Goal: Task Accomplishment & Management: Manage account settings

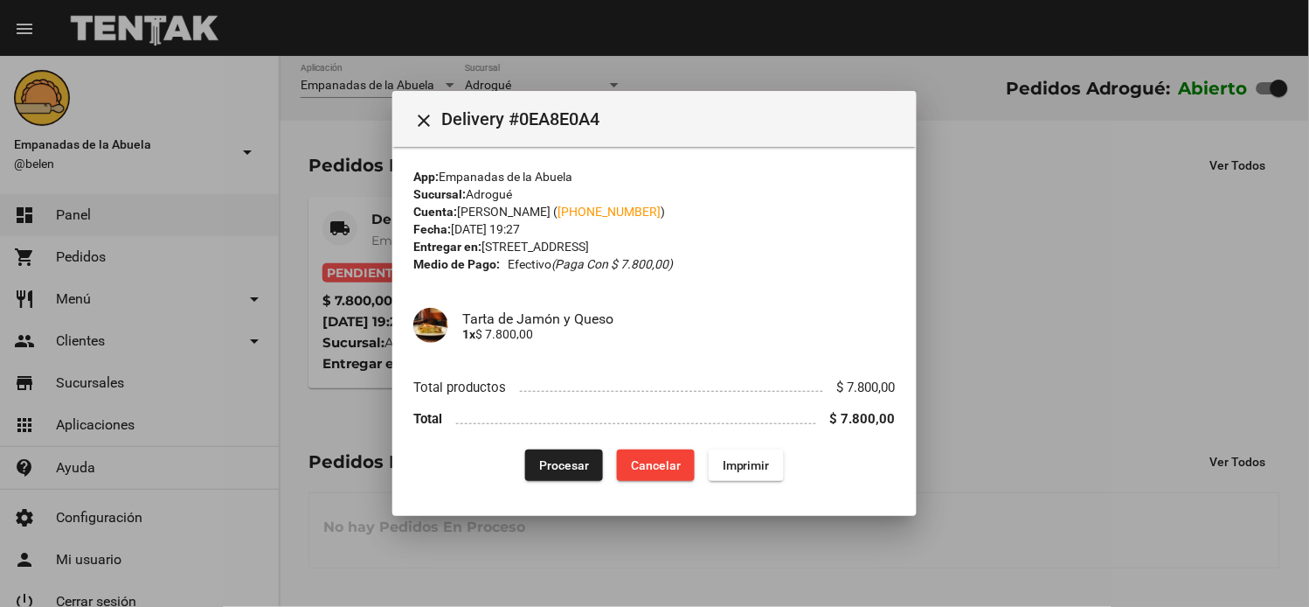
click at [747, 455] on button "Imprimir" at bounding box center [746, 464] width 75 height 31
click at [559, 459] on span "Procesar" at bounding box center [564, 465] width 50 height 14
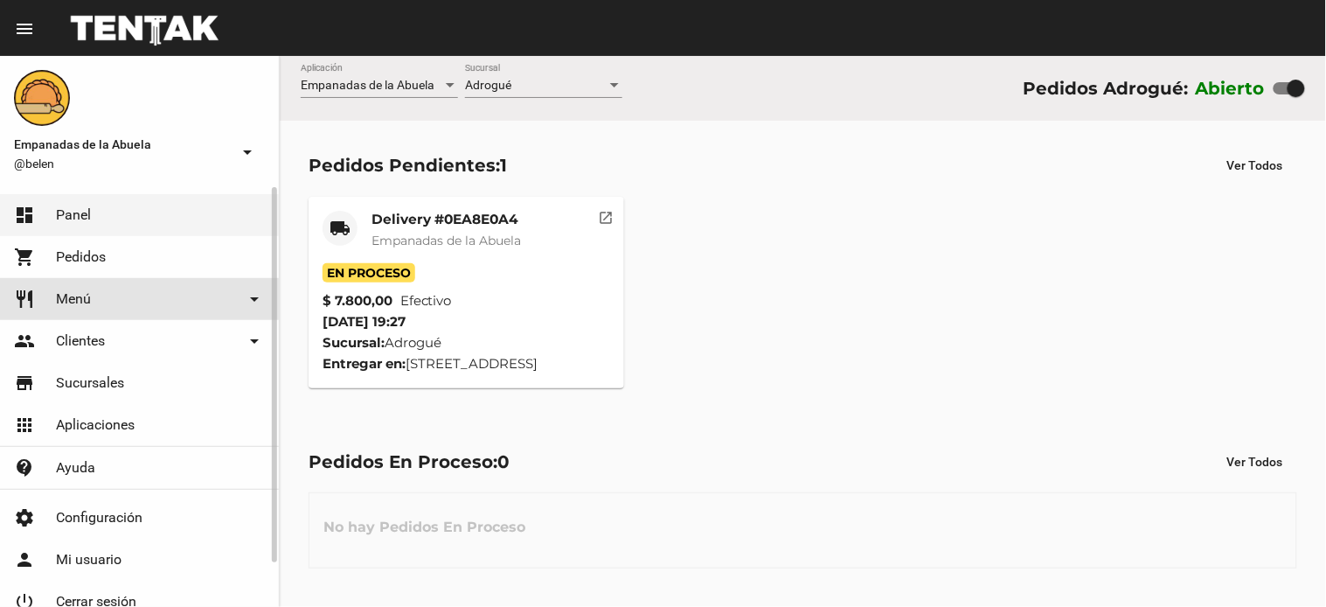
click at [96, 312] on link "restaurant Menú arrow_drop_down" at bounding box center [139, 299] width 279 height 42
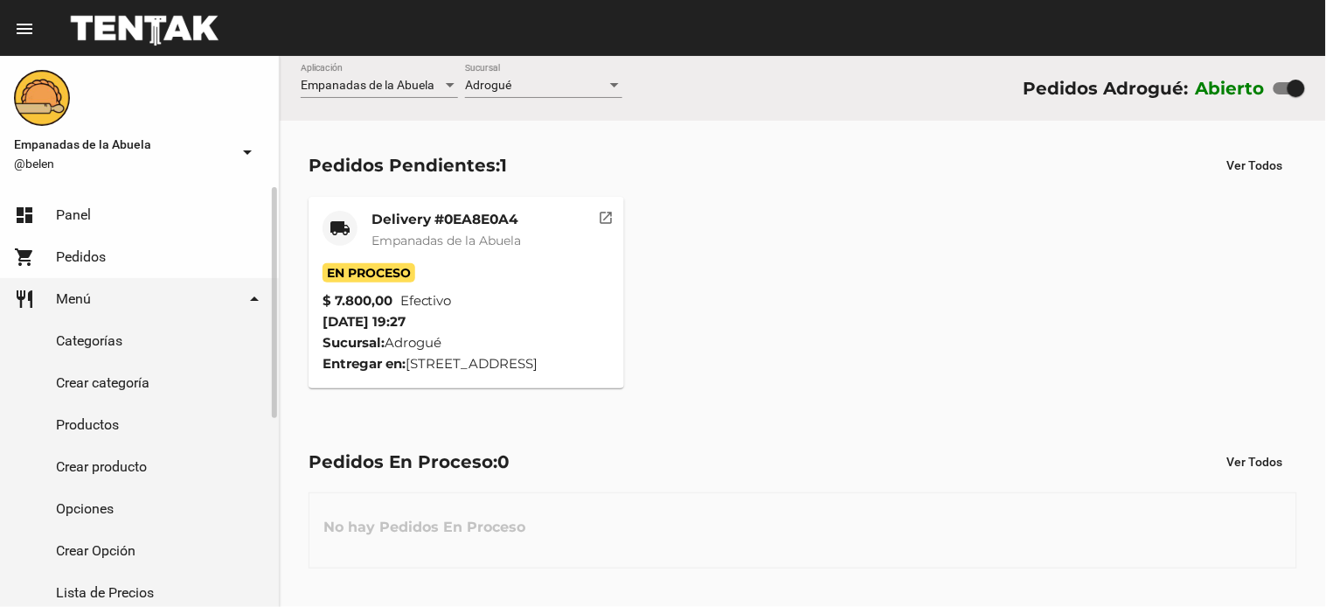
click at [110, 440] on link "Productos" at bounding box center [139, 425] width 279 height 42
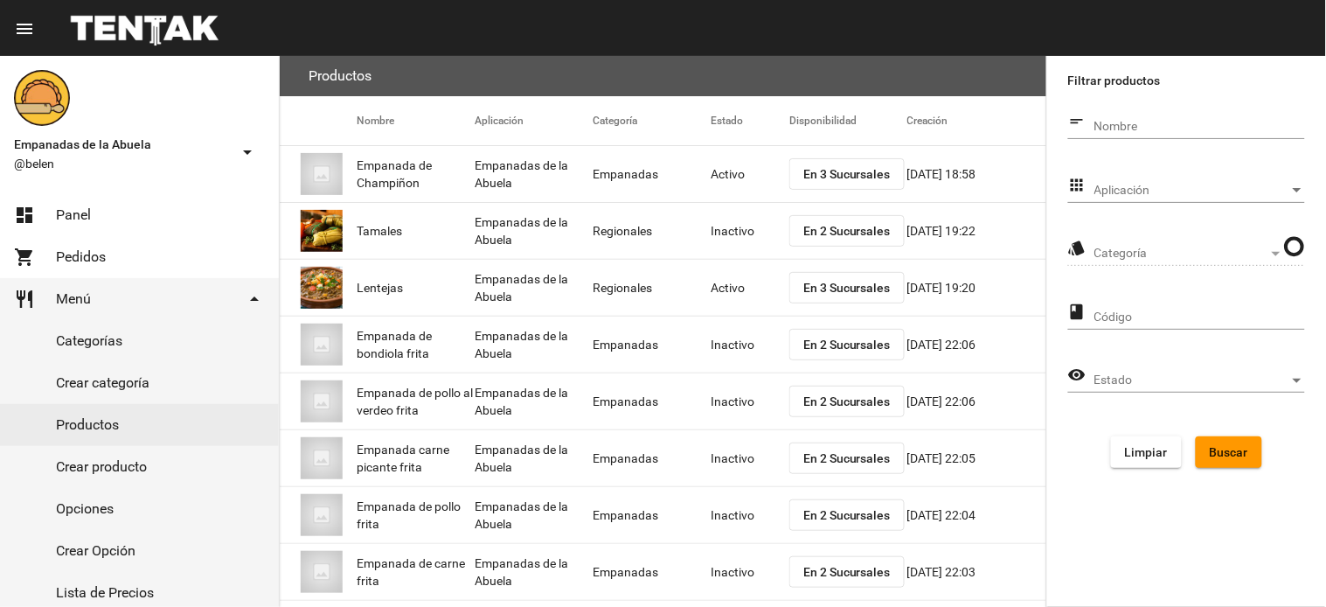
click at [1143, 184] on span "Aplicación" at bounding box center [1191, 191] width 195 height 14
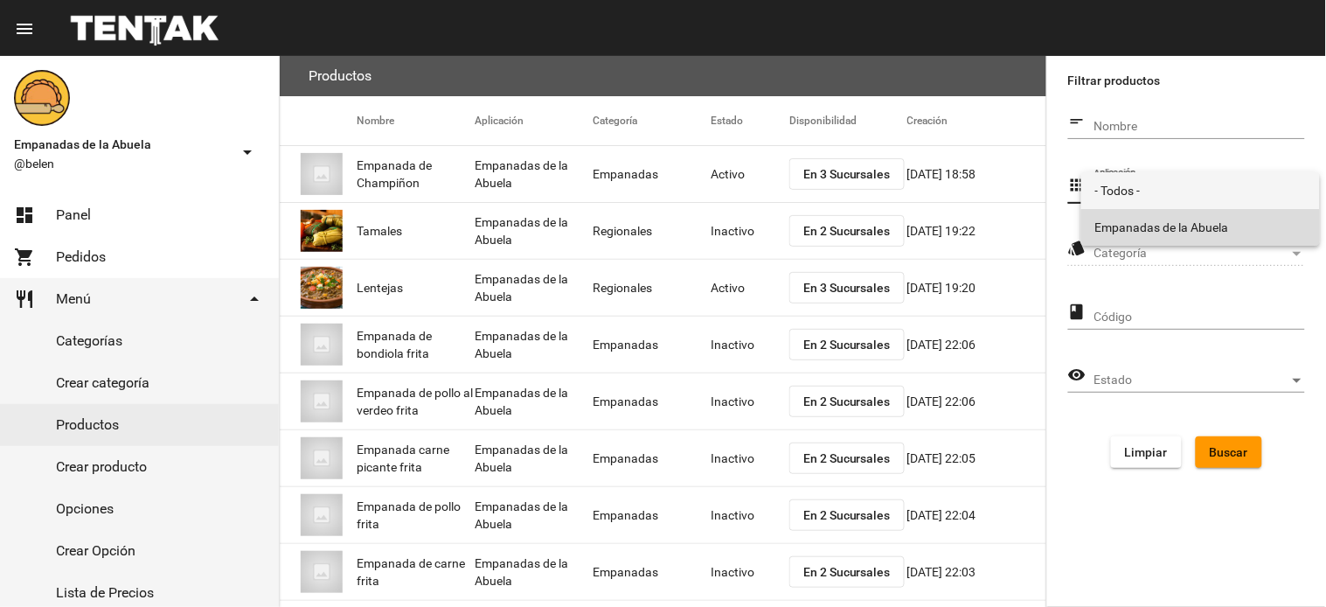
click at [1145, 219] on span "Empanadas de la Abuela" at bounding box center [1200, 227] width 211 height 37
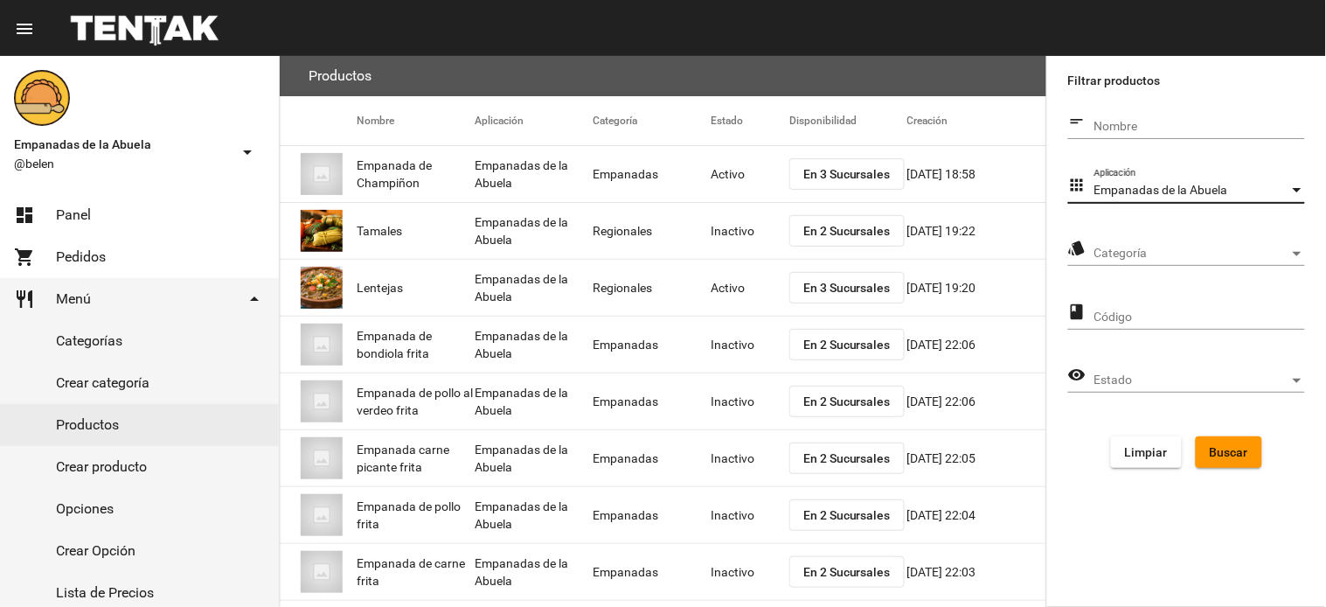
click at [1164, 229] on form "short_text Nombre apps Empanadas de la Abuela Aplicación style Categoría Catego…" at bounding box center [1186, 293] width 237 height 377
click at [1160, 238] on div "Categoría Categoría" at bounding box center [1199, 249] width 211 height 34
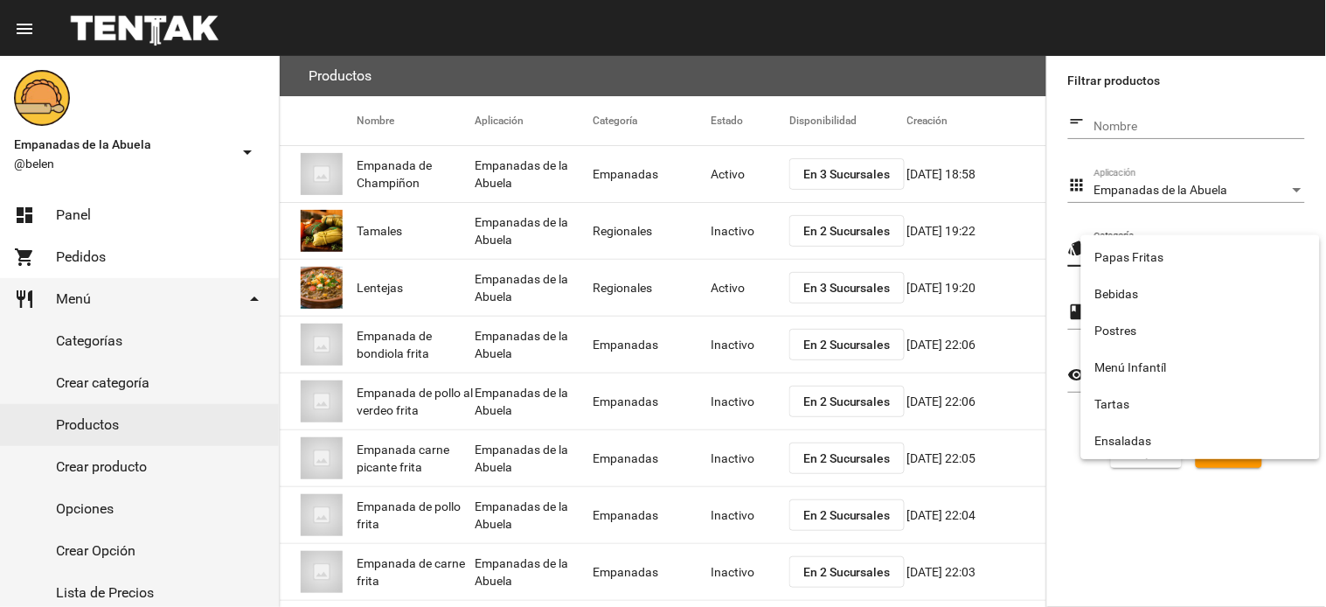
scroll to position [290, 0]
drag, startPoint x: 1143, startPoint y: 293, endPoint x: 1325, endPoint y: 425, distance: 225.4
click at [1142, 293] on span "Tartas" at bounding box center [1200, 293] width 211 height 37
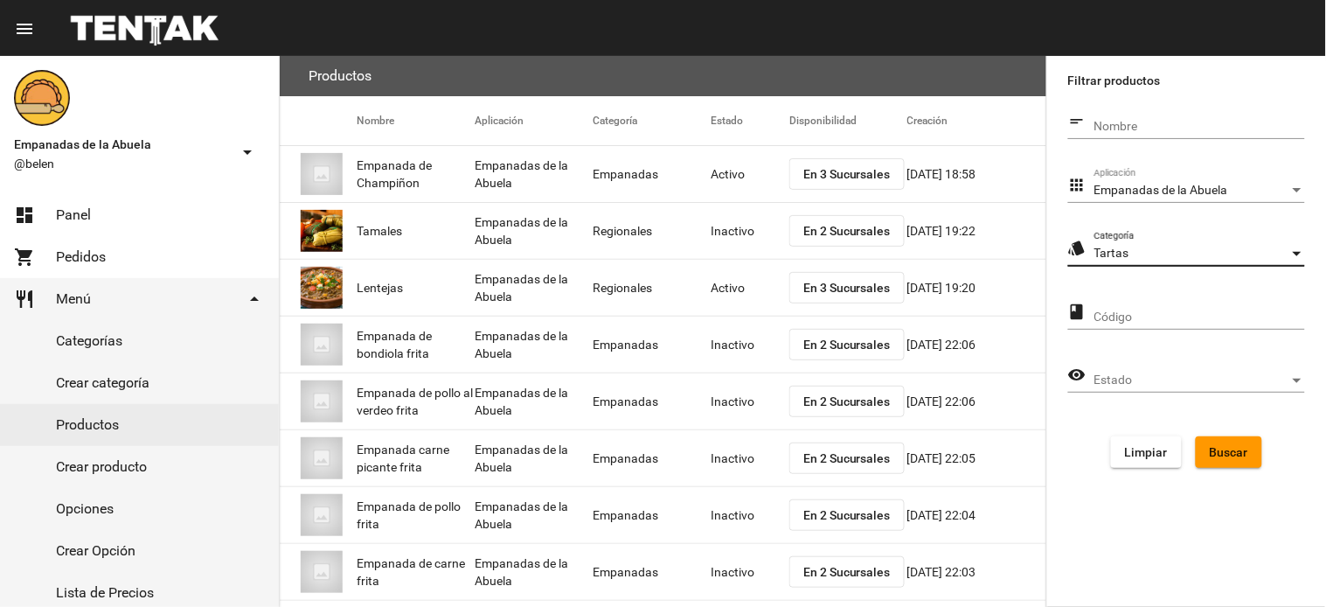
click at [1206, 442] on button "Buscar" at bounding box center [1229, 451] width 66 height 31
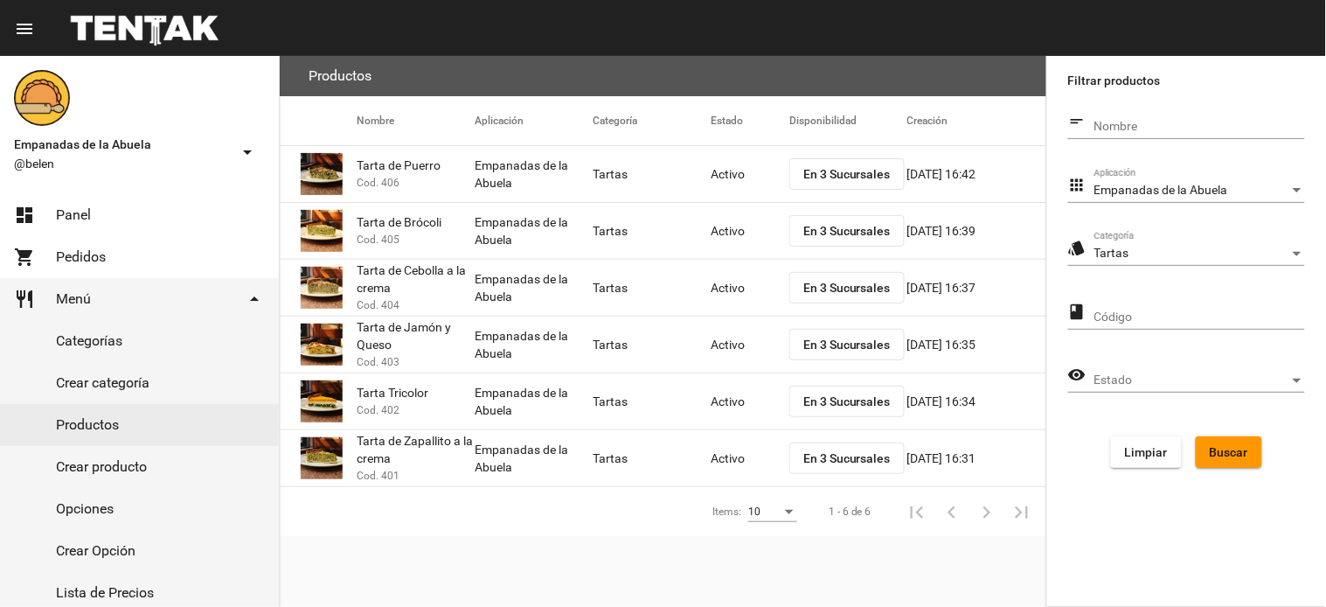
click at [1192, 249] on div "Tartas" at bounding box center [1191, 254] width 195 height 14
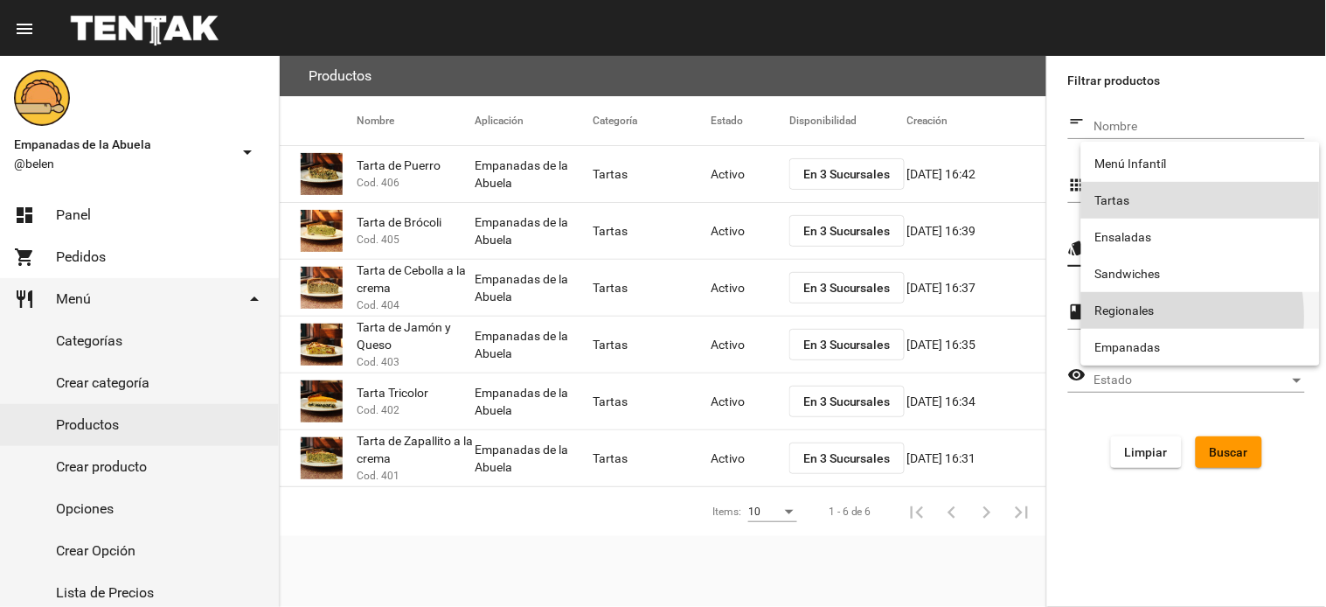
click at [1134, 316] on span "Regionales" at bounding box center [1200, 310] width 211 height 37
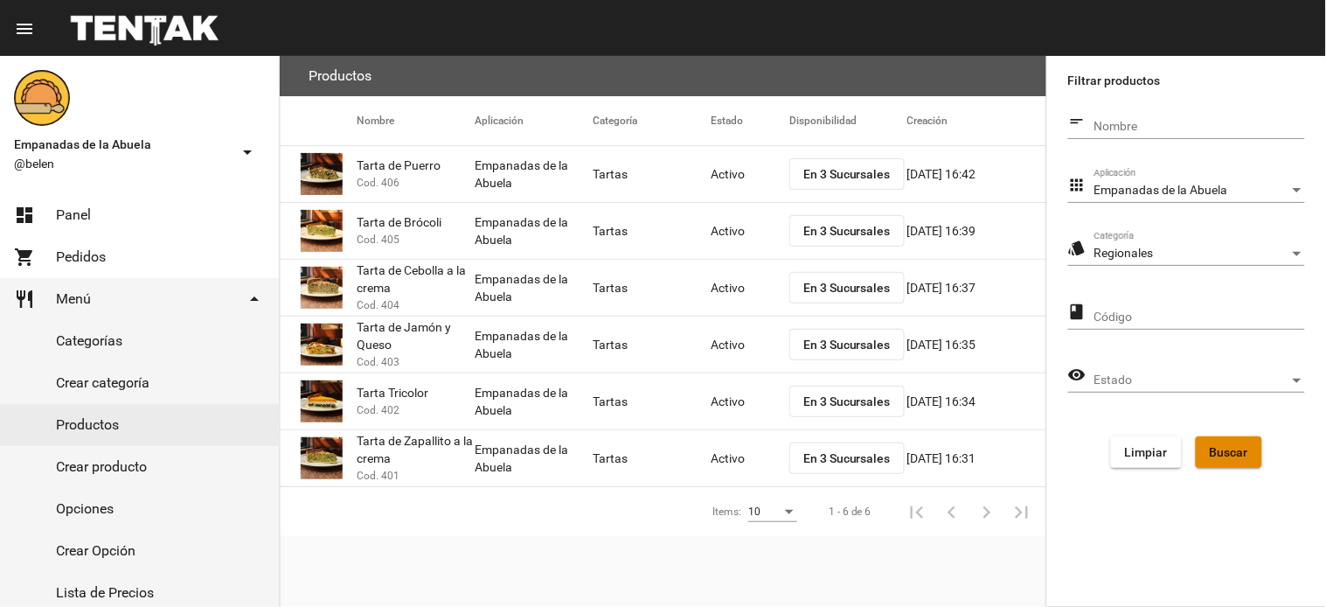
click at [1207, 453] on button "Buscar" at bounding box center [1229, 451] width 66 height 31
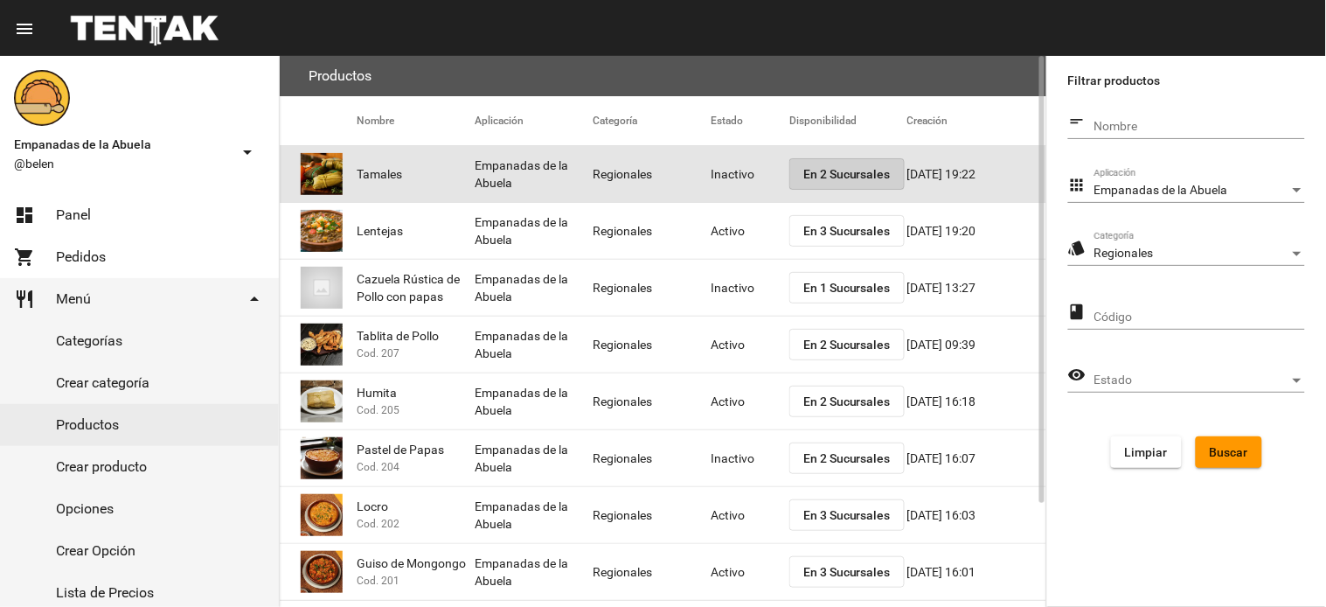
click at [837, 177] on span "En 2 Sucursales" at bounding box center [846, 174] width 87 height 14
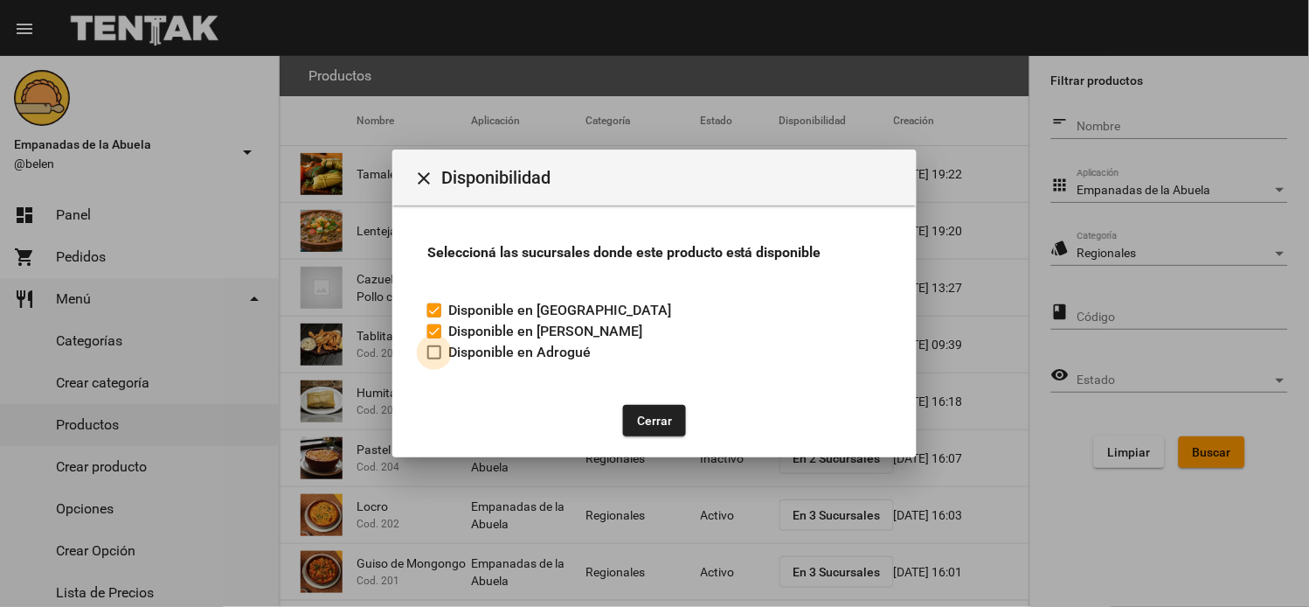
click at [440, 348] on div at bounding box center [434, 352] width 14 height 14
click at [434, 359] on input "Disponible en Adrogué" at bounding box center [434, 359] width 1 height 1
checkbox input "true"
click at [656, 414] on button "Cerrar" at bounding box center [654, 420] width 63 height 31
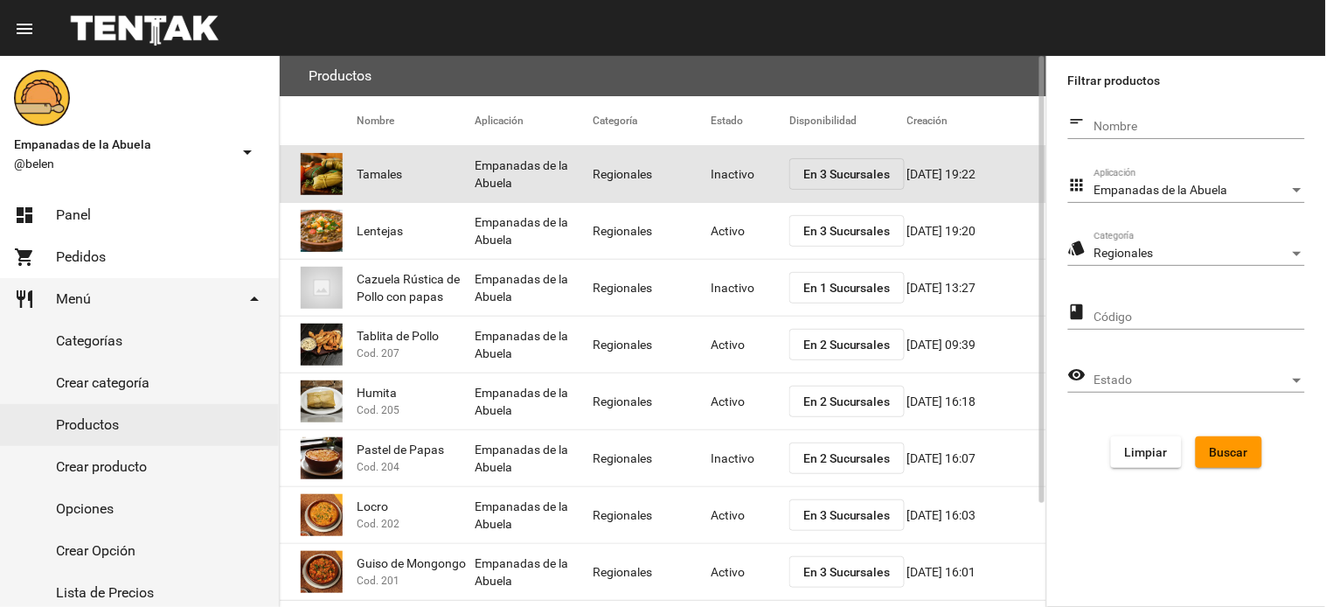
click at [721, 181] on mat-cell "Inactivo" at bounding box center [750, 174] width 79 height 56
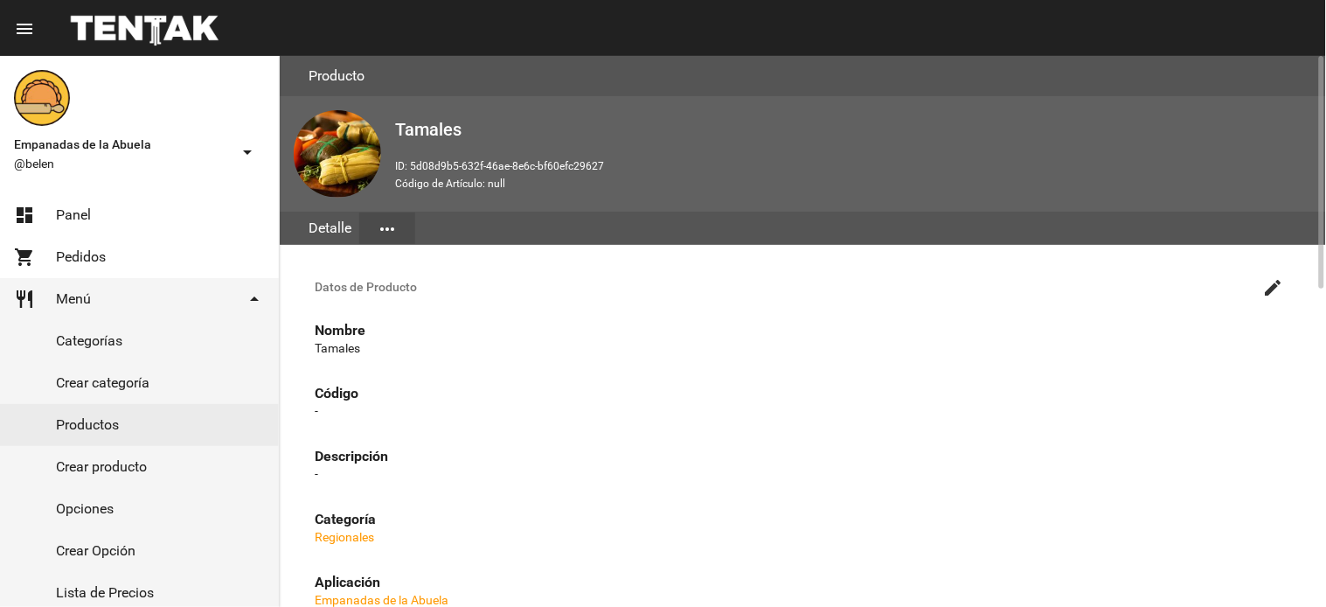
click at [1263, 281] on mat-icon "create" at bounding box center [1273, 287] width 21 height 21
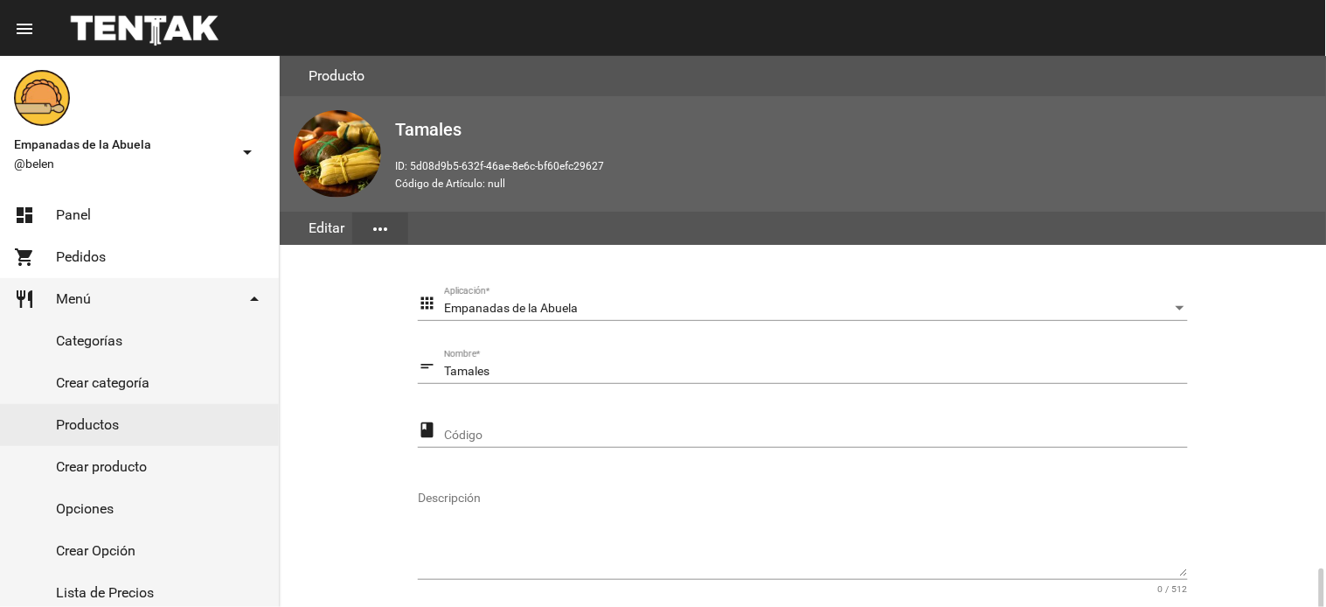
scroll to position [313, 0]
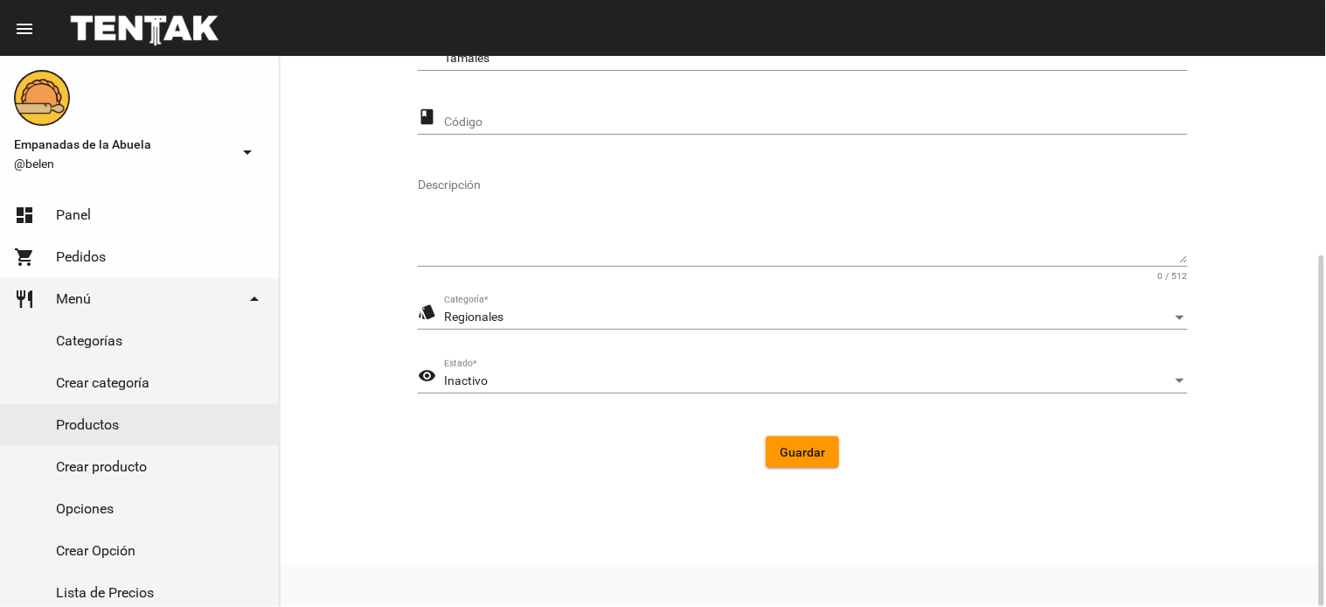
click at [580, 359] on div "Inactivo Estado *" at bounding box center [816, 376] width 744 height 34
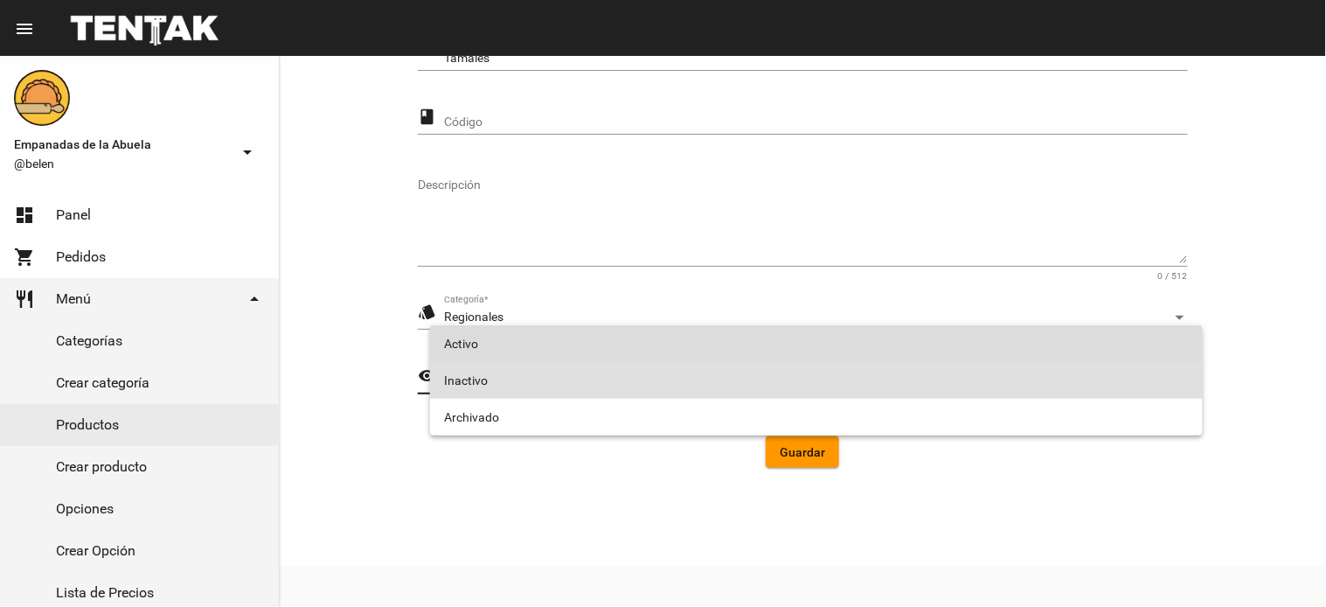
click at [559, 337] on span "Activo" at bounding box center [816, 343] width 745 height 37
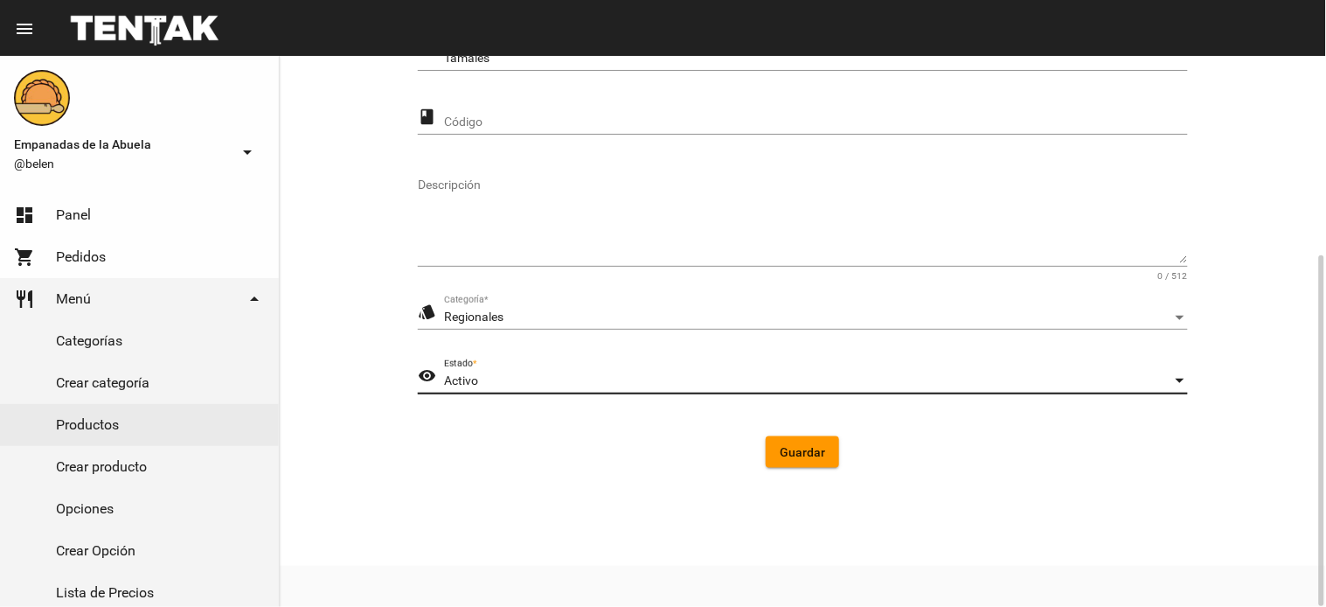
click at [807, 452] on span "Guardar" at bounding box center [802, 452] width 45 height 14
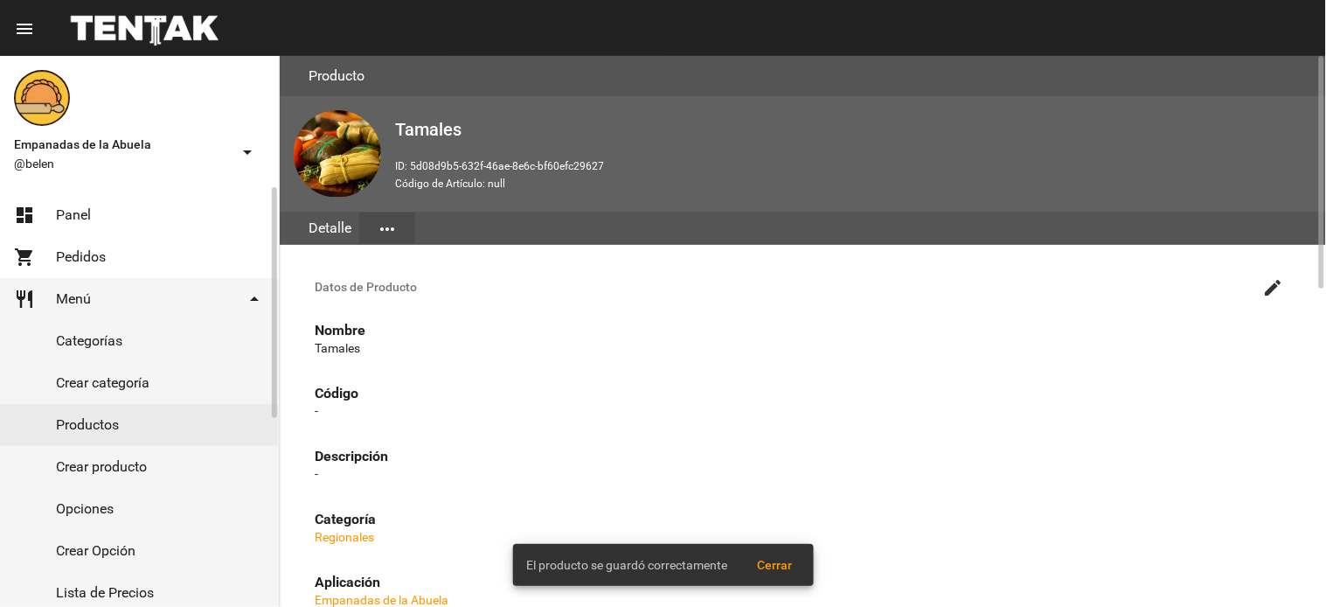
click at [146, 511] on link "Opciones" at bounding box center [139, 509] width 279 height 42
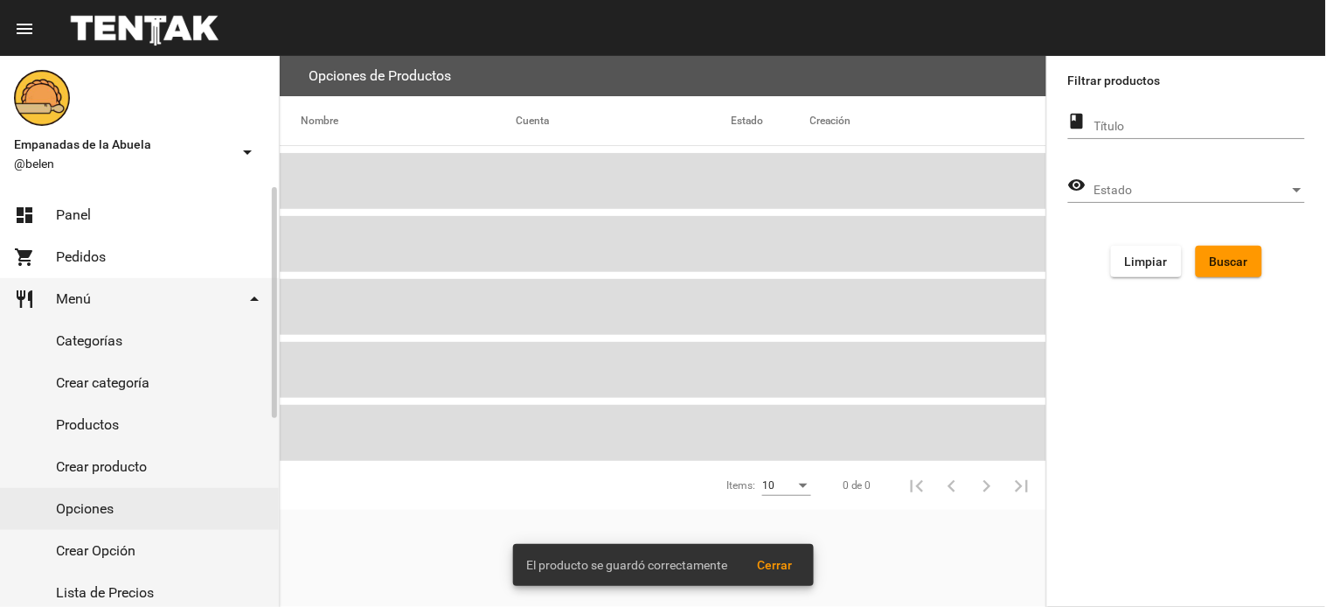
click at [159, 438] on link "Productos" at bounding box center [139, 425] width 279 height 42
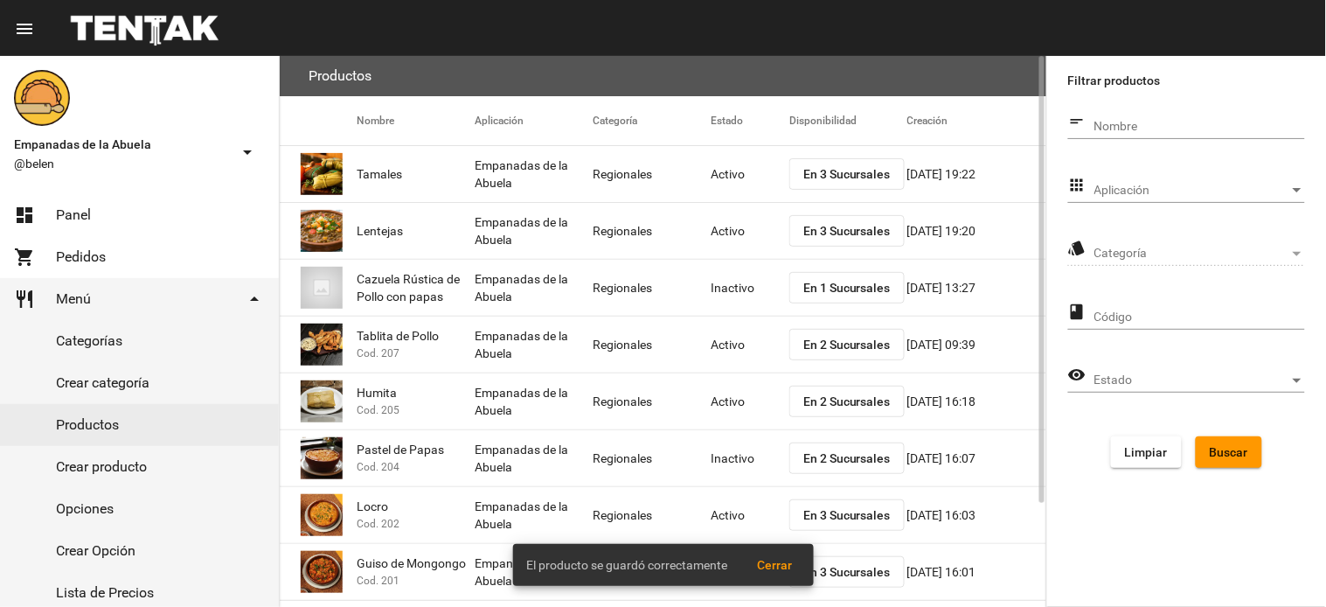
scroll to position [127, 0]
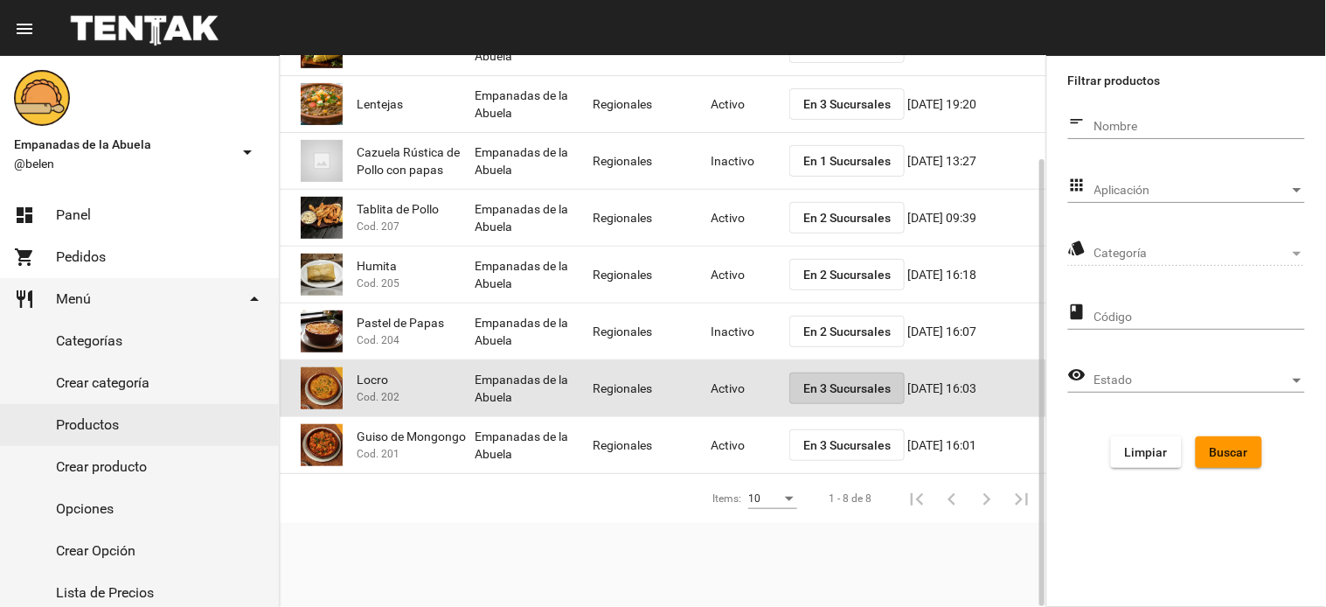
click at [850, 389] on span "En 3 Sucursales" at bounding box center [846, 388] width 87 height 14
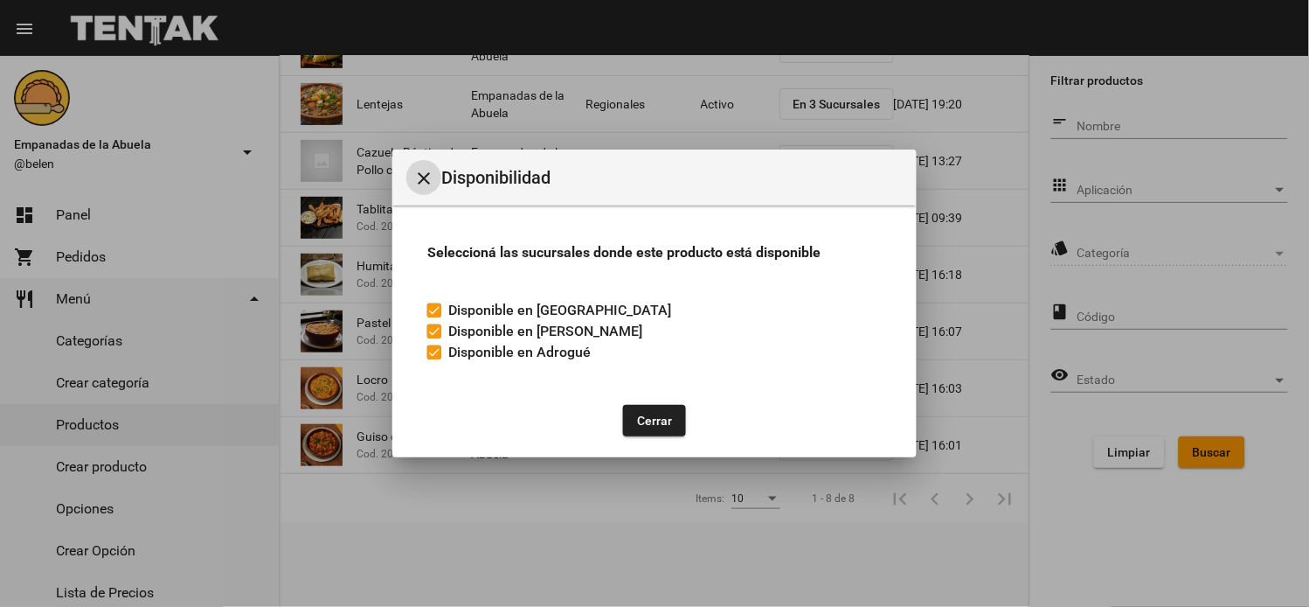
drag, startPoint x: 425, startPoint y: 358, endPoint x: 447, endPoint y: 361, distance: 22.0
click at [427, 356] on flou-product-admin-stock "Seleccioná las sucursales donde este producto está disponible Disponible en Mon…" at bounding box center [654, 304] width 483 height 157
click at [444, 360] on label "Disponible en Adrogué" at bounding box center [508, 352] width 163 height 21
click at [434, 360] on input "Disponible en Adrogué" at bounding box center [434, 359] width 1 height 1
checkbox input "false"
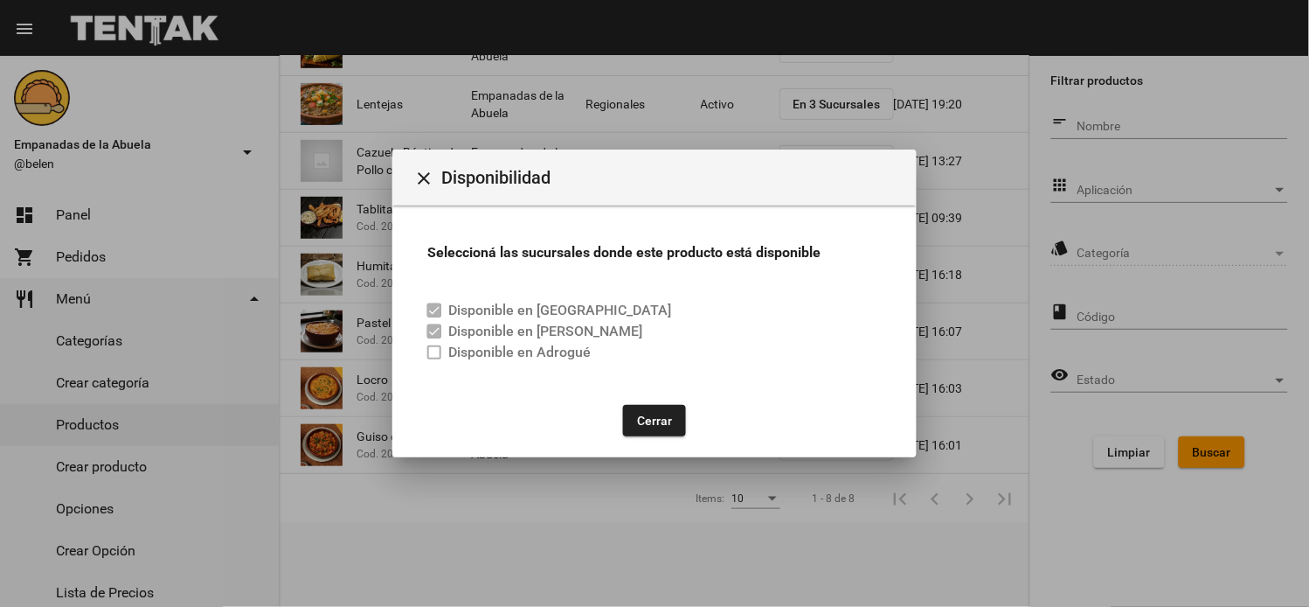
click at [678, 421] on button "Cerrar" at bounding box center [654, 420] width 63 height 31
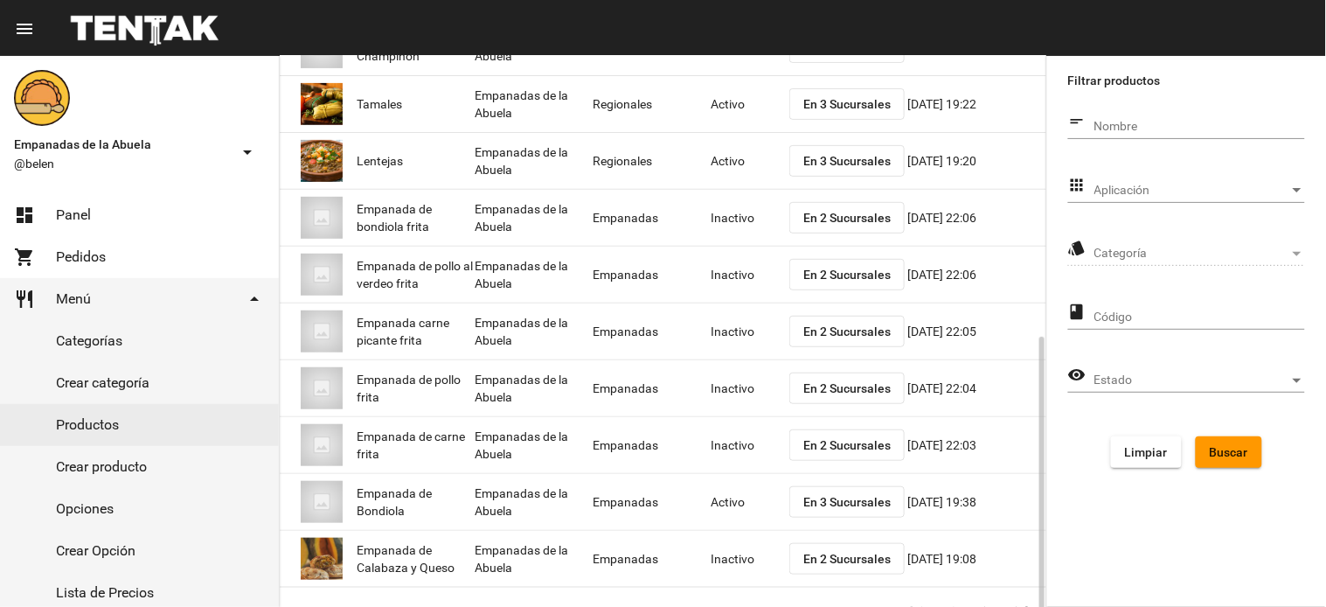
scroll to position [240, 0]
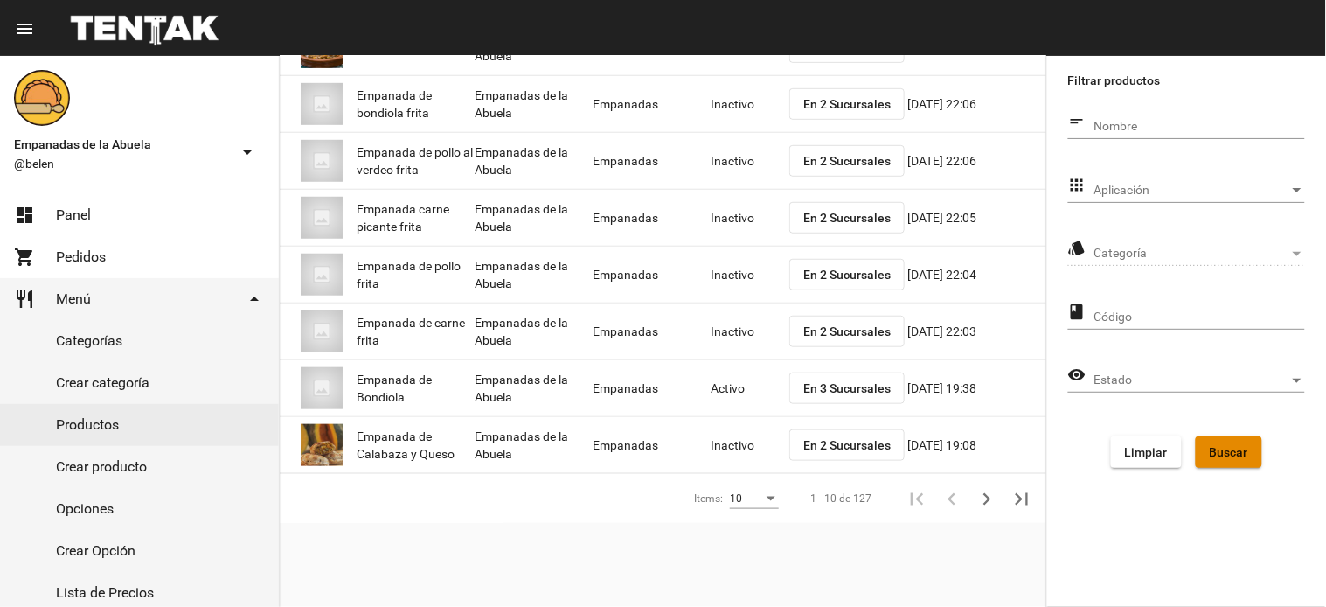
click at [1217, 452] on span "Buscar" at bounding box center [1229, 452] width 38 height 14
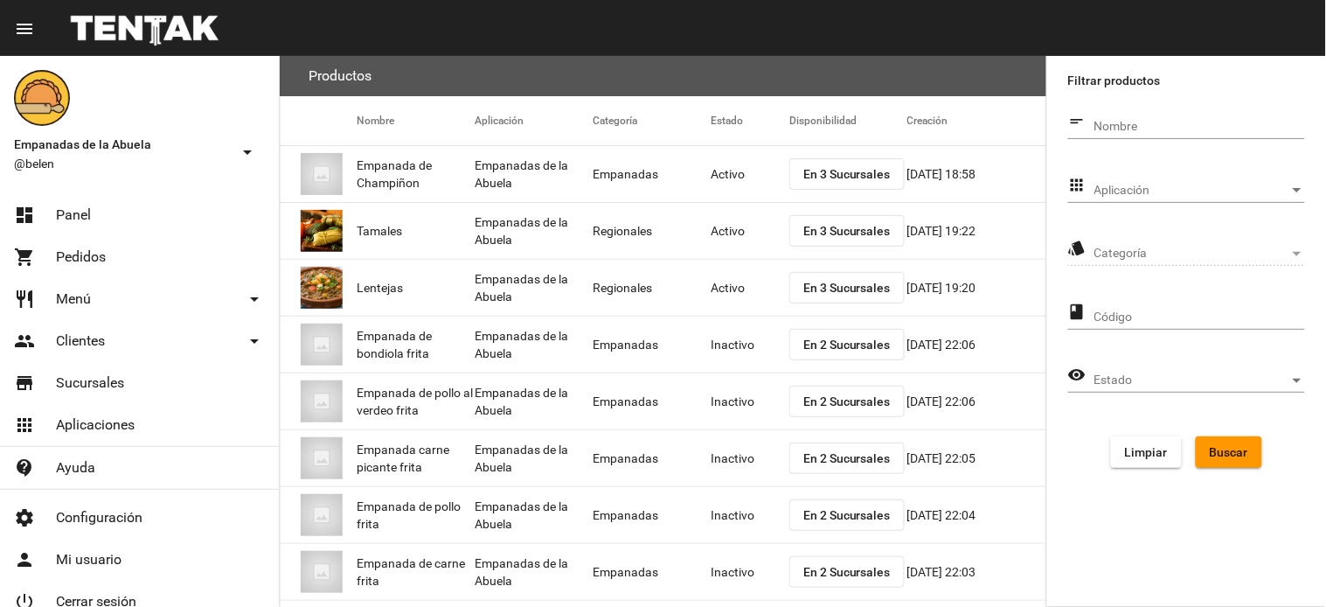
click at [1136, 176] on div "Aplicación Aplicación" at bounding box center [1199, 186] width 211 height 34
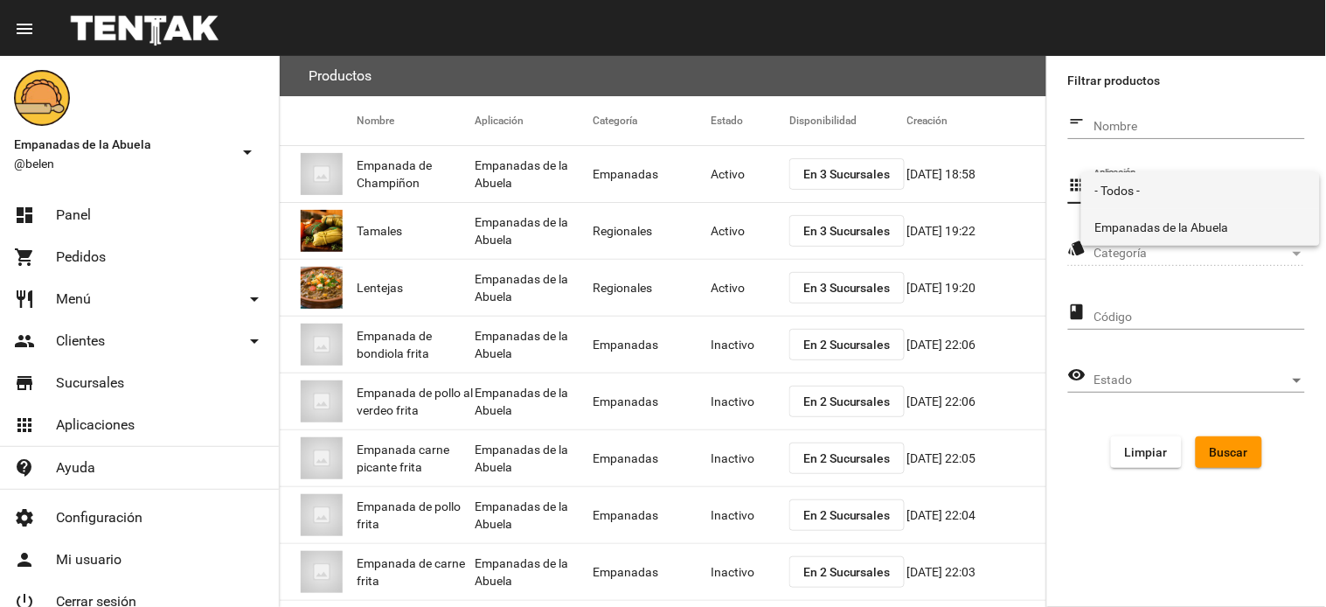
click at [1161, 214] on span "Empanadas de la Abuela" at bounding box center [1200, 227] width 211 height 37
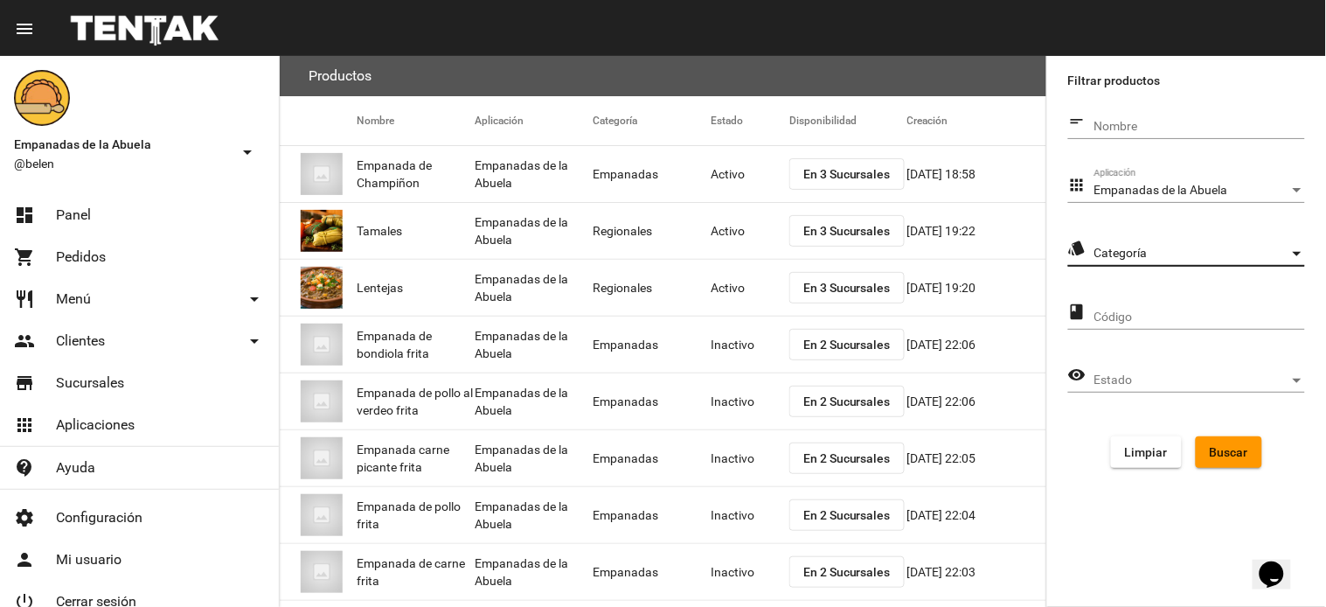
click at [1177, 248] on span "Categoría" at bounding box center [1191, 254] width 195 height 14
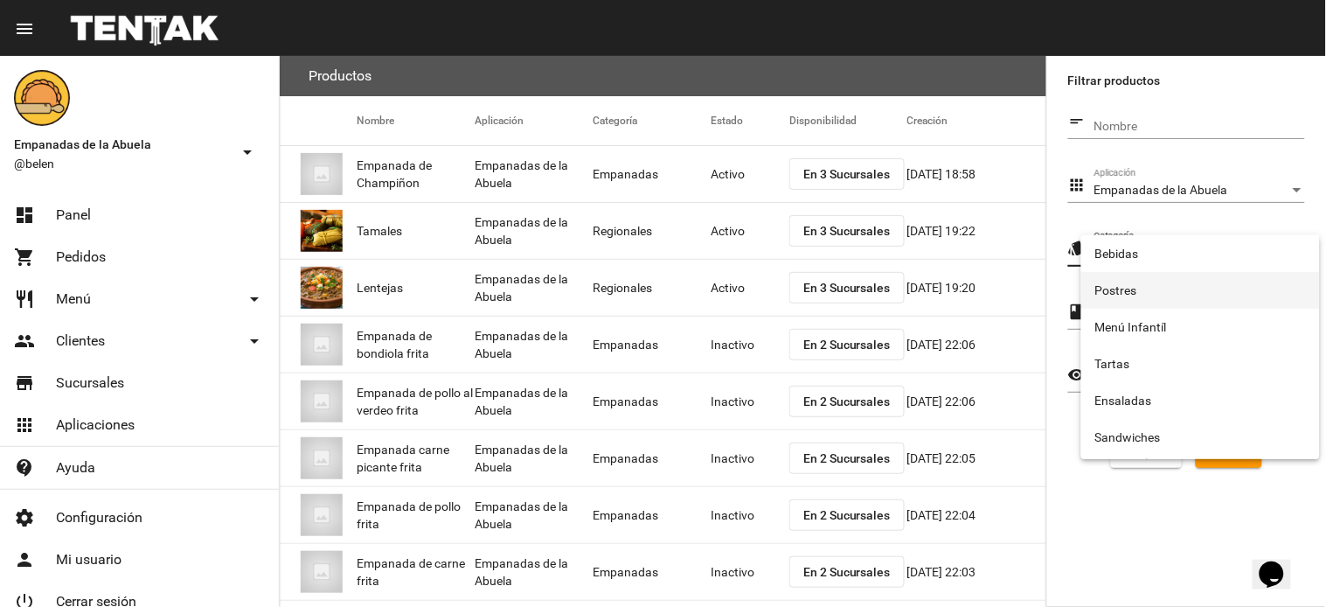
scroll to position [290, 0]
click at [1154, 306] on span "Tartas" at bounding box center [1200, 293] width 211 height 37
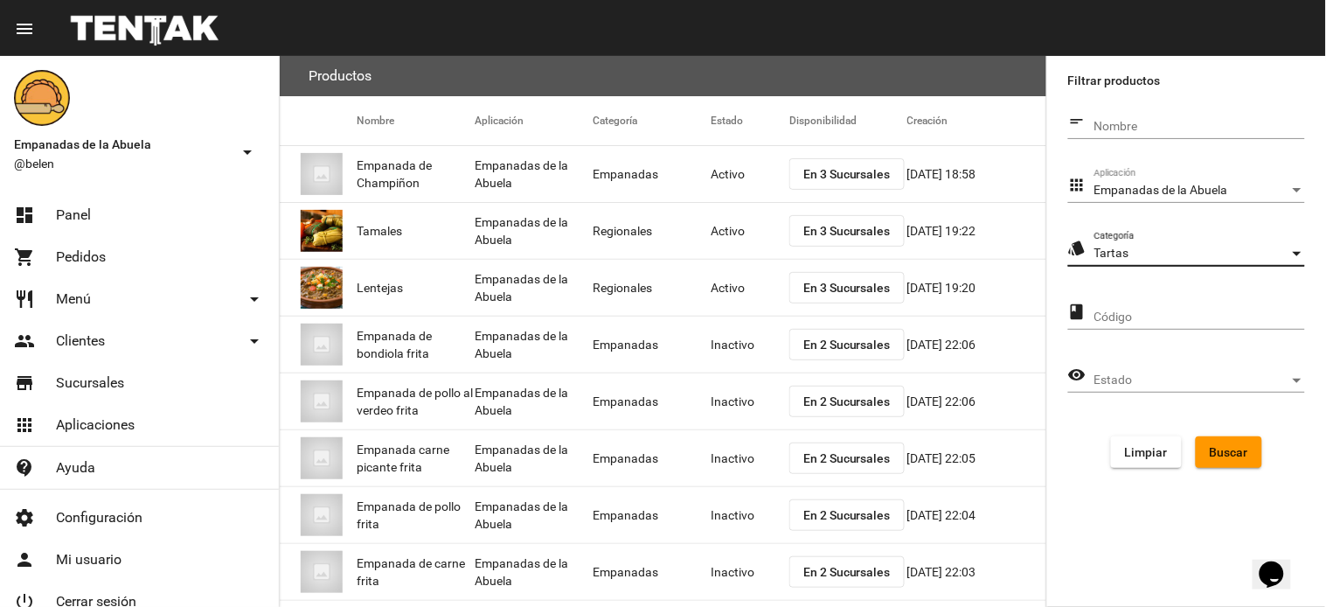
drag, startPoint x: 1238, startPoint y: 452, endPoint x: 1205, endPoint y: 448, distance: 33.5
click at [1237, 452] on span "Buscar" at bounding box center [1229, 452] width 38 height 14
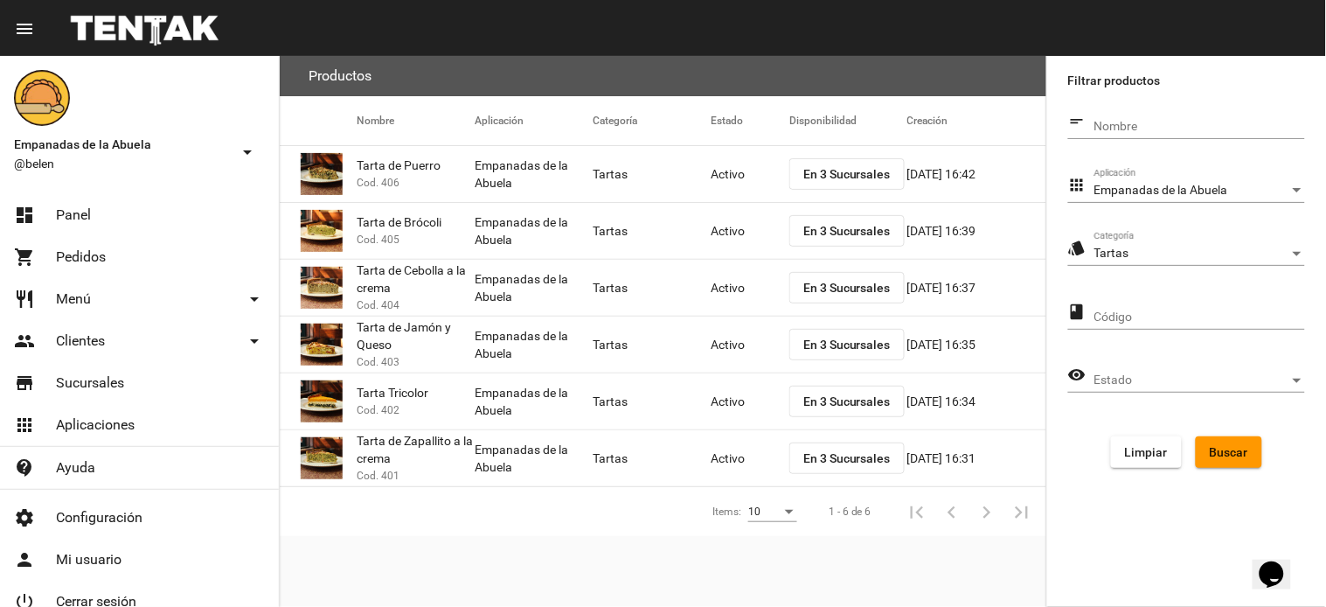
click at [1096, 238] on div "Tartas Categoría" at bounding box center [1199, 249] width 211 height 34
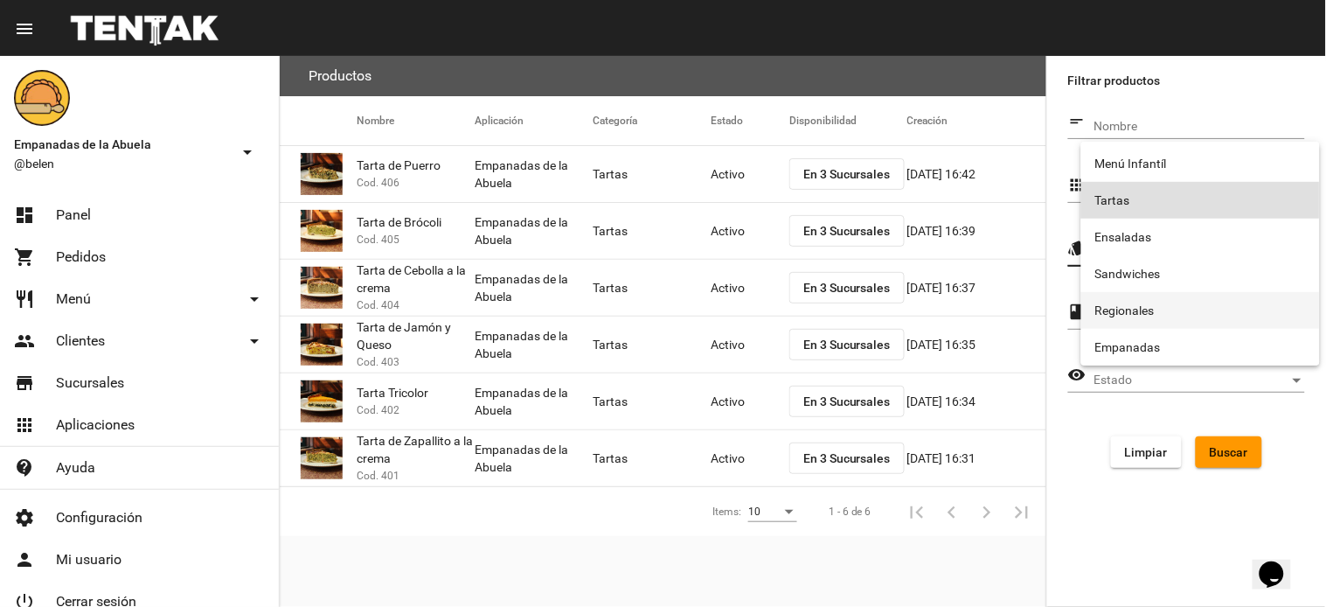
drag, startPoint x: 1132, startPoint y: 312, endPoint x: 1183, endPoint y: 360, distance: 69.9
click at [1131, 313] on span "Regionales" at bounding box center [1200, 310] width 211 height 37
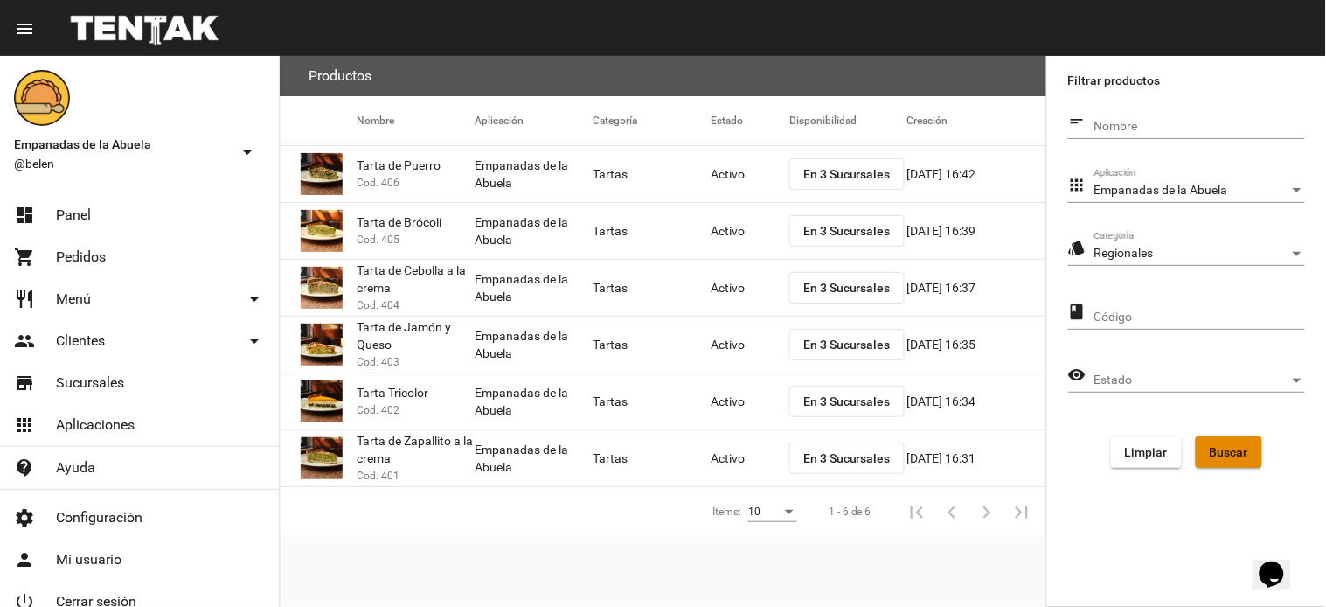
click at [1229, 463] on button "Buscar" at bounding box center [1229, 451] width 66 height 31
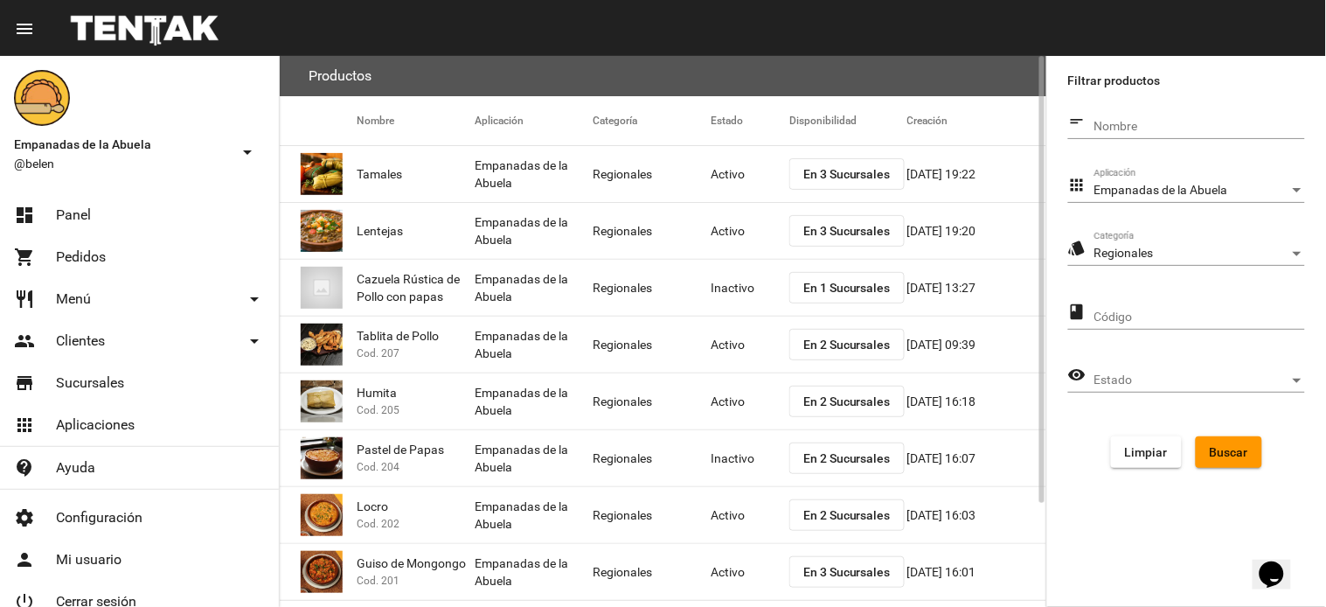
scroll to position [127, 0]
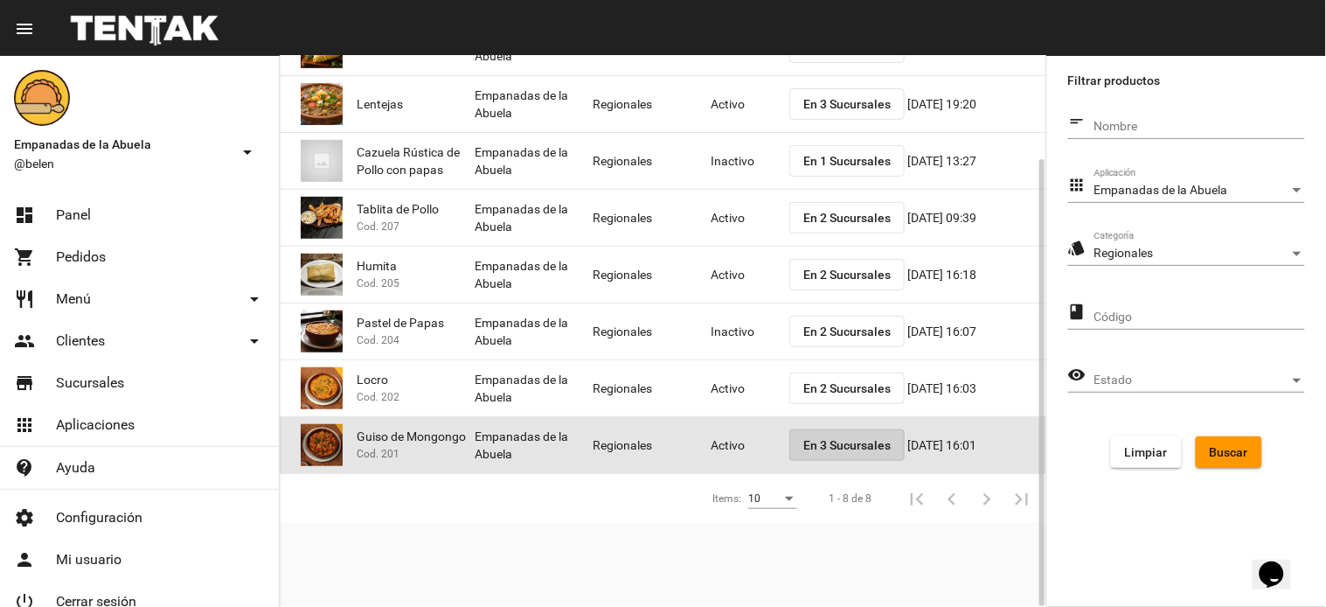
click at [828, 434] on button "En 3 Sucursales" at bounding box center [846, 444] width 115 height 31
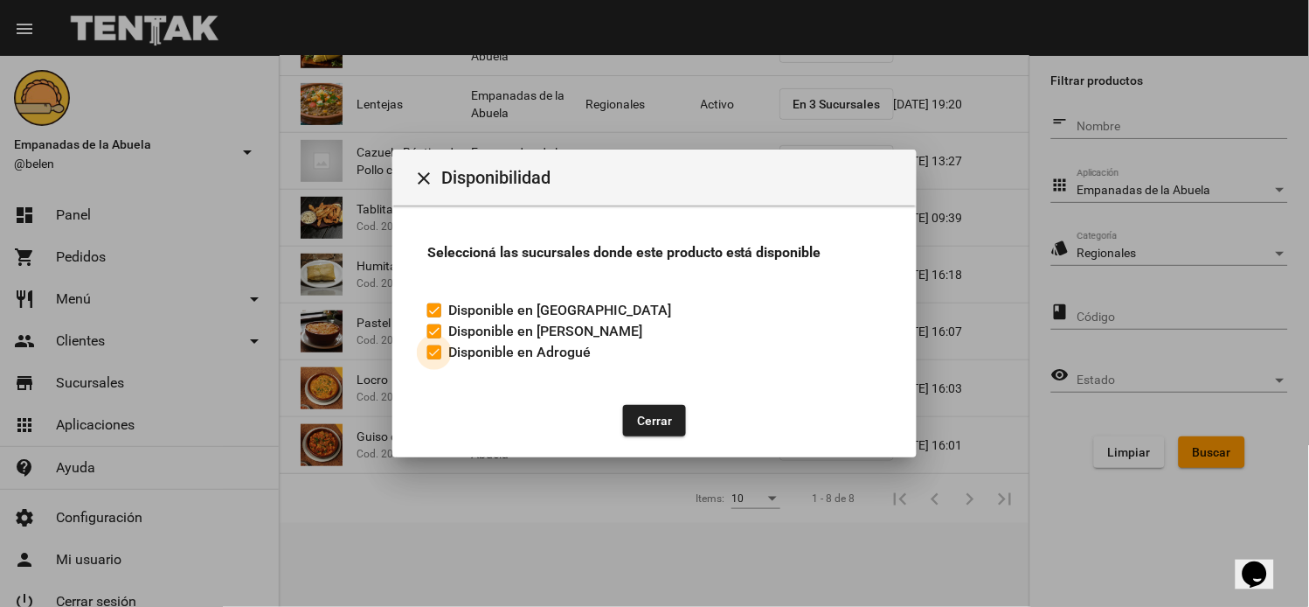
click at [440, 361] on label "Disponible en Adrogué" at bounding box center [508, 352] width 163 height 21
click at [434, 360] on input "Disponible en Adrogué" at bounding box center [434, 359] width 1 height 1
checkbox input "false"
click at [642, 413] on button "Cerrar" at bounding box center [654, 420] width 63 height 31
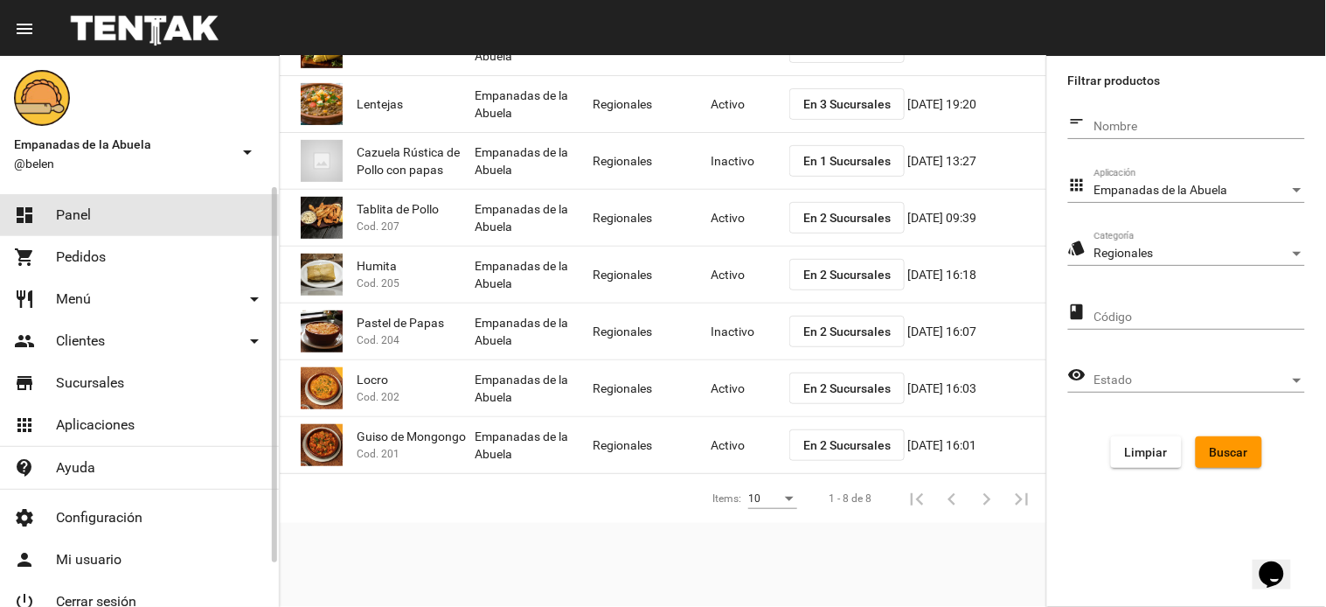
click at [93, 206] on link "dashboard Panel" at bounding box center [139, 215] width 279 height 42
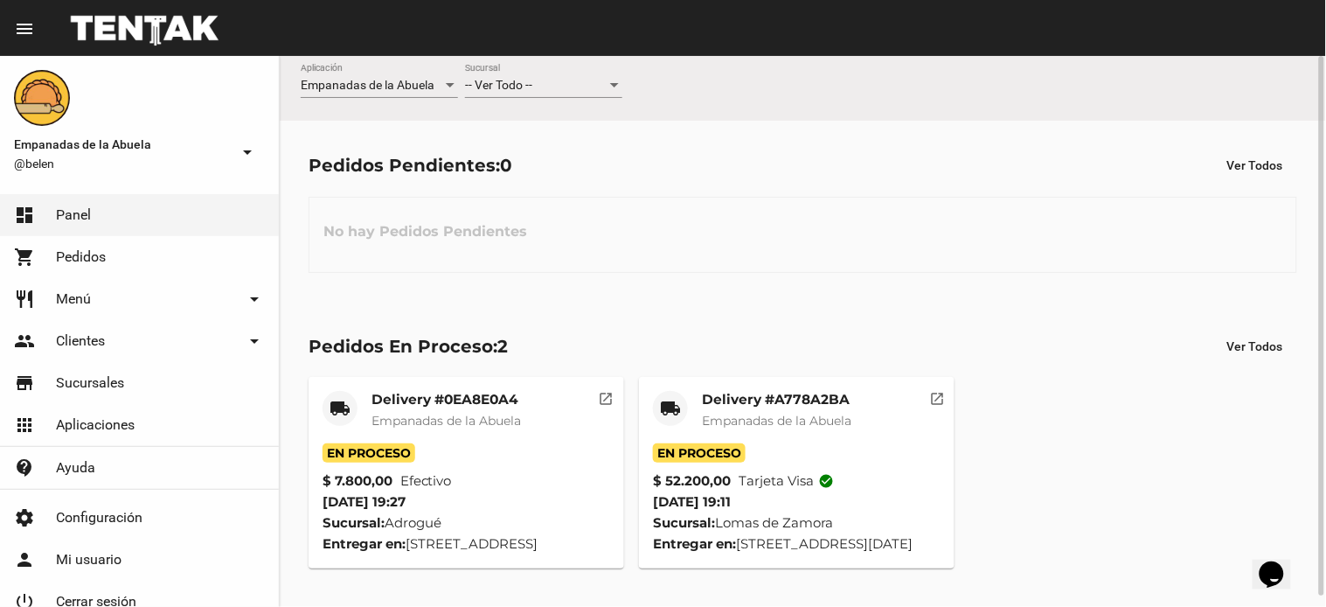
click at [528, 85] on span "-- Ver Todo --" at bounding box center [498, 85] width 67 height 14
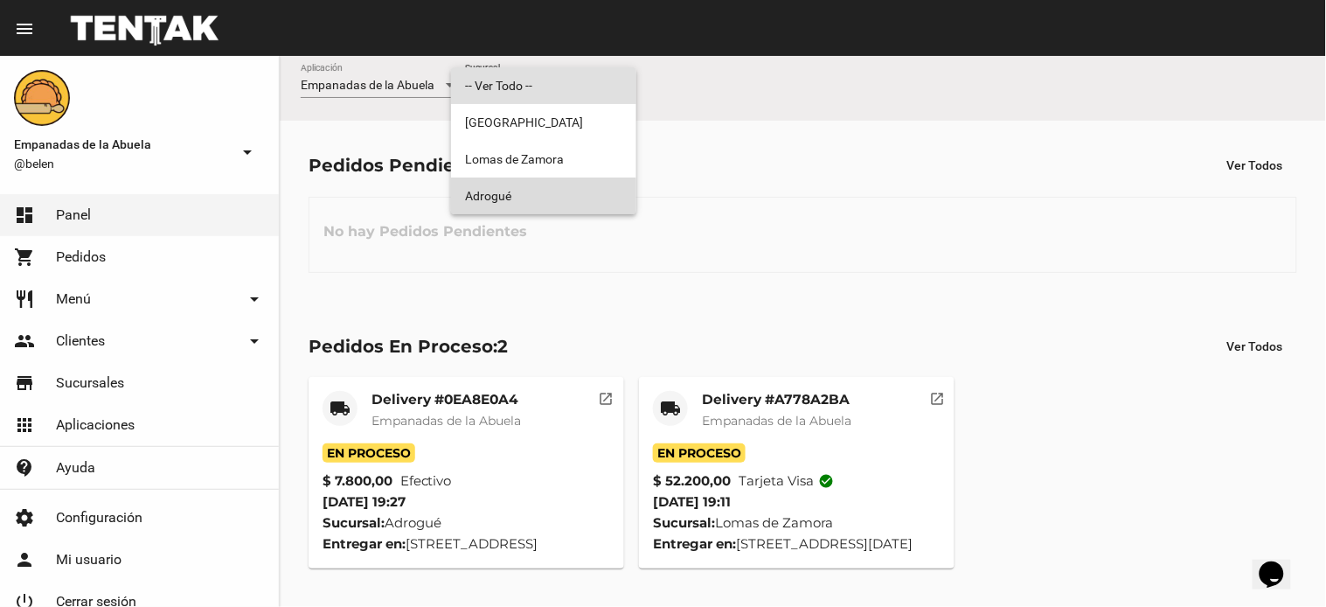
click at [512, 212] on span "Adrogué" at bounding box center [543, 195] width 157 height 37
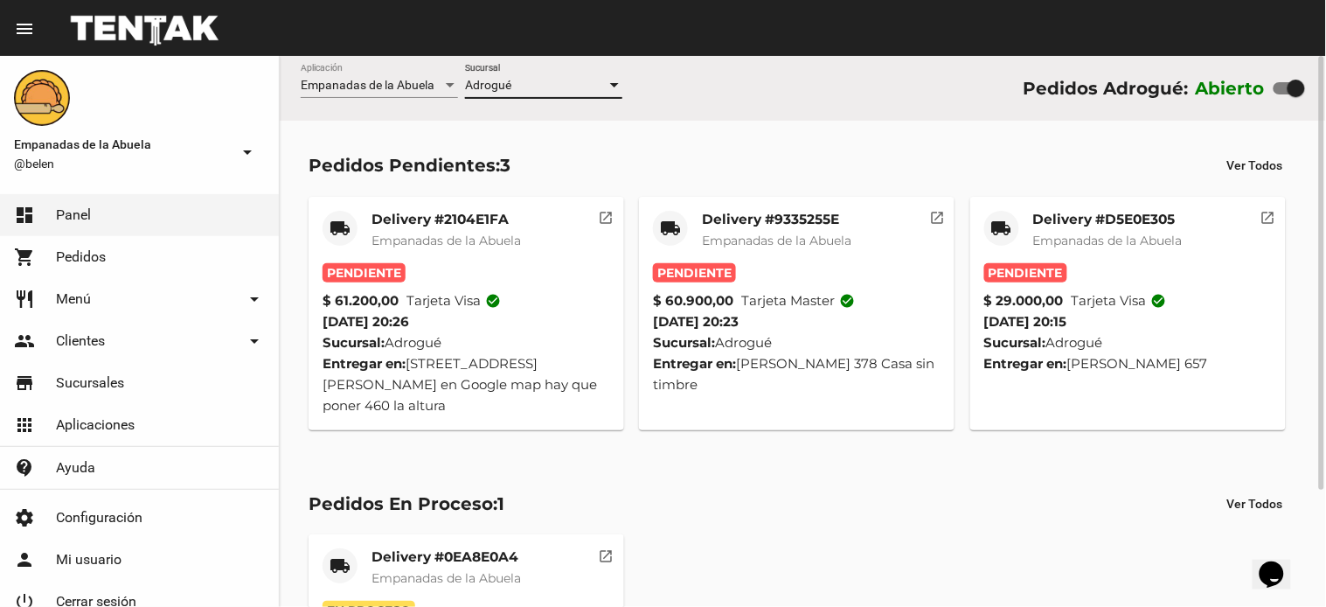
click at [1055, 236] on span "Empanadas de la Abuela" at bounding box center [1107, 241] width 149 height 16
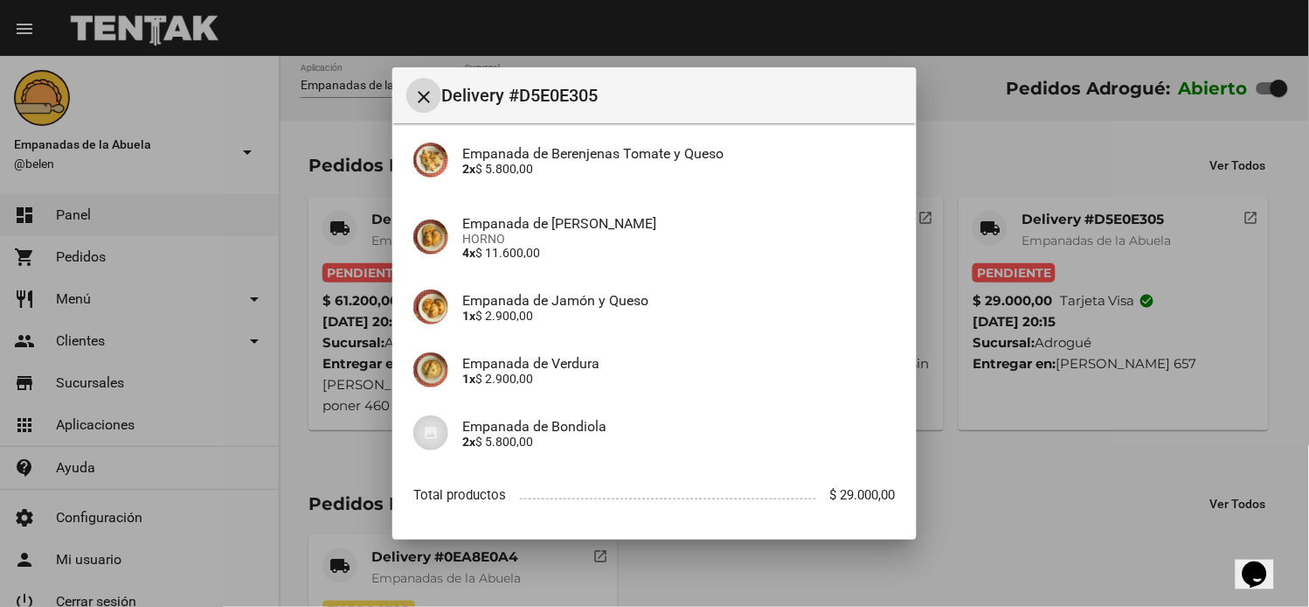
scroll to position [232, 0]
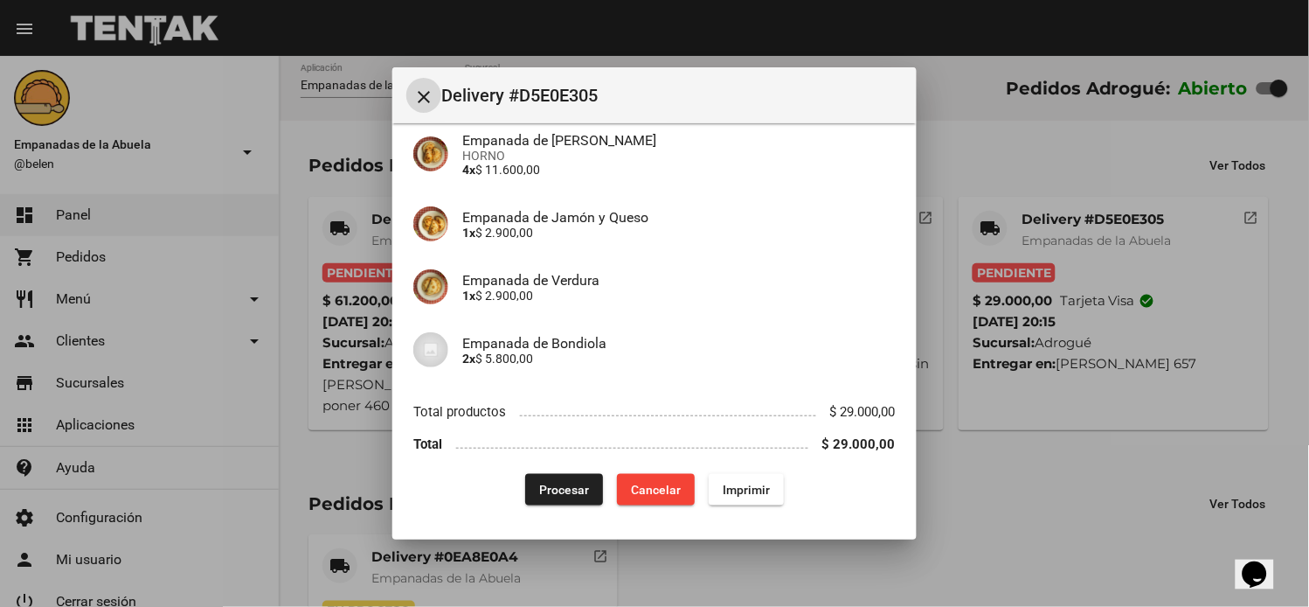
click at [736, 477] on button "Imprimir" at bounding box center [746, 489] width 75 height 31
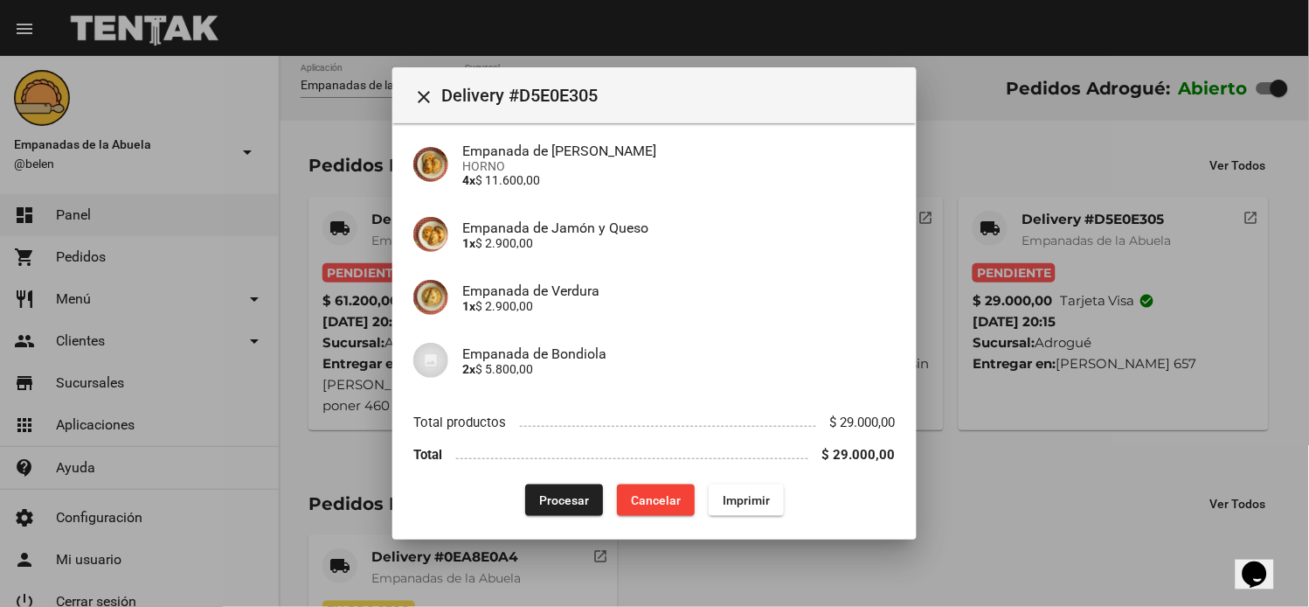
scroll to position [232, 0]
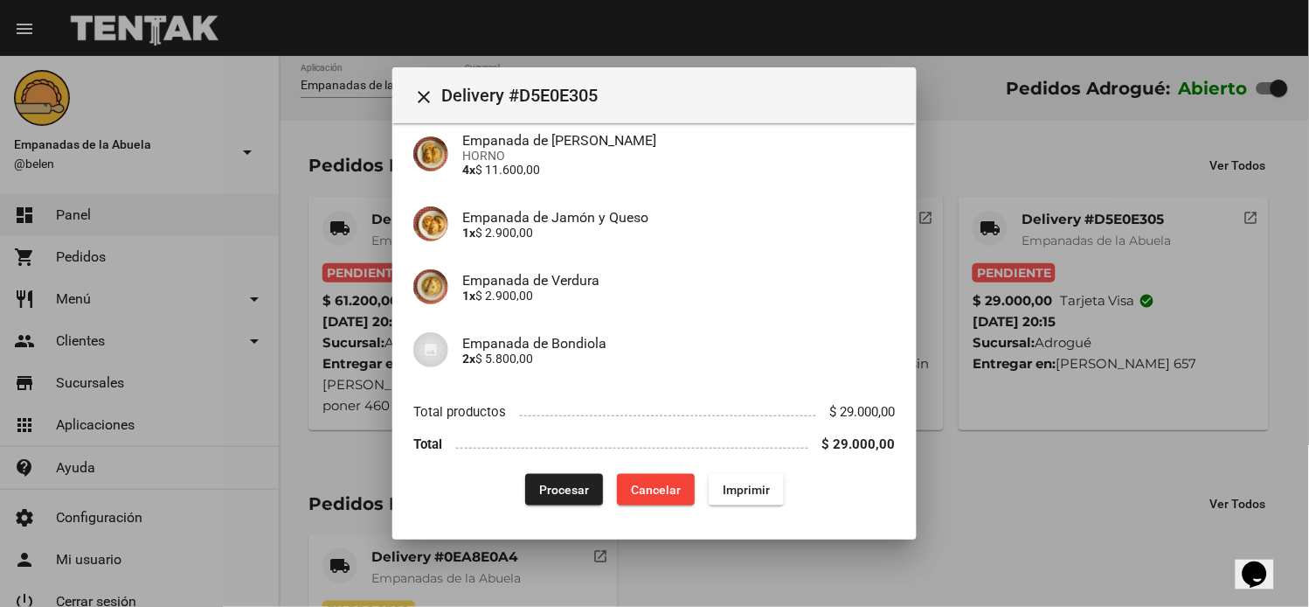
click at [555, 483] on span "Procesar" at bounding box center [564, 490] width 50 height 14
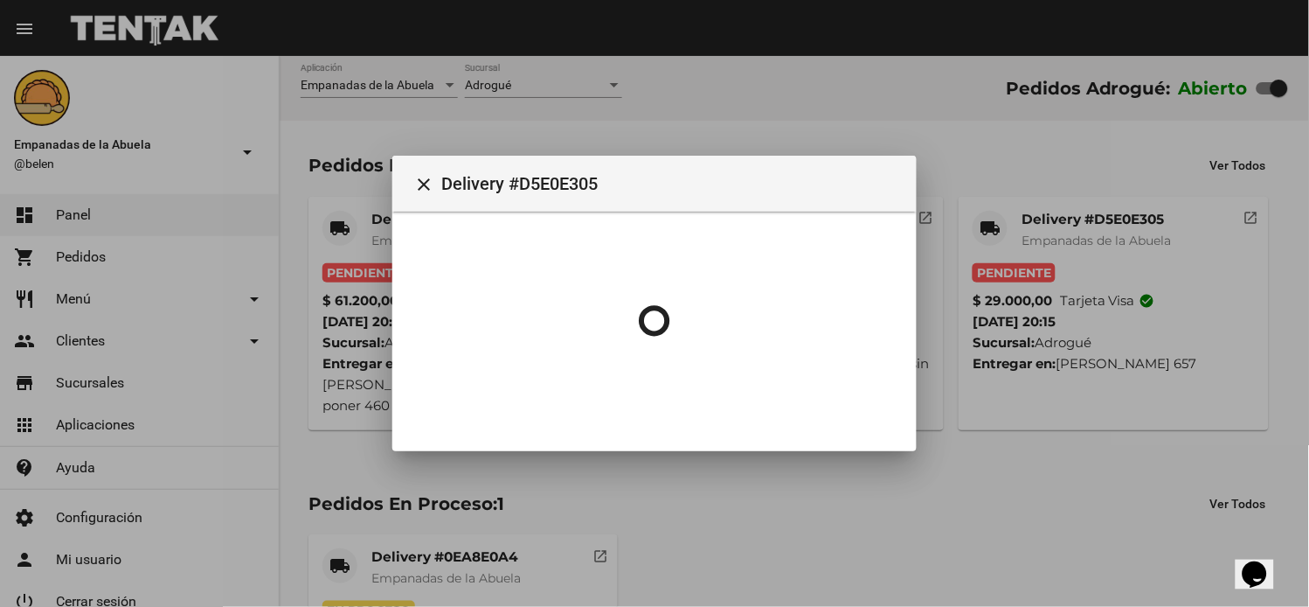
scroll to position [0, 0]
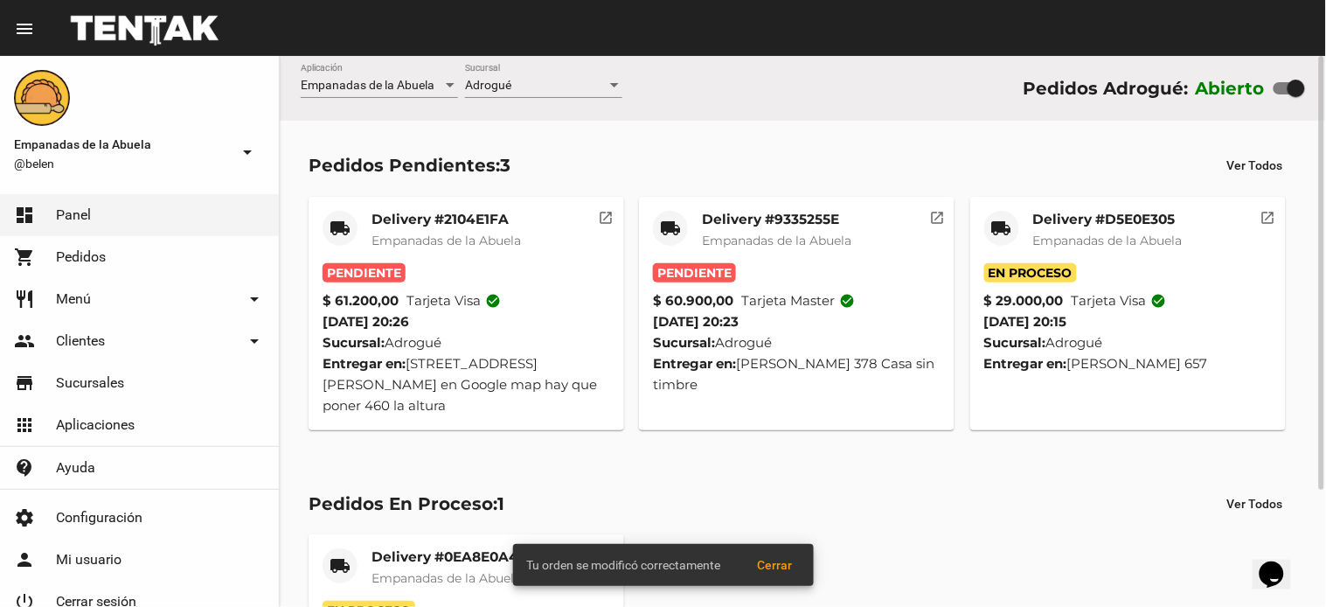
click at [809, 242] on span "Empanadas de la Abuela" at bounding box center [776, 241] width 149 height 16
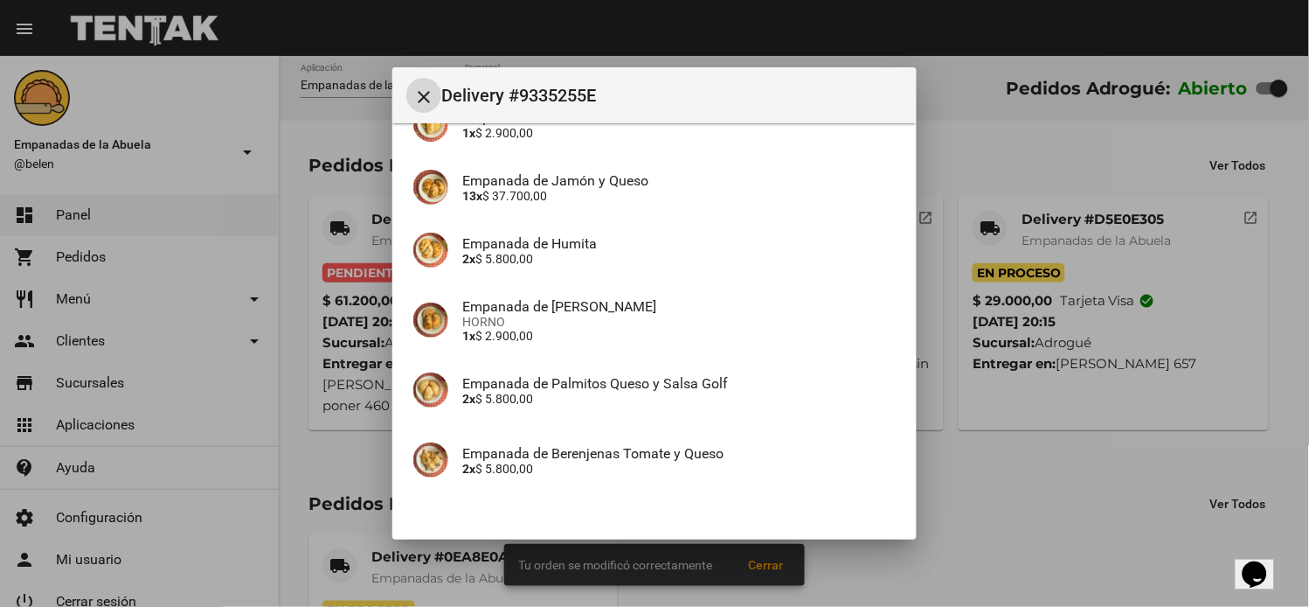
scroll to position [295, 0]
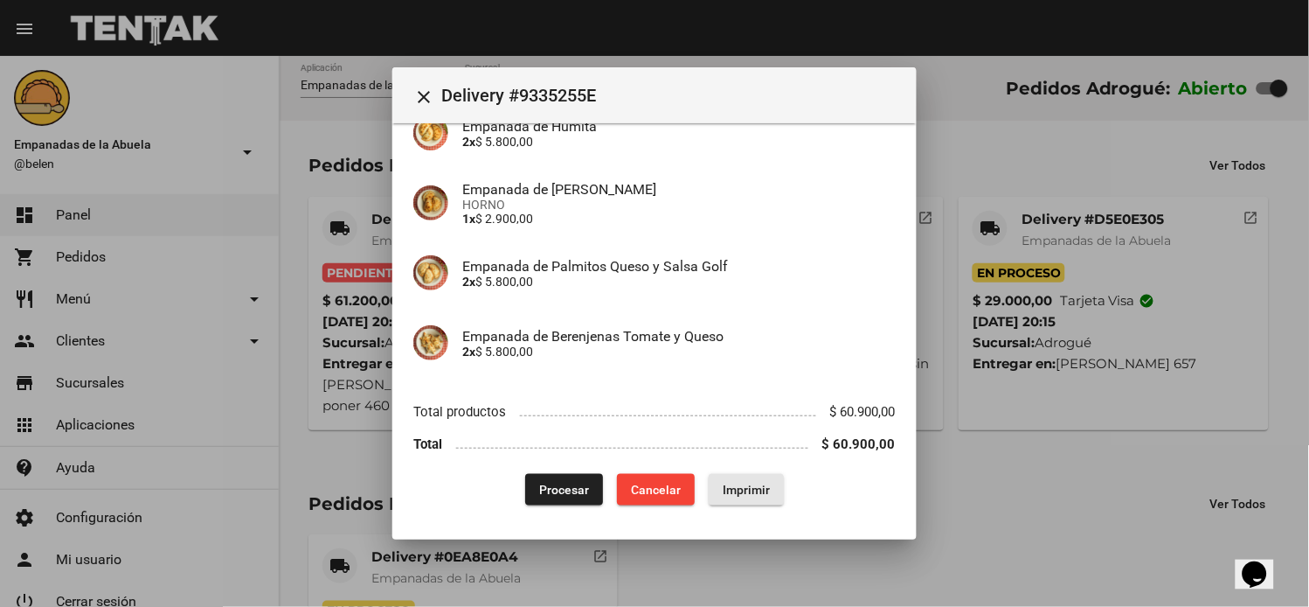
click at [724, 483] on span "Imprimir" at bounding box center [746, 490] width 47 height 14
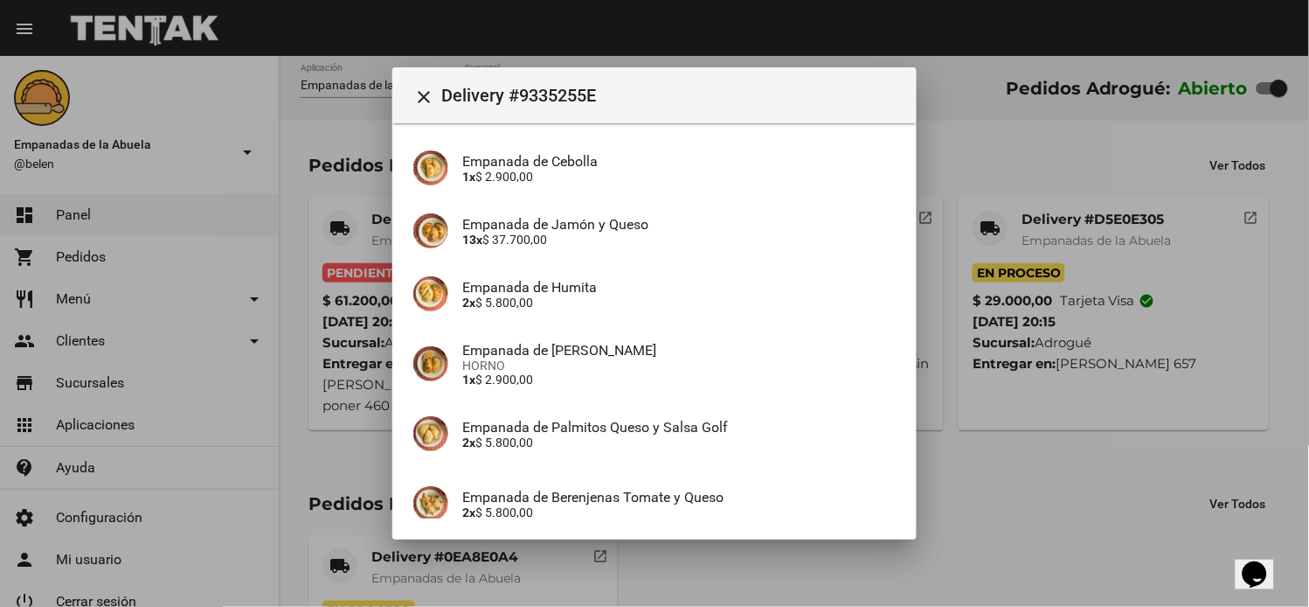
scroll to position [295, 0]
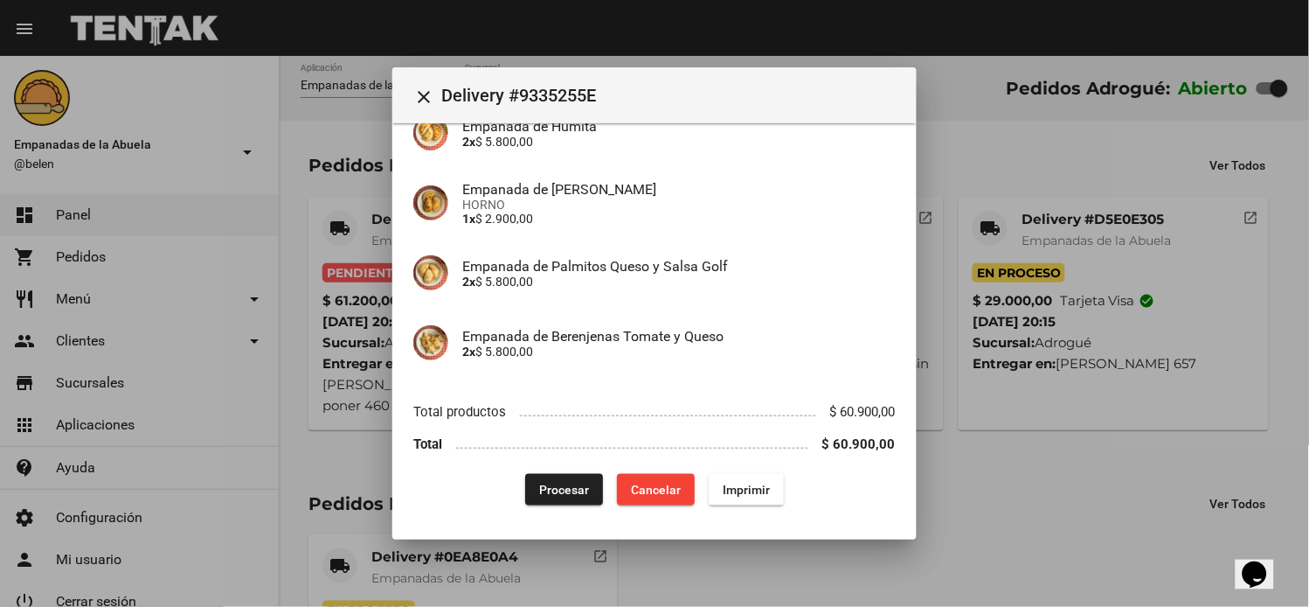
click at [551, 483] on span "Procesar" at bounding box center [564, 490] width 50 height 14
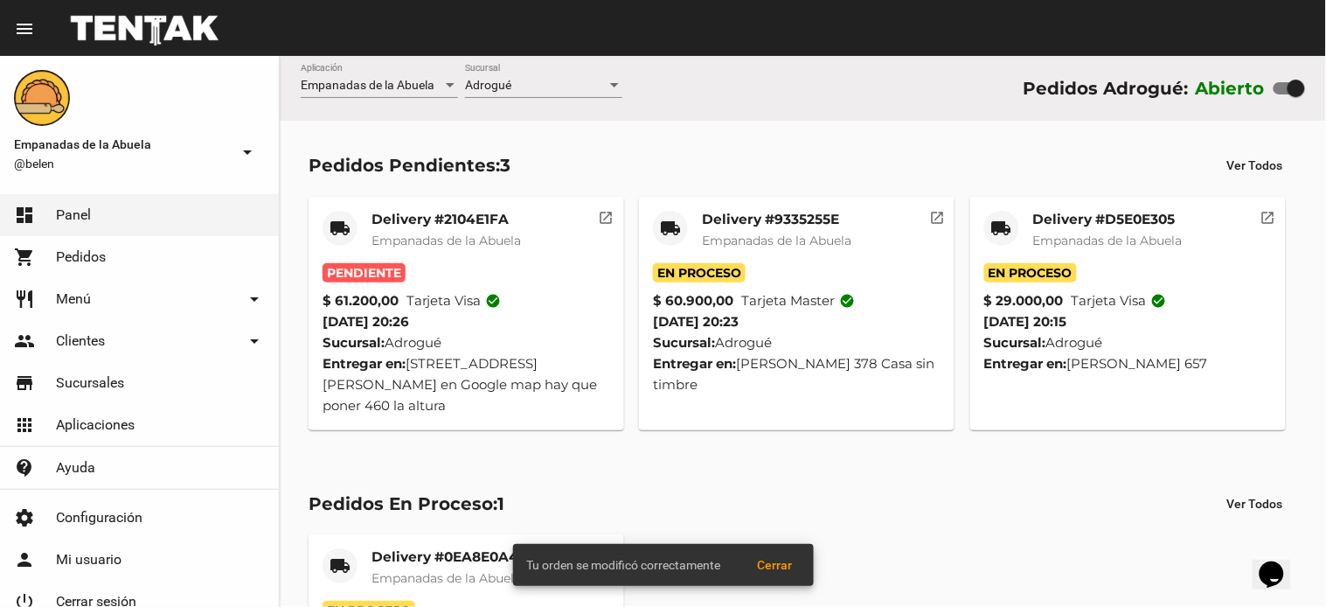
click at [420, 226] on mat-card-title "Delivery #2104E1FA" at bounding box center [446, 219] width 149 height 17
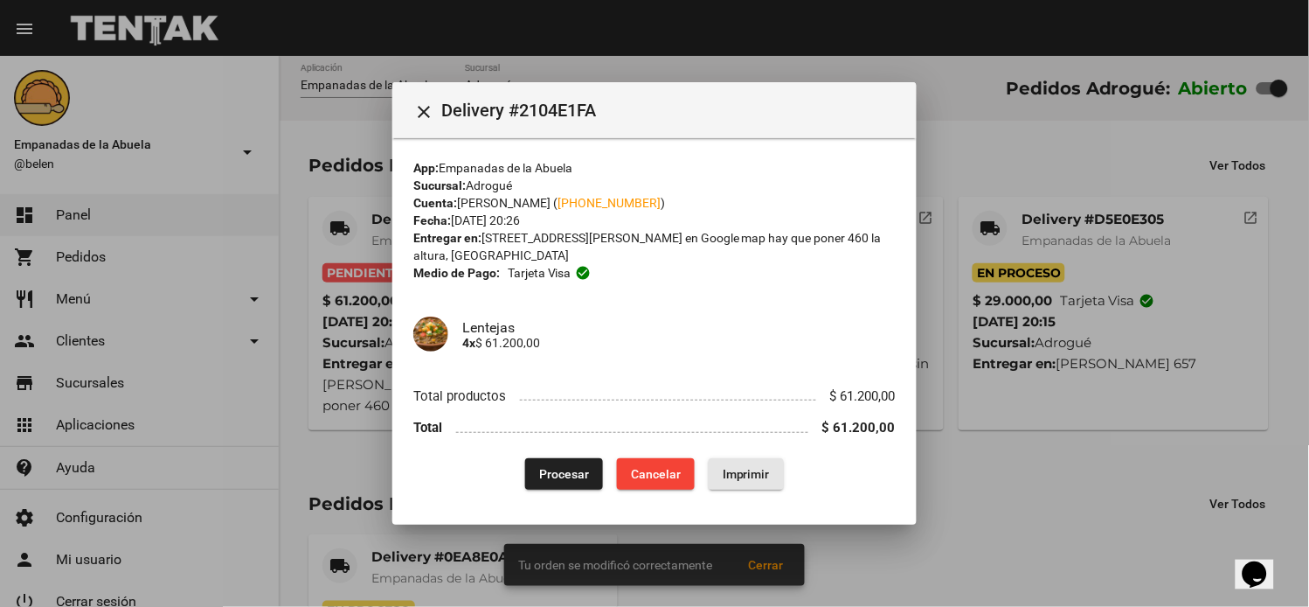
click at [736, 463] on button "Imprimir" at bounding box center [746, 473] width 75 height 31
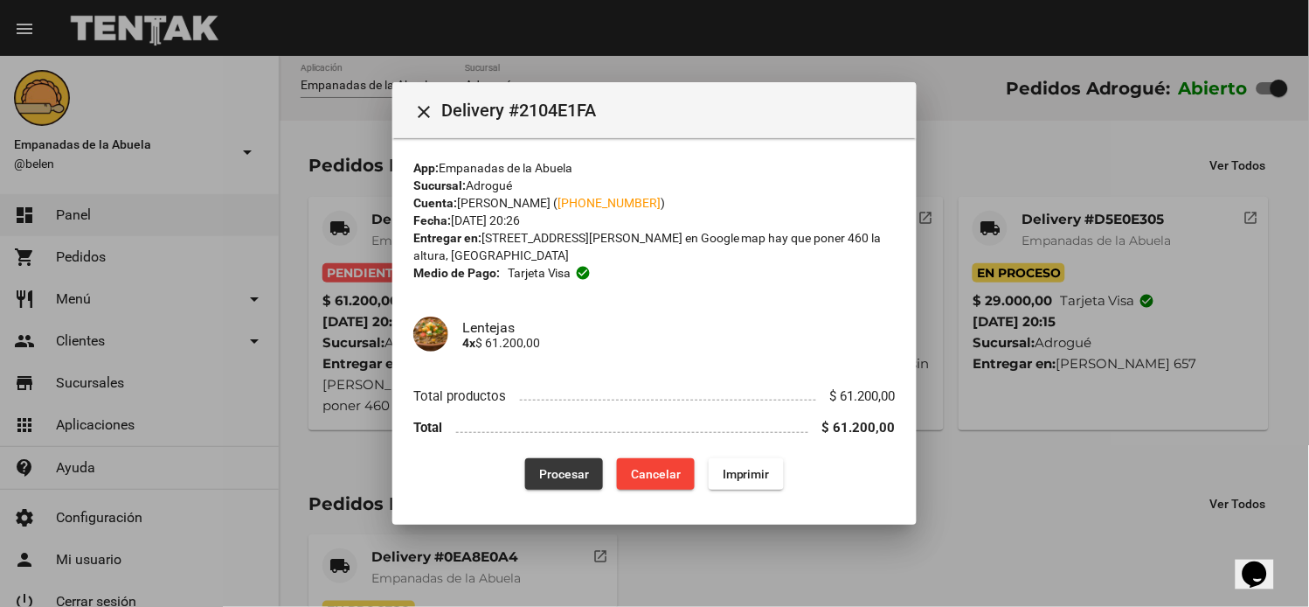
click at [549, 467] on span "Procesar" at bounding box center [564, 474] width 50 height 14
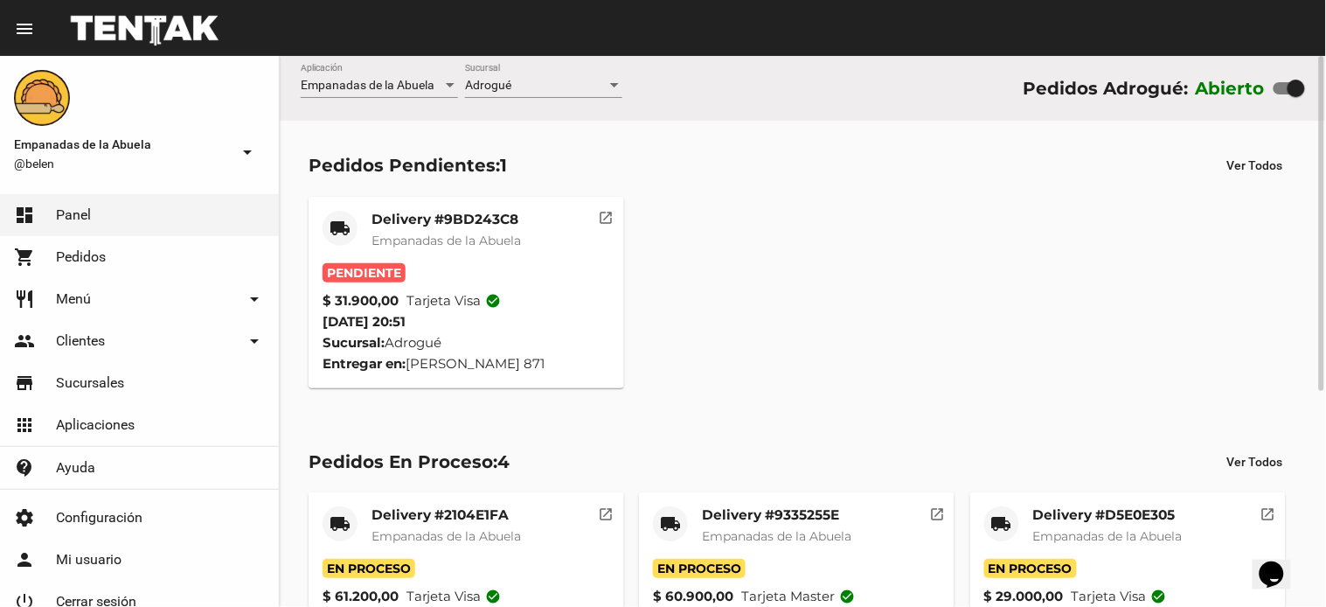
click at [466, 242] on span "Empanadas de la Abuela" at bounding box center [446, 241] width 149 height 16
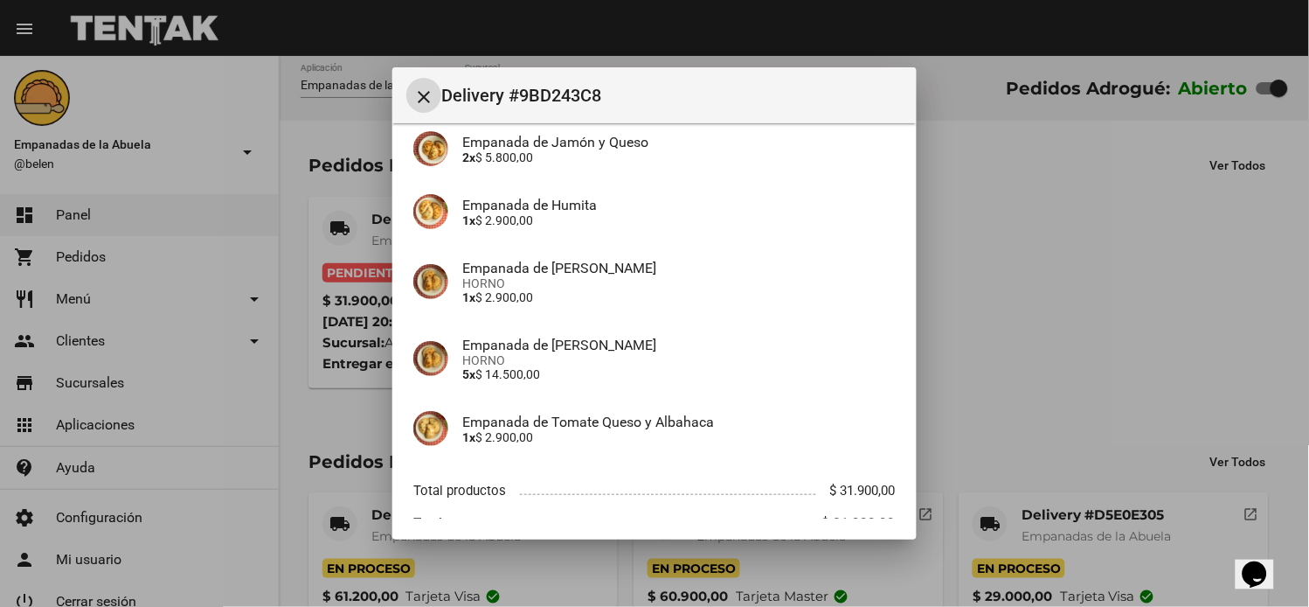
scroll to position [309, 0]
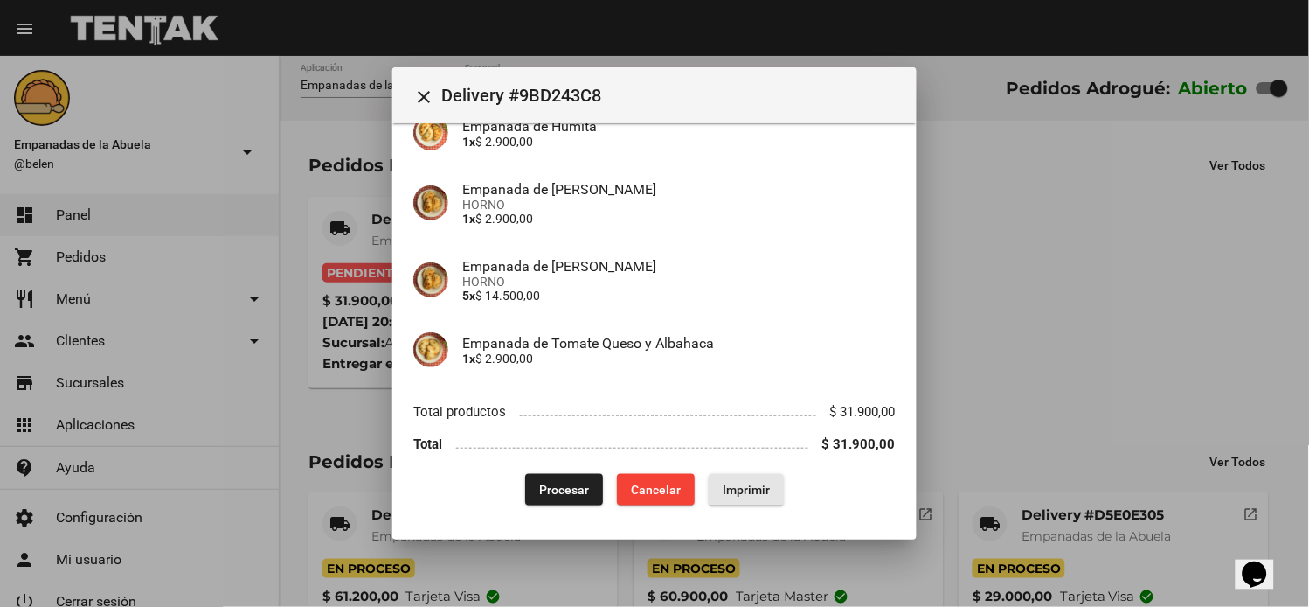
click at [747, 492] on span "Imprimir" at bounding box center [746, 490] width 47 height 14
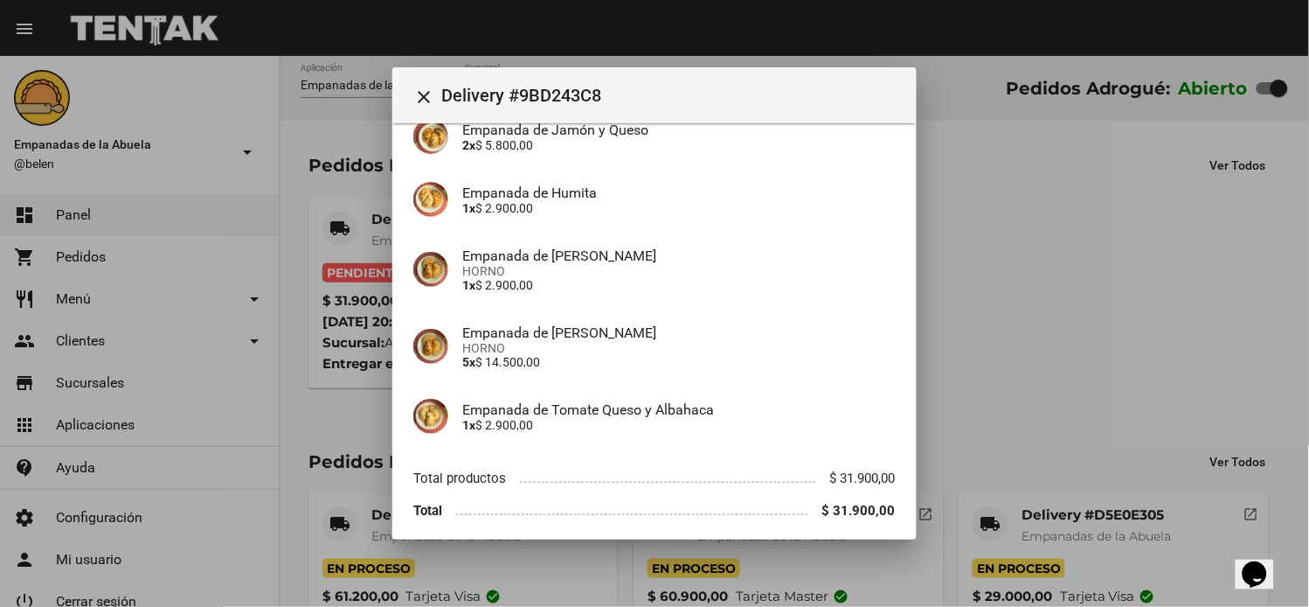
scroll to position [309, 0]
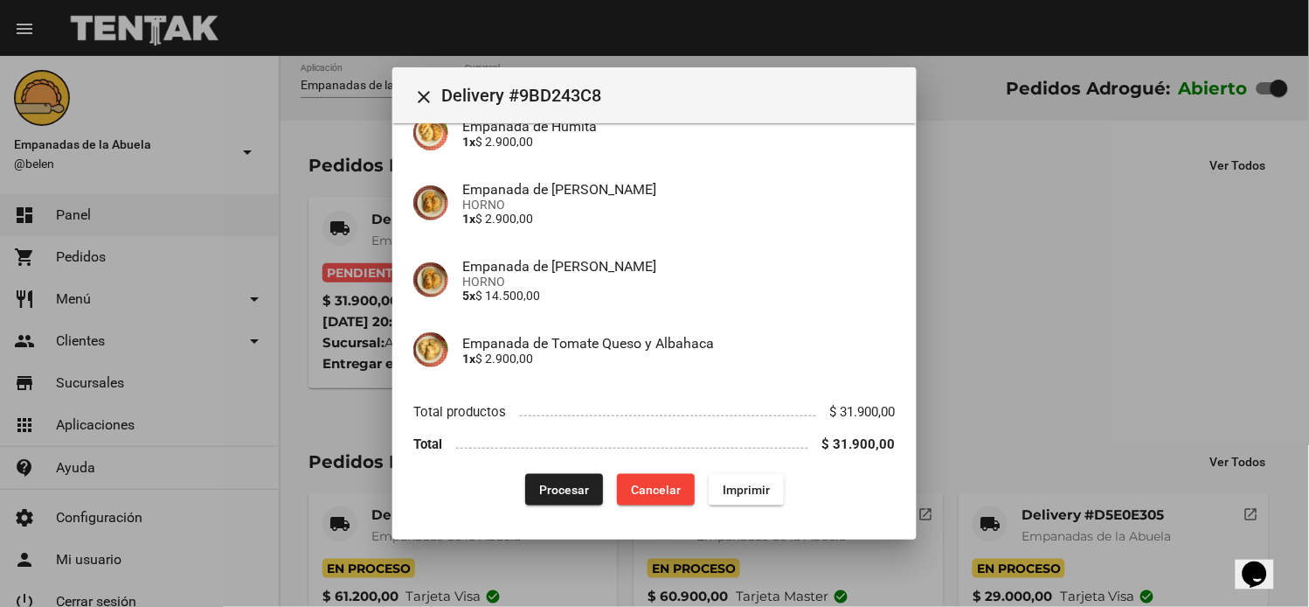
click at [570, 470] on div "App: Empanadas de la Abuela Sucursal: Adrogué Cuenta: [PERSON_NAME] ( [PHONE_NU…" at bounding box center [654, 171] width 483 height 670
click at [583, 469] on div "App: Empanadas de la Abuela Sucursal: Adrogué Cuenta: [PERSON_NAME] ( [PHONE_NU…" at bounding box center [654, 171] width 483 height 670
click at [545, 483] on span "Procesar" at bounding box center [564, 490] width 50 height 14
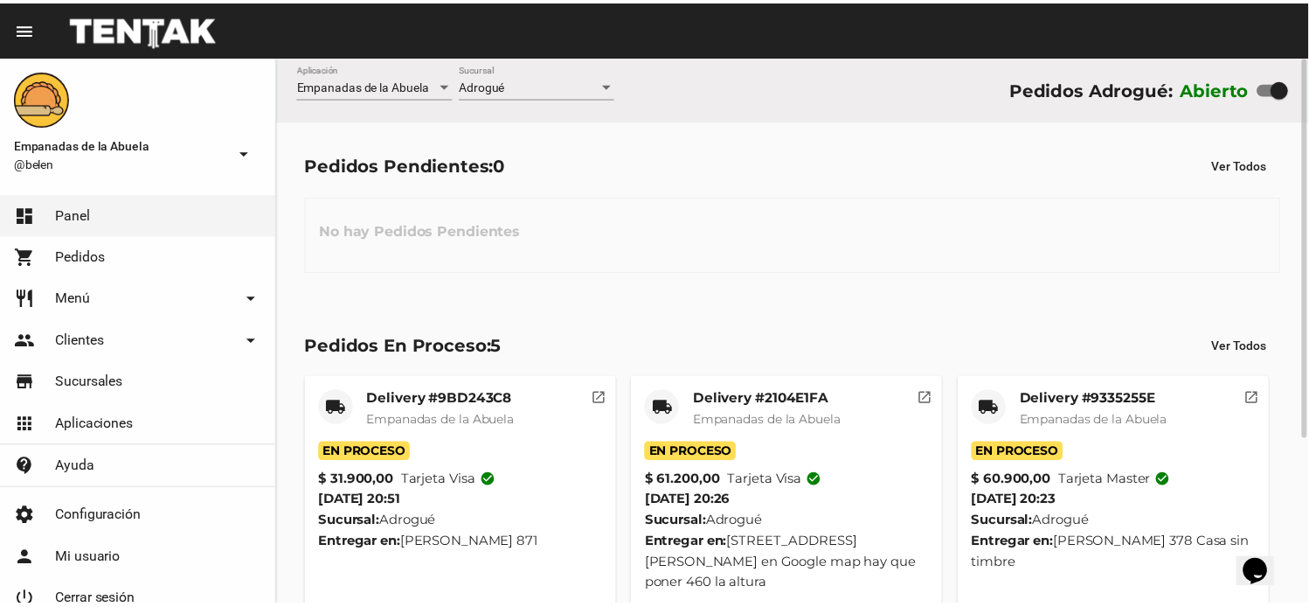
scroll to position [239, 0]
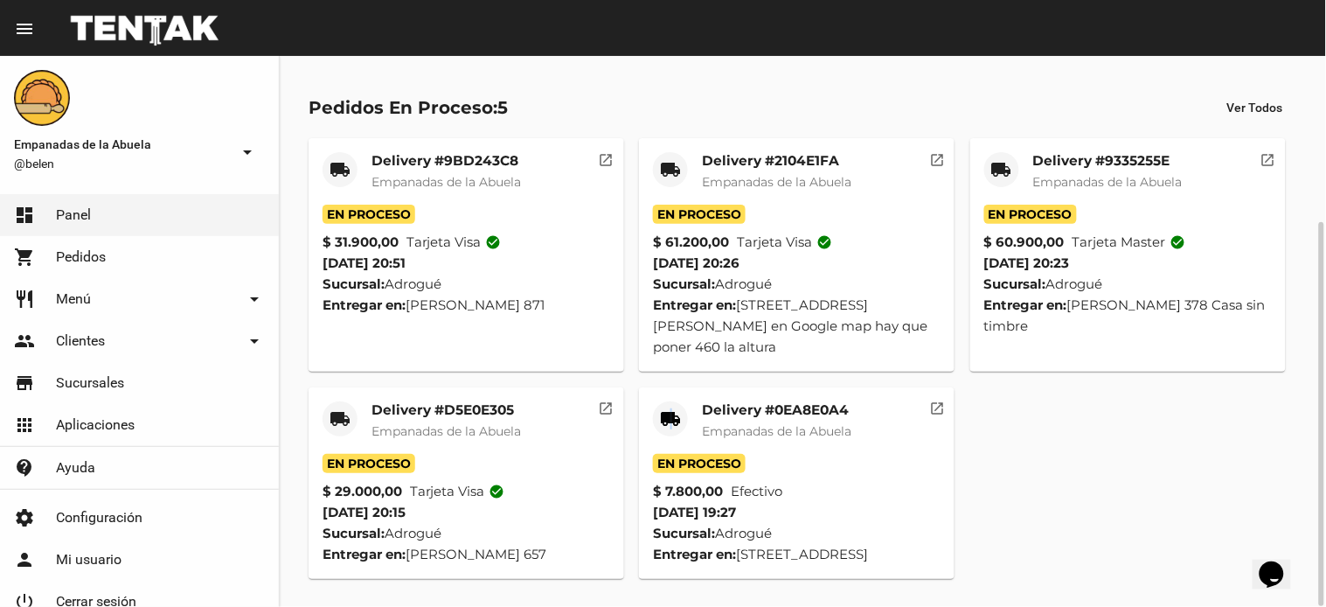
click at [670, 408] on mat-icon "local_shipping" at bounding box center [670, 418] width 21 height 21
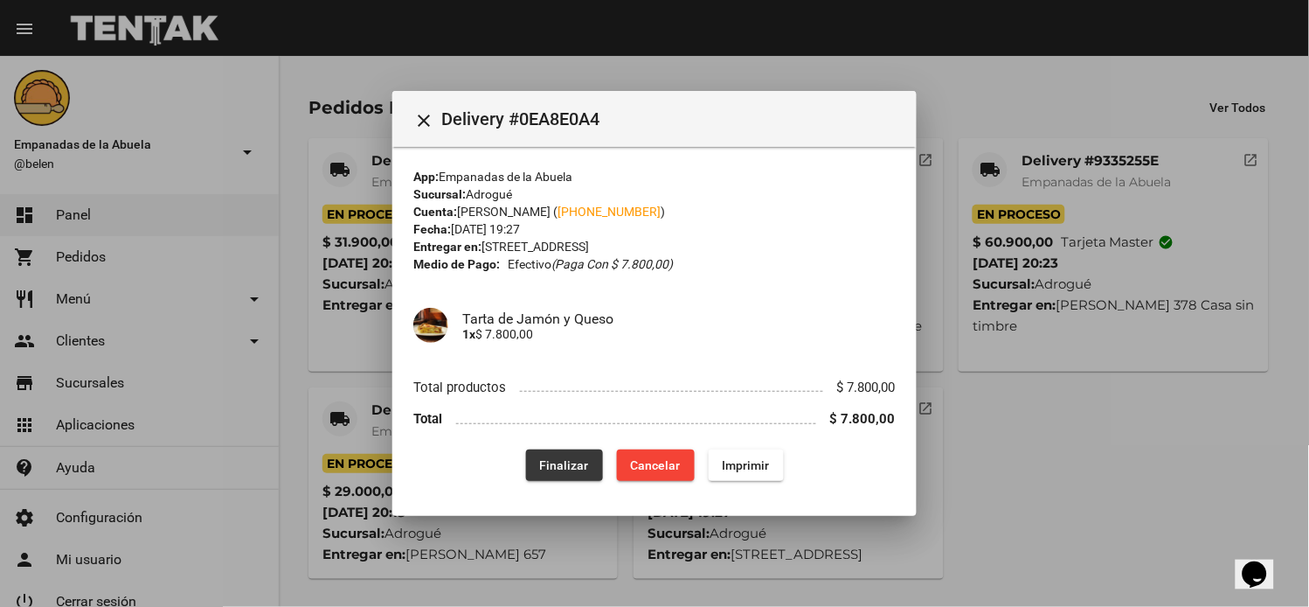
click at [556, 463] on span "Finalizar" at bounding box center [564, 465] width 49 height 14
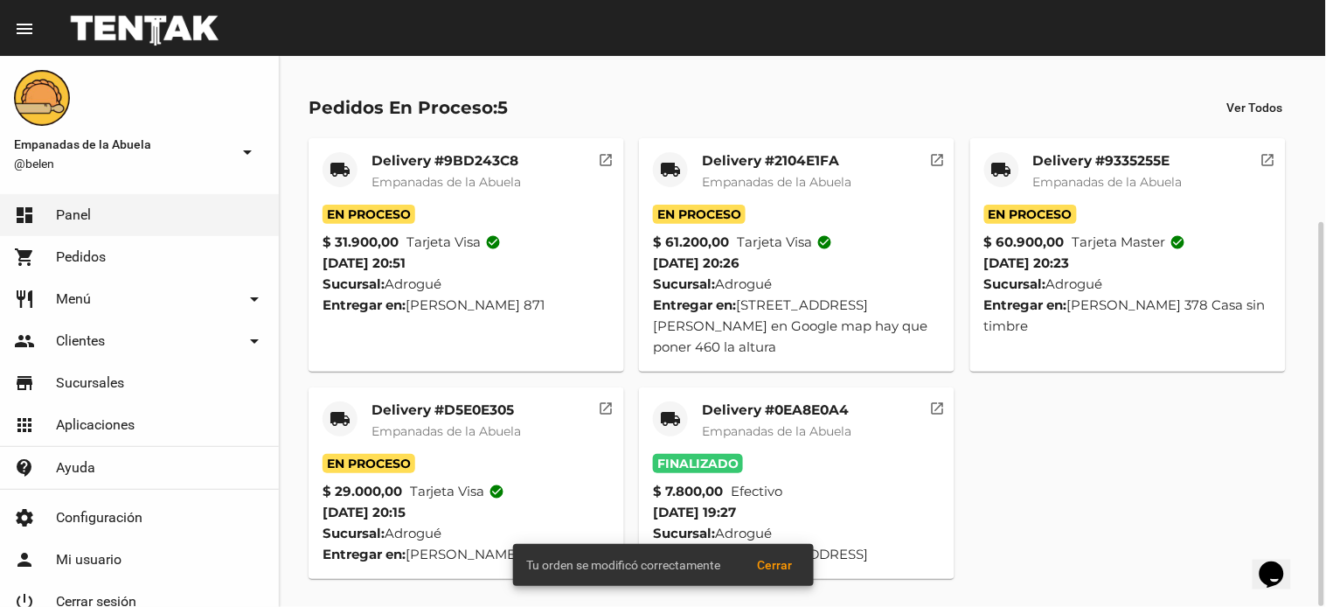
click at [332, 408] on mat-icon "local_shipping" at bounding box center [340, 418] width 21 height 21
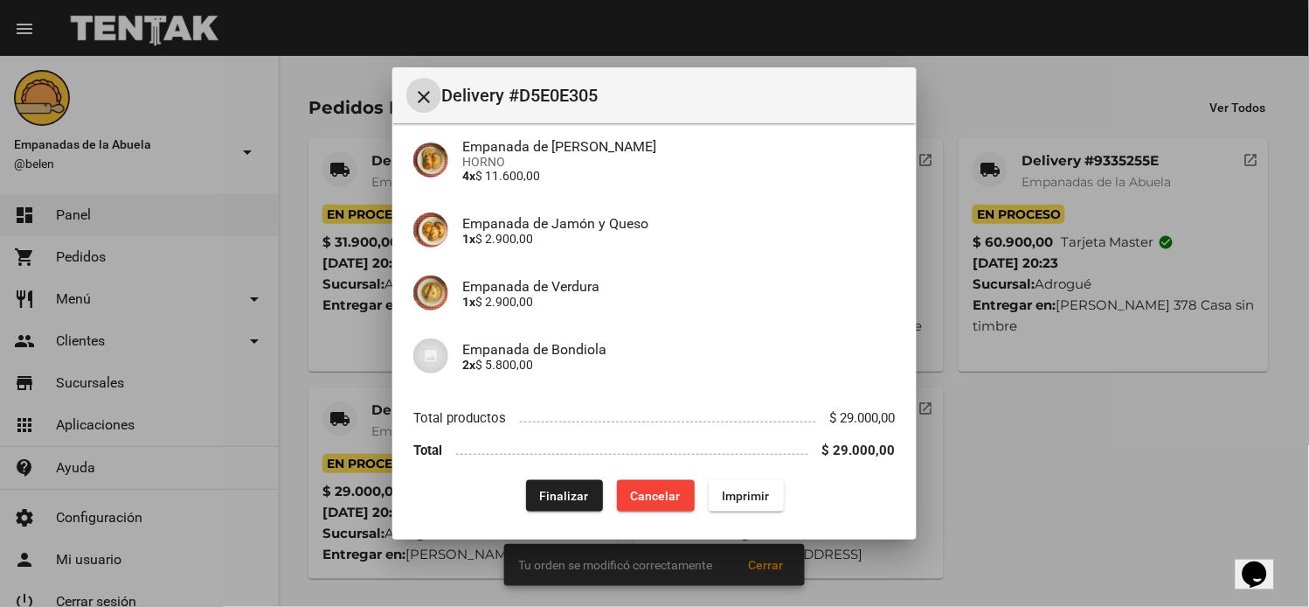
scroll to position [232, 0]
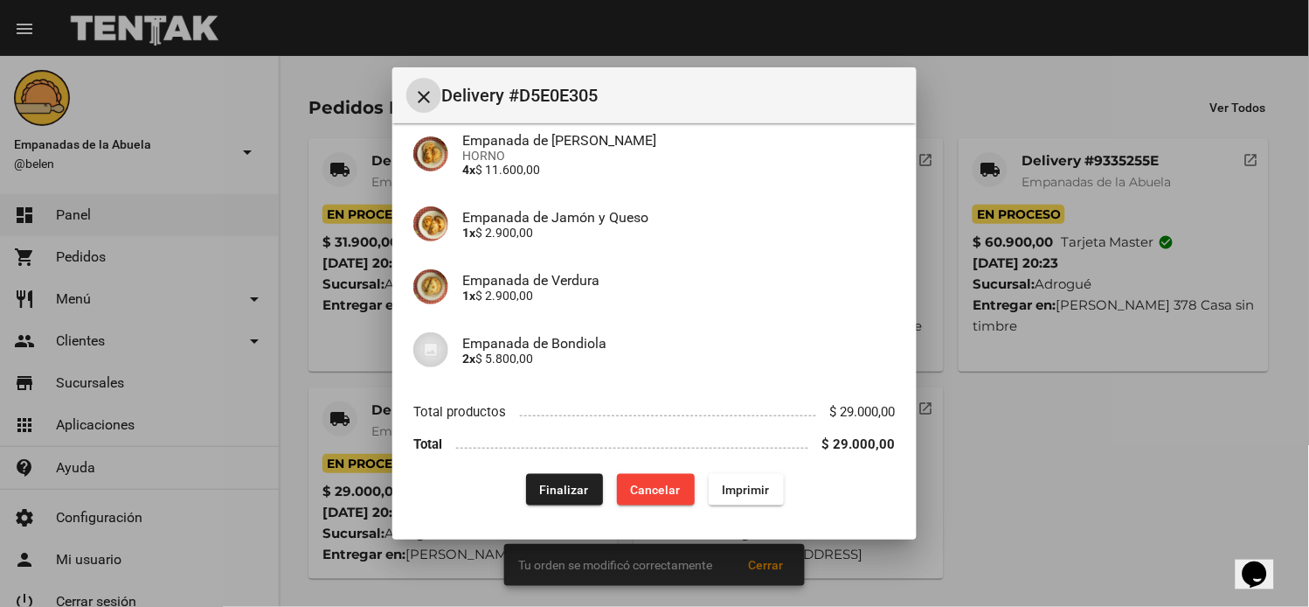
drag, startPoint x: 572, startPoint y: 495, endPoint x: 580, endPoint y: 493, distance: 8.9
click at [573, 495] on span "Finalizar" at bounding box center [564, 490] width 49 height 14
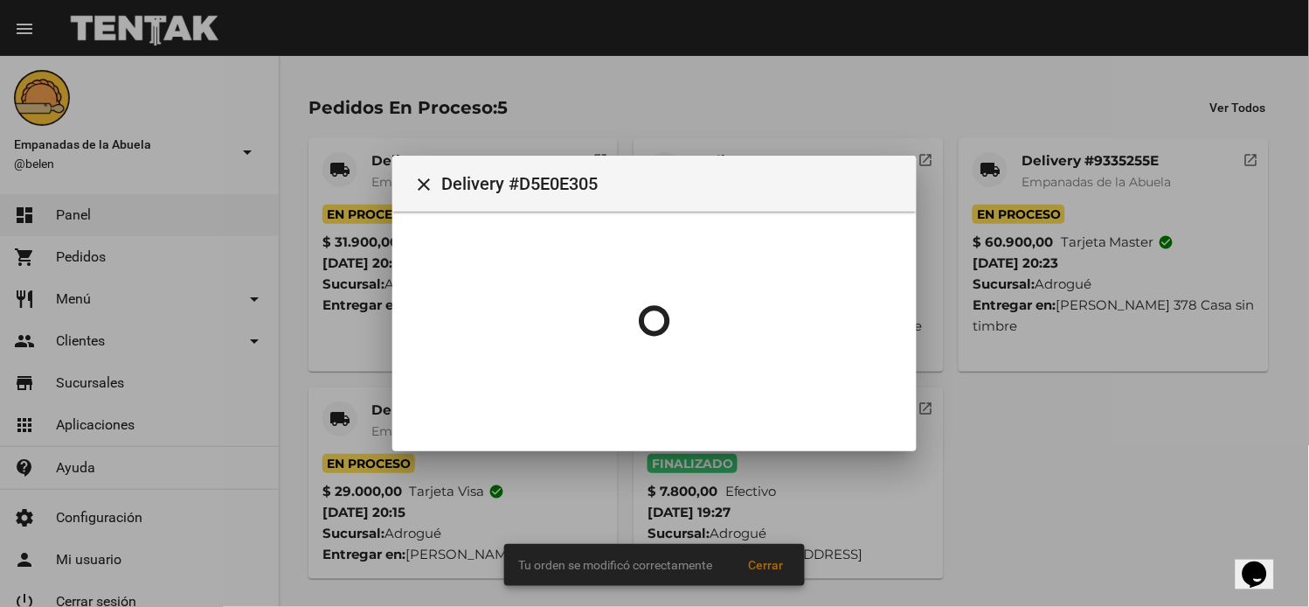
scroll to position [219, 0]
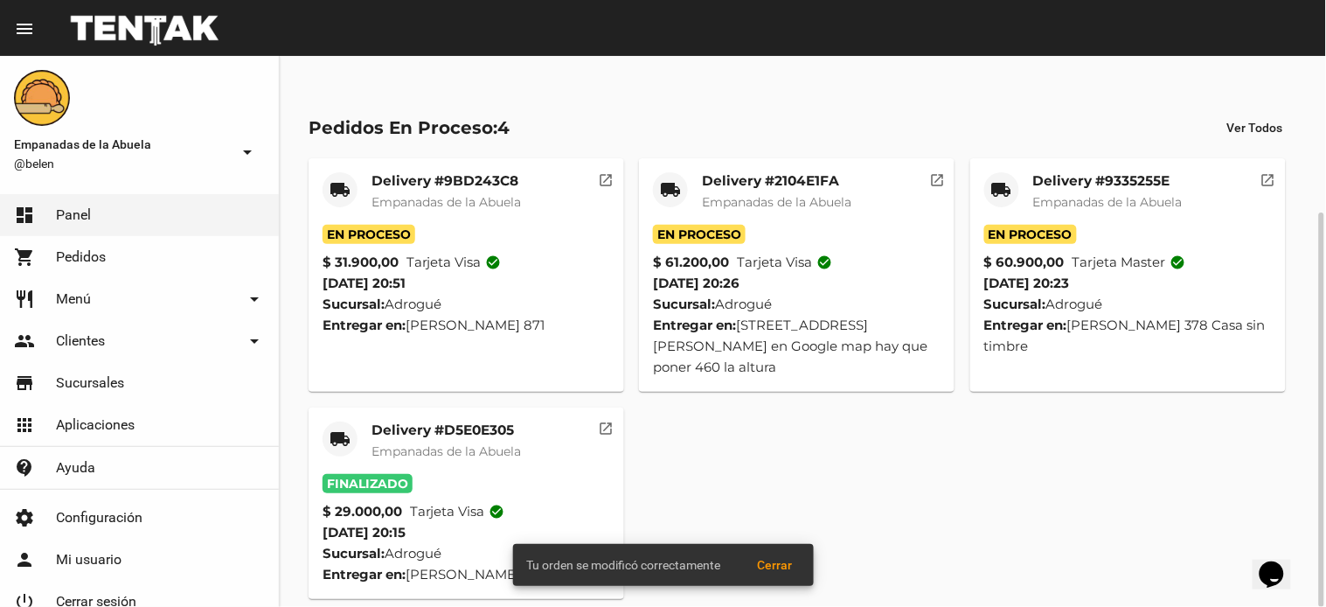
click at [989, 185] on div "local_shipping" at bounding box center [1001, 189] width 35 height 35
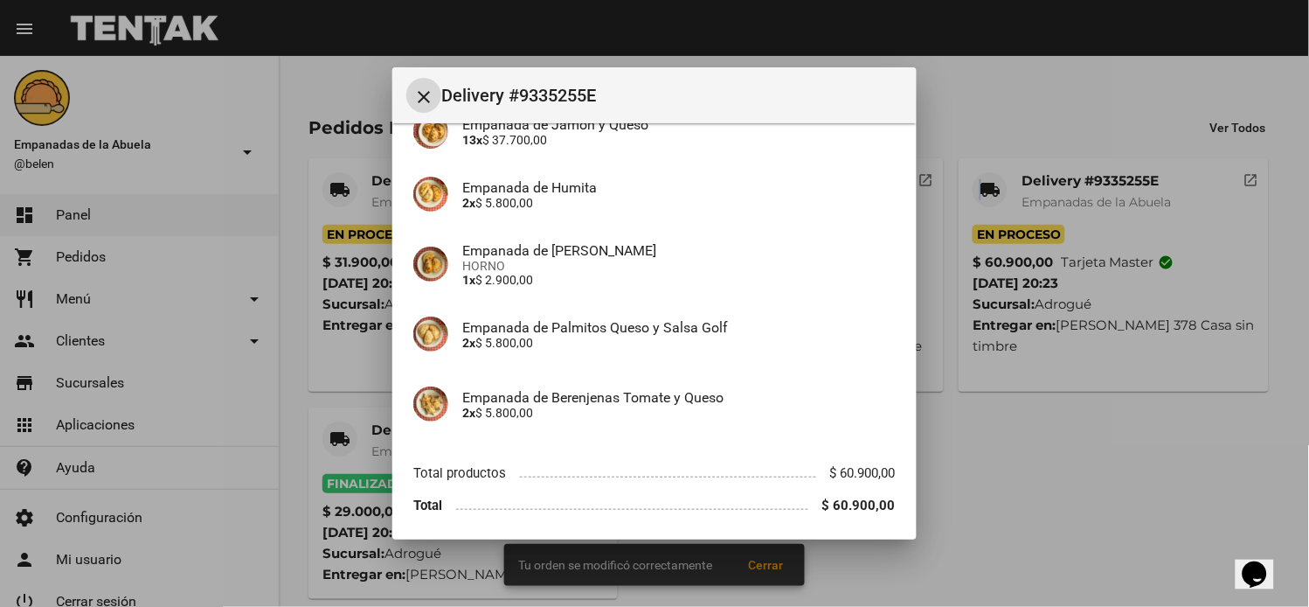
scroll to position [295, 0]
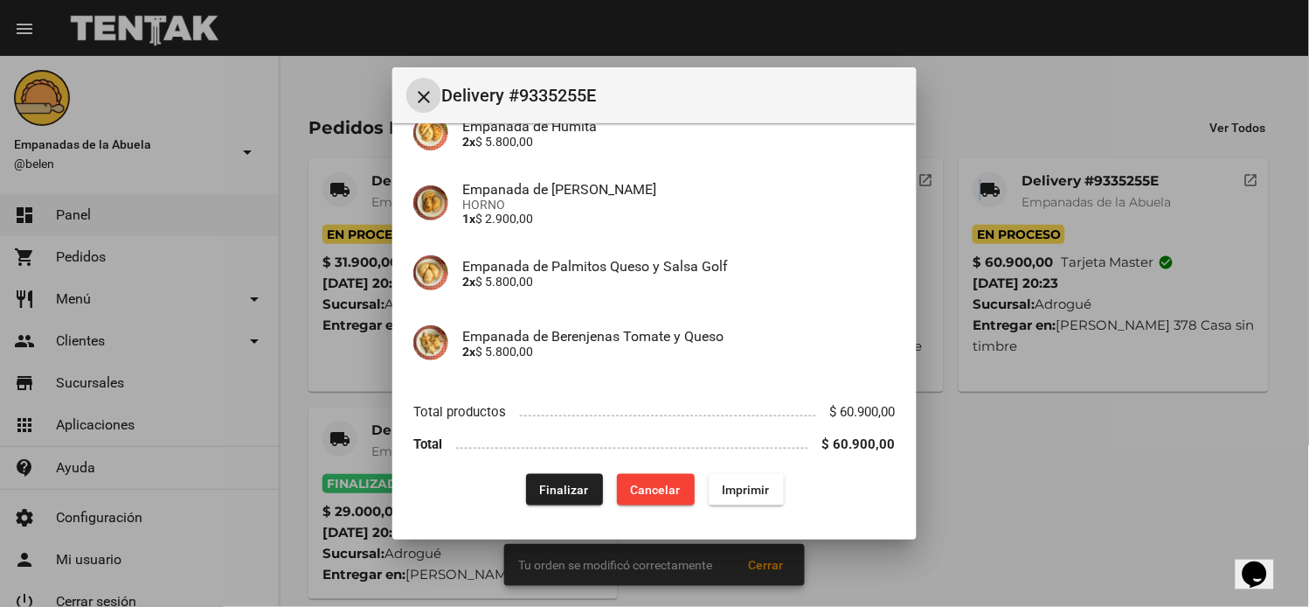
click at [542, 477] on button "Finalizar" at bounding box center [564, 489] width 77 height 31
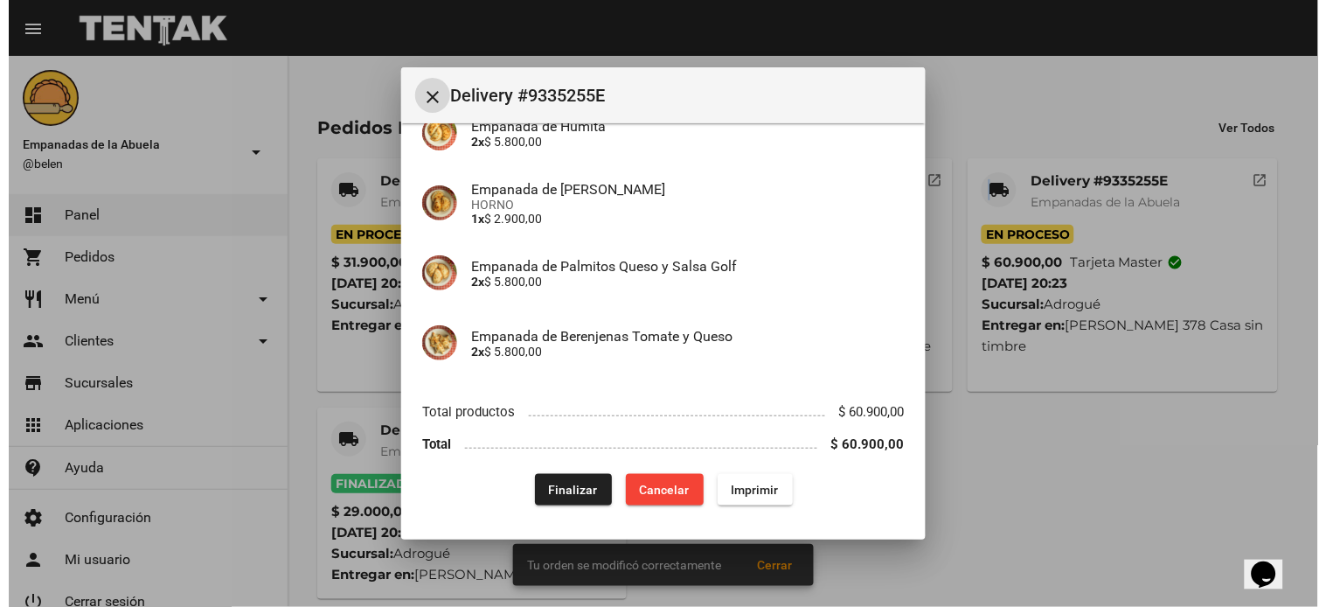
scroll to position [0, 0]
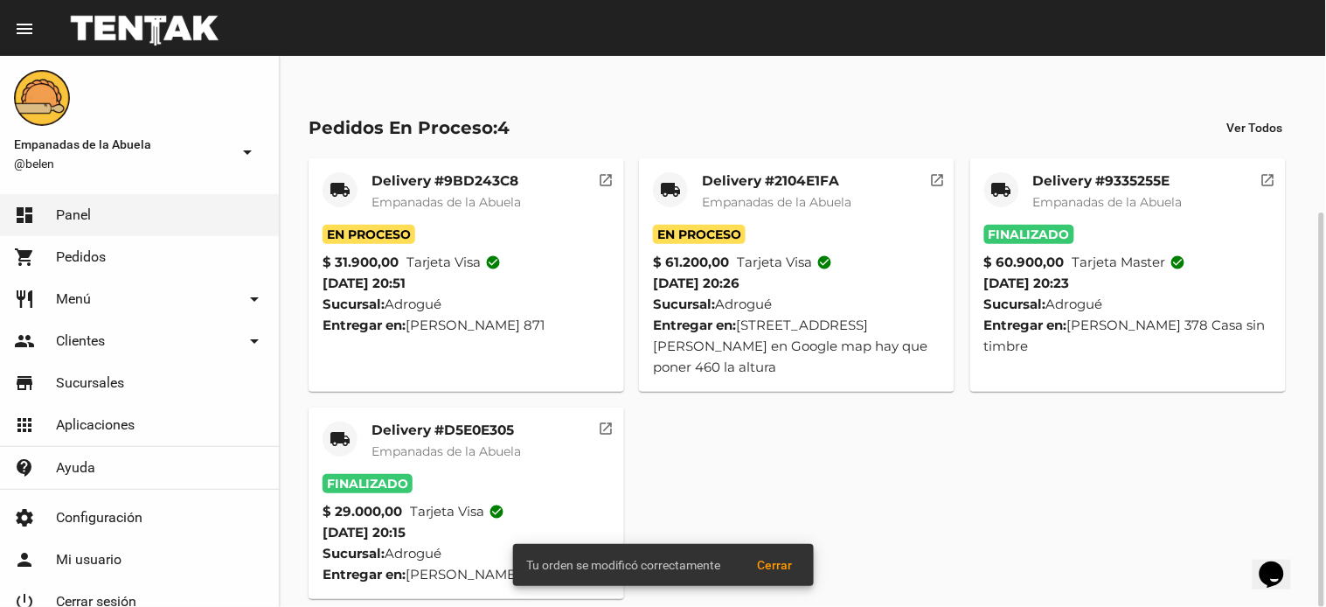
click at [663, 177] on div "local_shipping" at bounding box center [670, 189] width 35 height 35
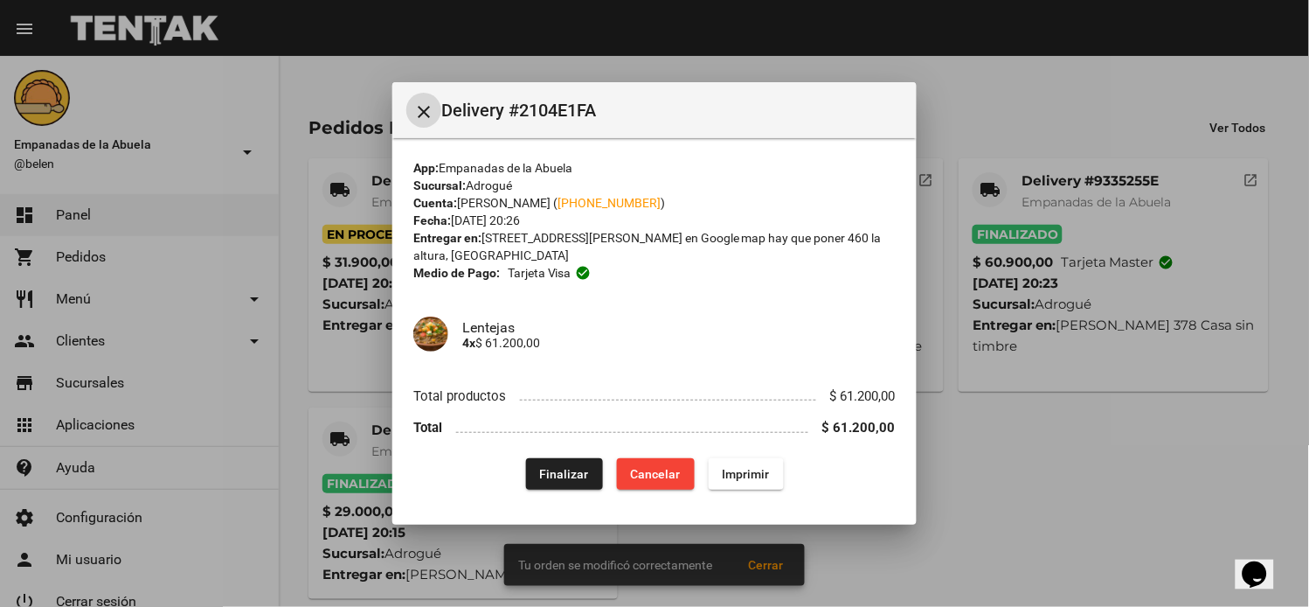
click at [547, 460] on button "Finalizar" at bounding box center [564, 473] width 77 height 31
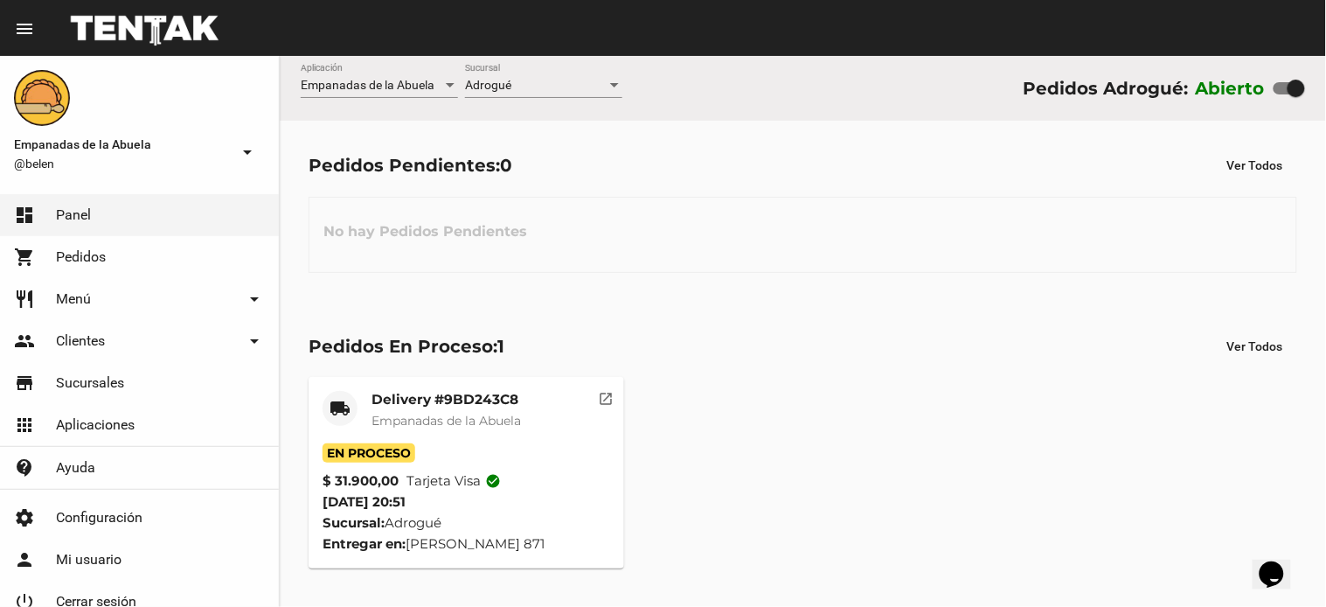
click at [458, 408] on div "Delivery #9BD243C8 Empanadas de la Abuela" at bounding box center [446, 417] width 149 height 52
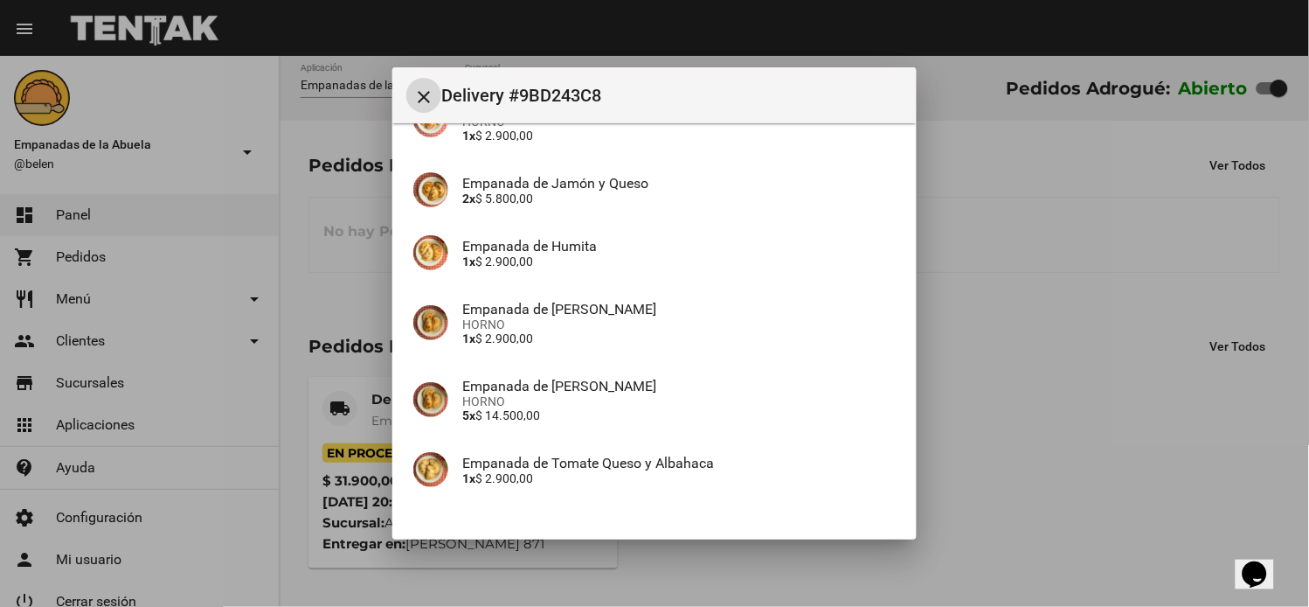
scroll to position [309, 0]
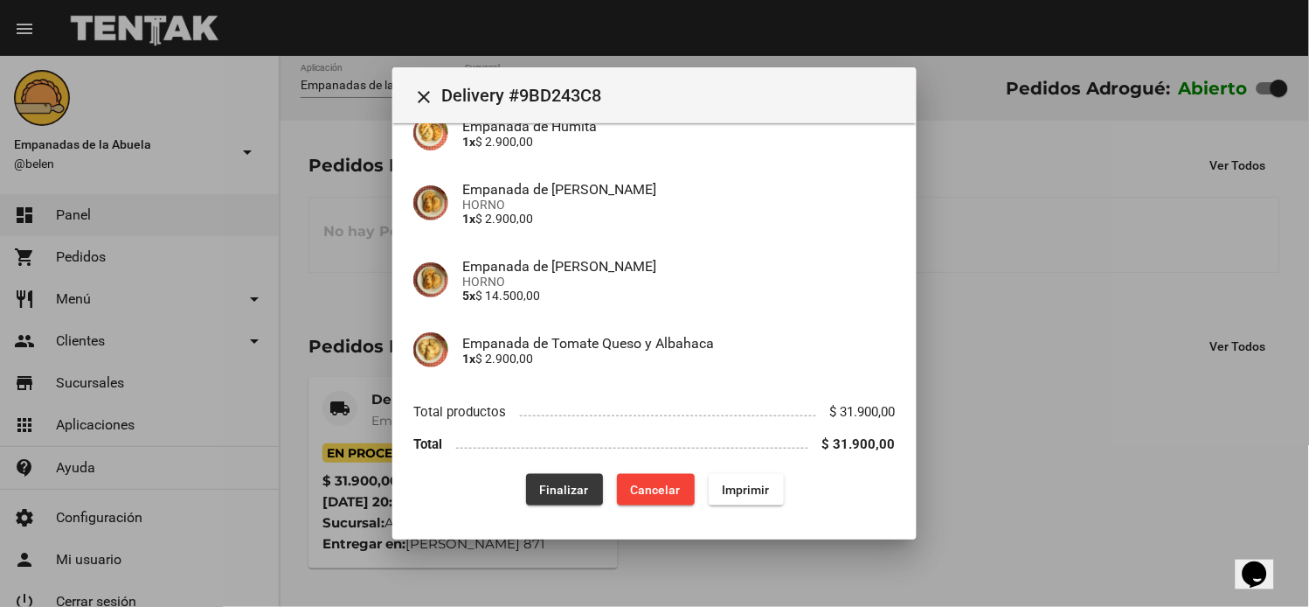
click at [551, 488] on span "Finalizar" at bounding box center [564, 490] width 49 height 14
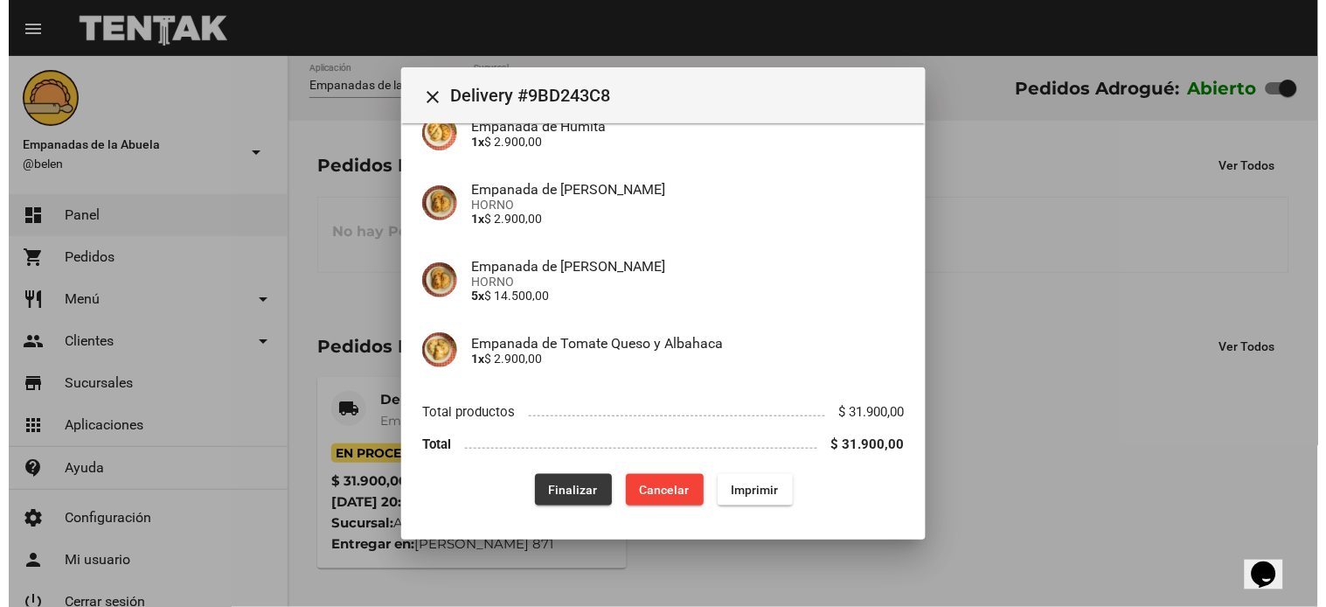
scroll to position [0, 0]
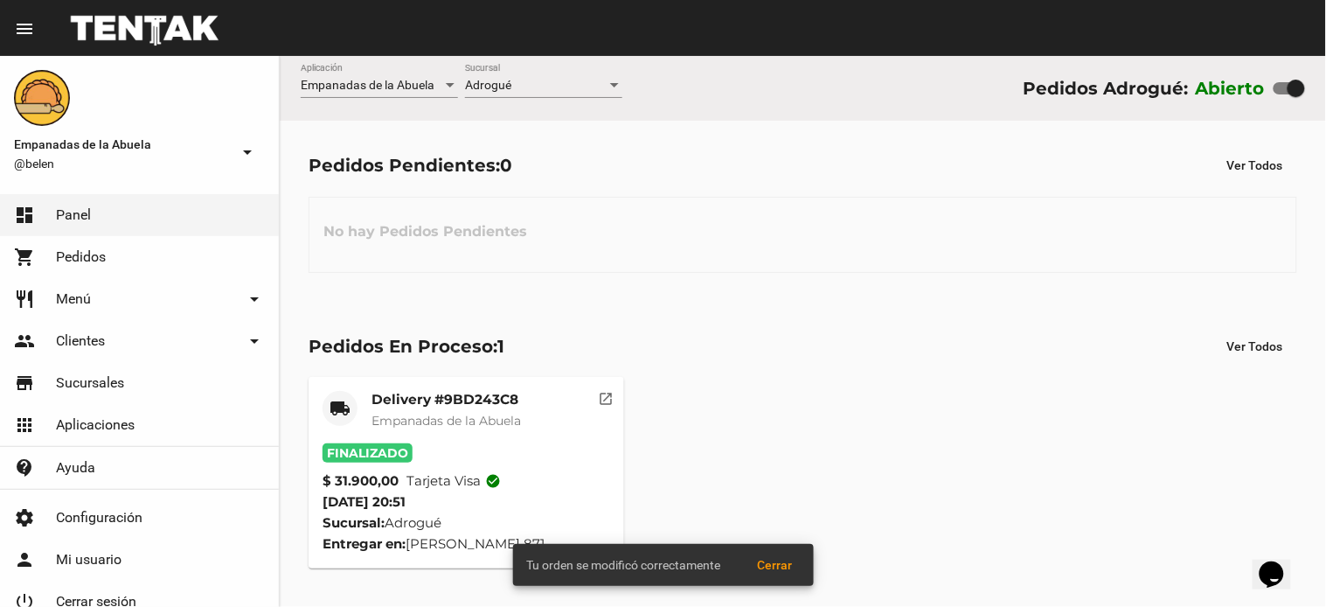
click at [573, 101] on div "Adrogué Sucursal" at bounding box center [543, 89] width 157 height 50
click at [569, 81] on div "Adrogué" at bounding box center [536, 86] width 142 height 14
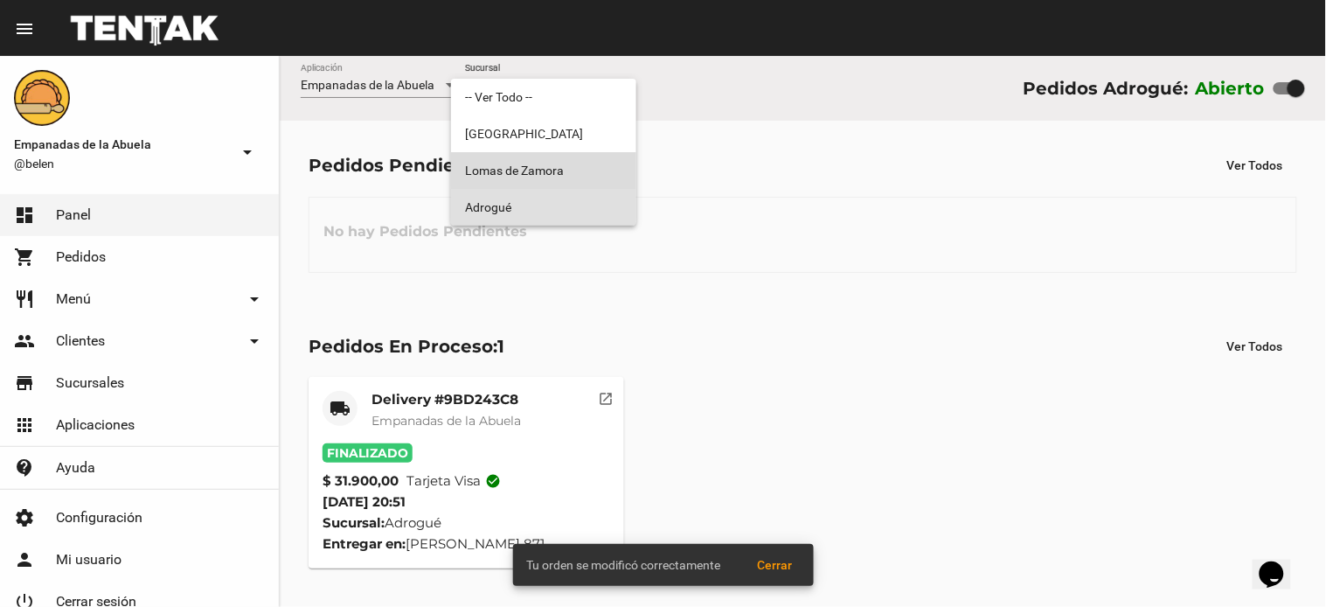
click at [583, 166] on span "Lomas de Zamora" at bounding box center [543, 170] width 157 height 37
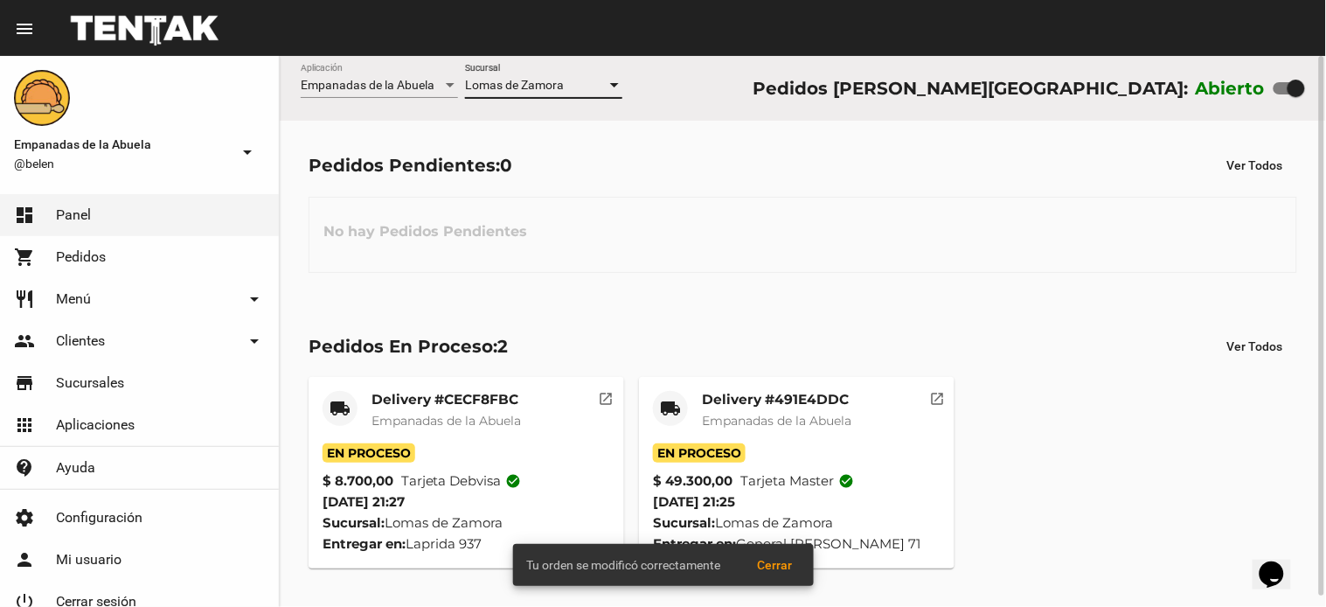
click at [556, 74] on div "Lomas de Zamora Sucursal" at bounding box center [543, 81] width 157 height 34
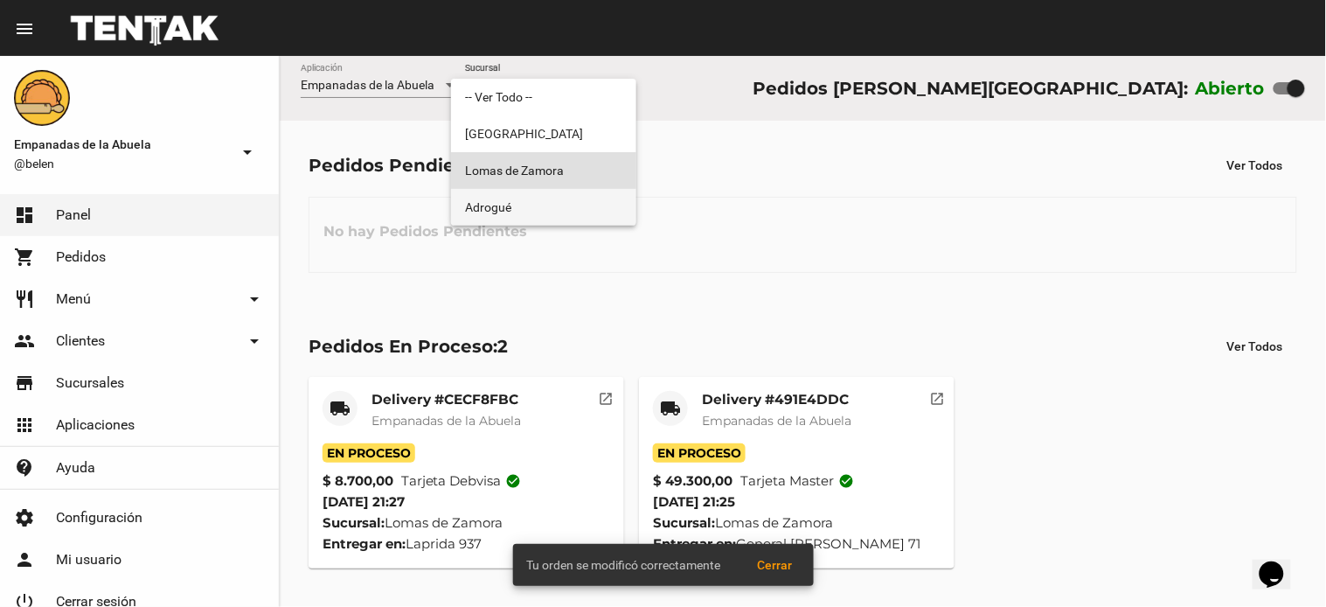
click at [594, 206] on span "Adrogué" at bounding box center [543, 207] width 157 height 37
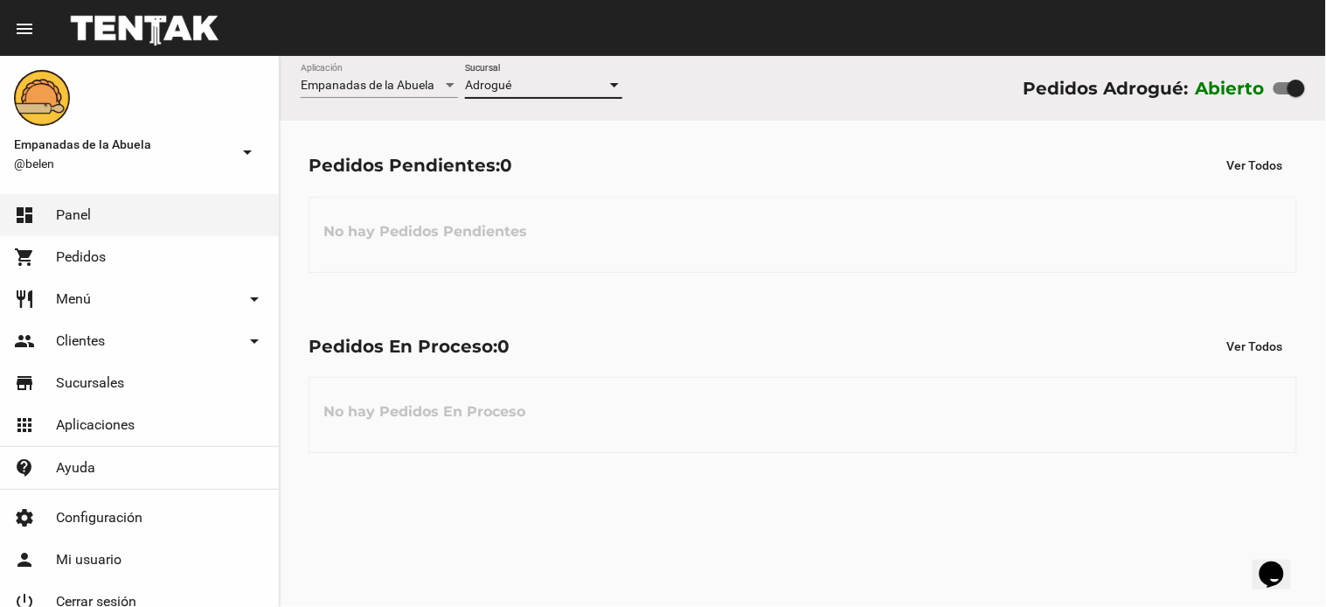
click at [649, 86] on div "Empanadas de la Abuela Aplicación Adrogué Sucursal Pedidos Adrogué: Abierto" at bounding box center [803, 88] width 1046 height 65
click at [591, 80] on div "Adrogué" at bounding box center [536, 86] width 142 height 14
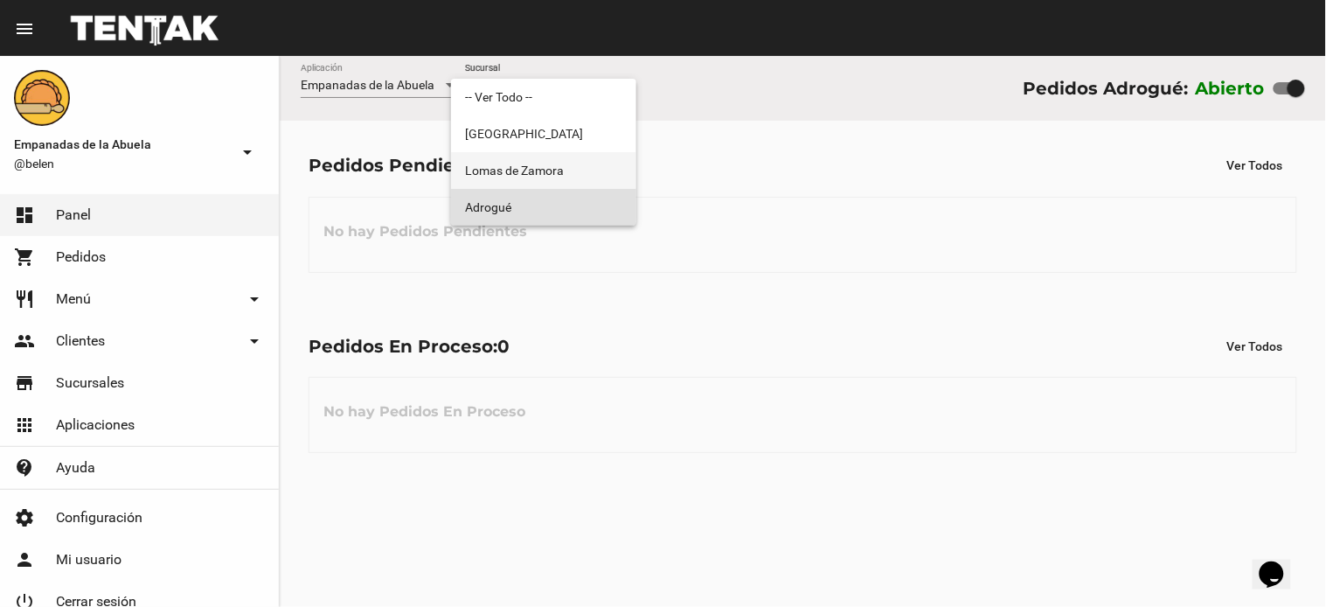
drag, startPoint x: 566, startPoint y: 168, endPoint x: 556, endPoint y: 114, distance: 55.0
click at [565, 168] on span "Lomas de Zamora" at bounding box center [543, 170] width 157 height 37
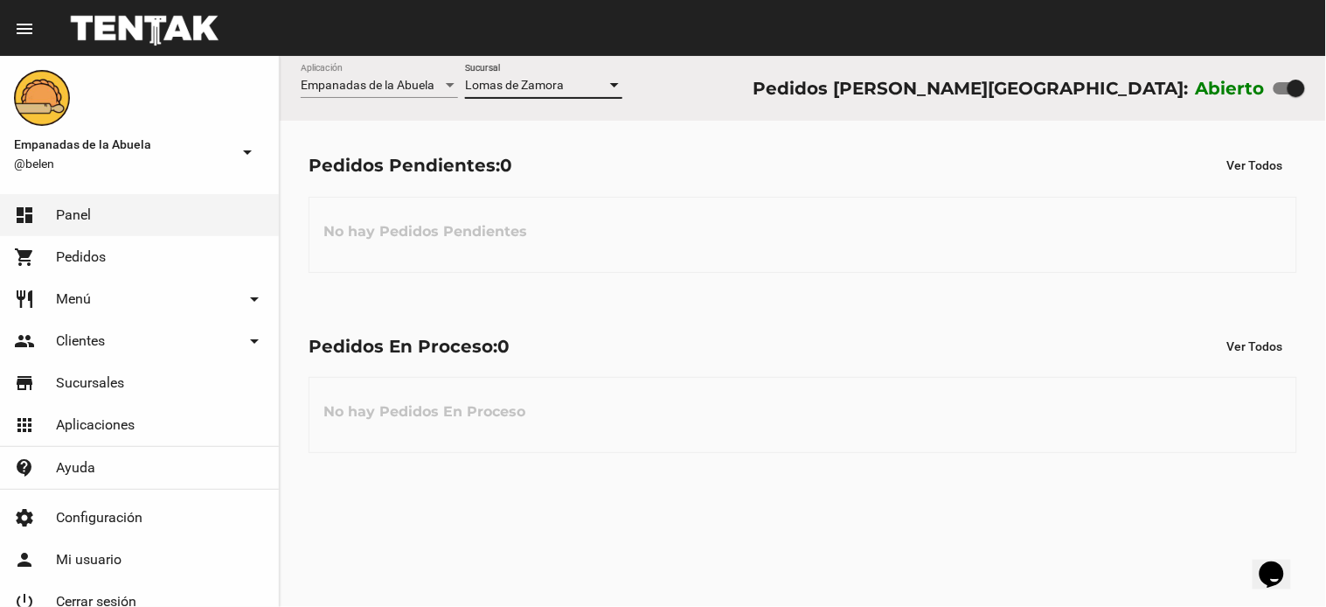
click at [555, 80] on span "Lomas de Zamora" at bounding box center [514, 85] width 99 height 14
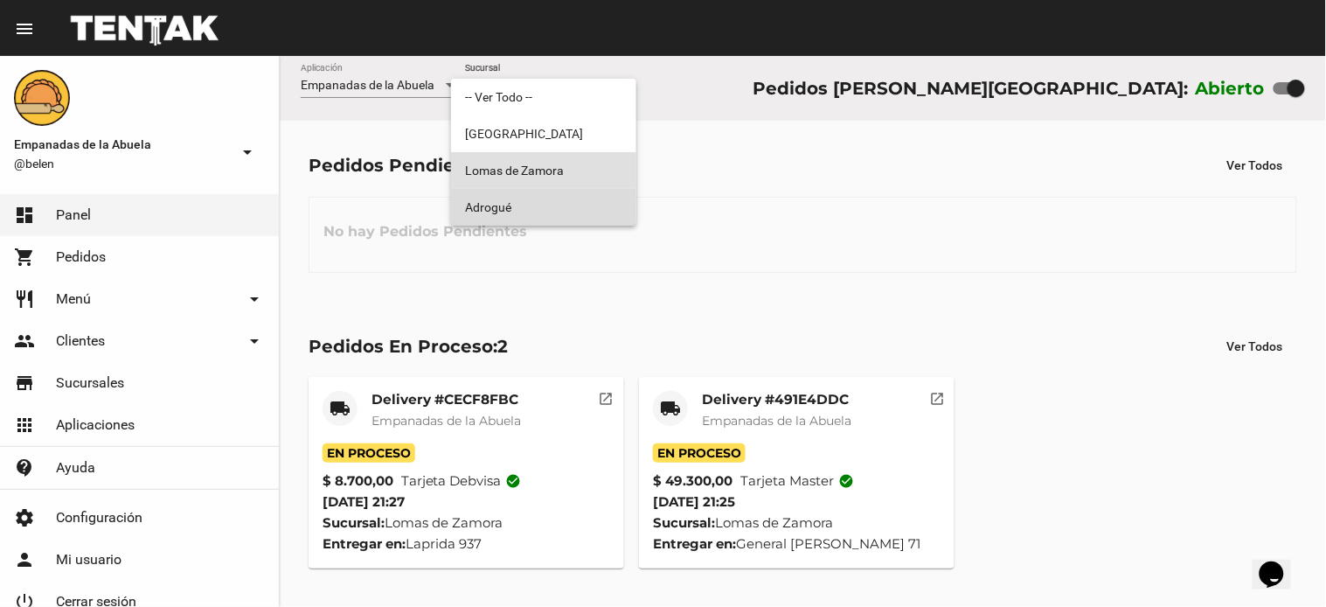
click at [537, 205] on span "Adrogué" at bounding box center [543, 207] width 157 height 37
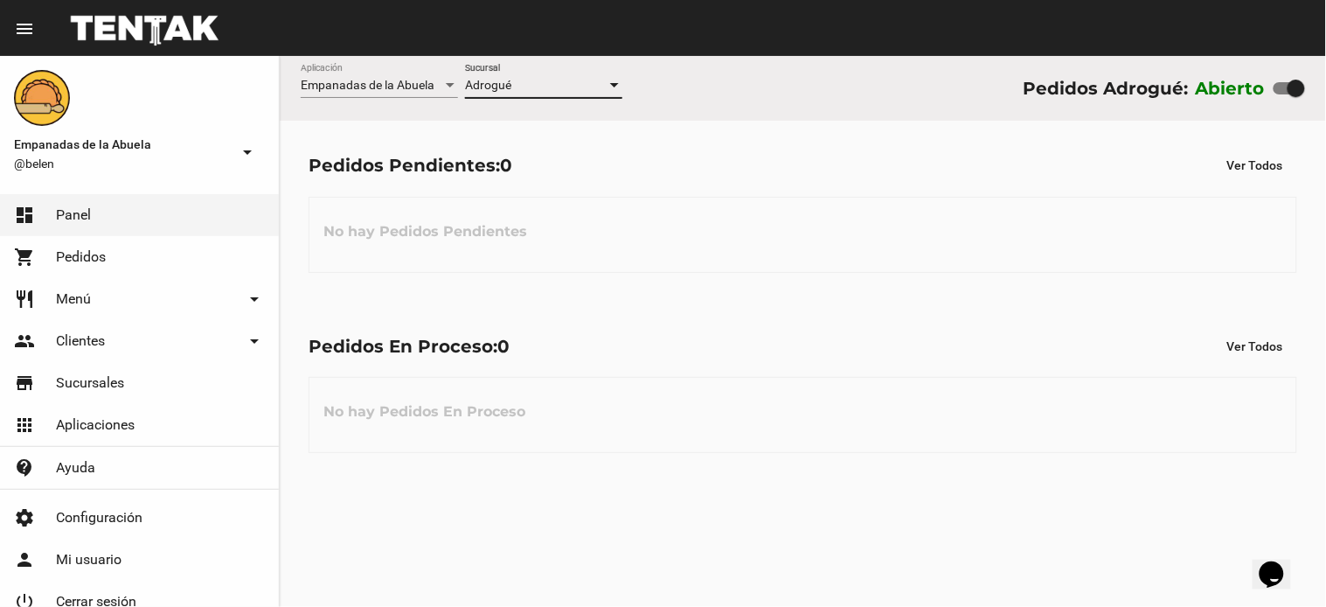
click at [538, 83] on div "Adrogué" at bounding box center [536, 86] width 142 height 14
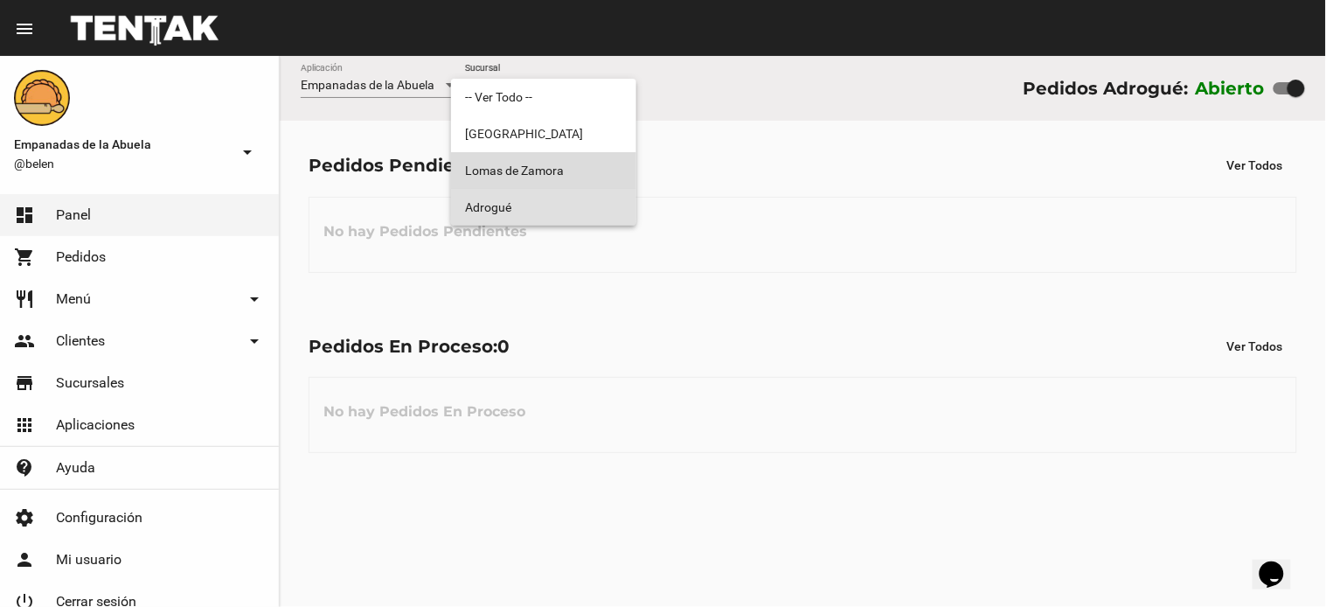
click at [553, 184] on span "Lomas de Zamora" at bounding box center [543, 170] width 157 height 37
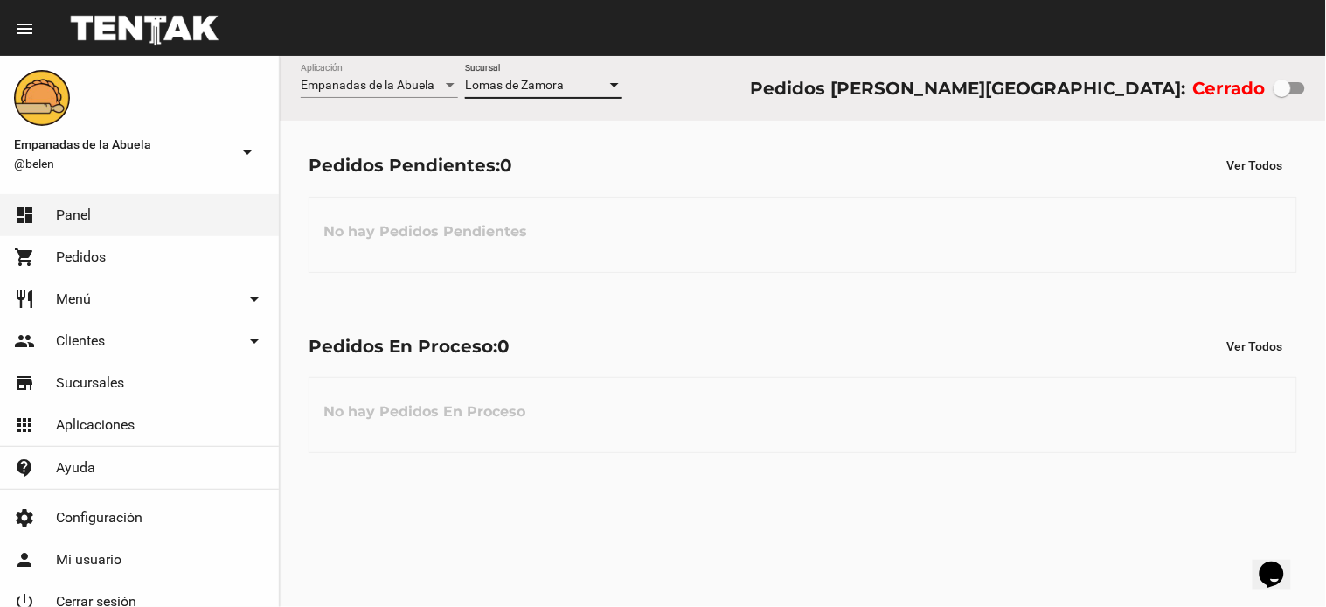
click at [546, 85] on span "Lomas de Zamora" at bounding box center [514, 85] width 99 height 14
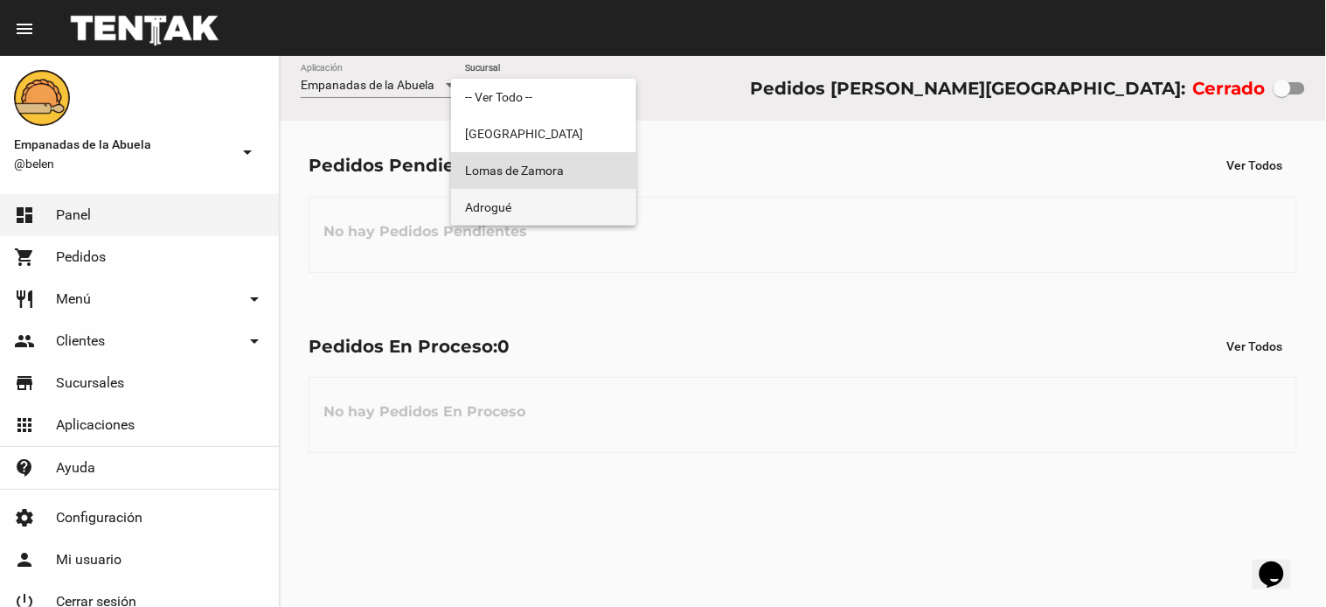
click at [558, 197] on span "Adrogué" at bounding box center [543, 207] width 157 height 37
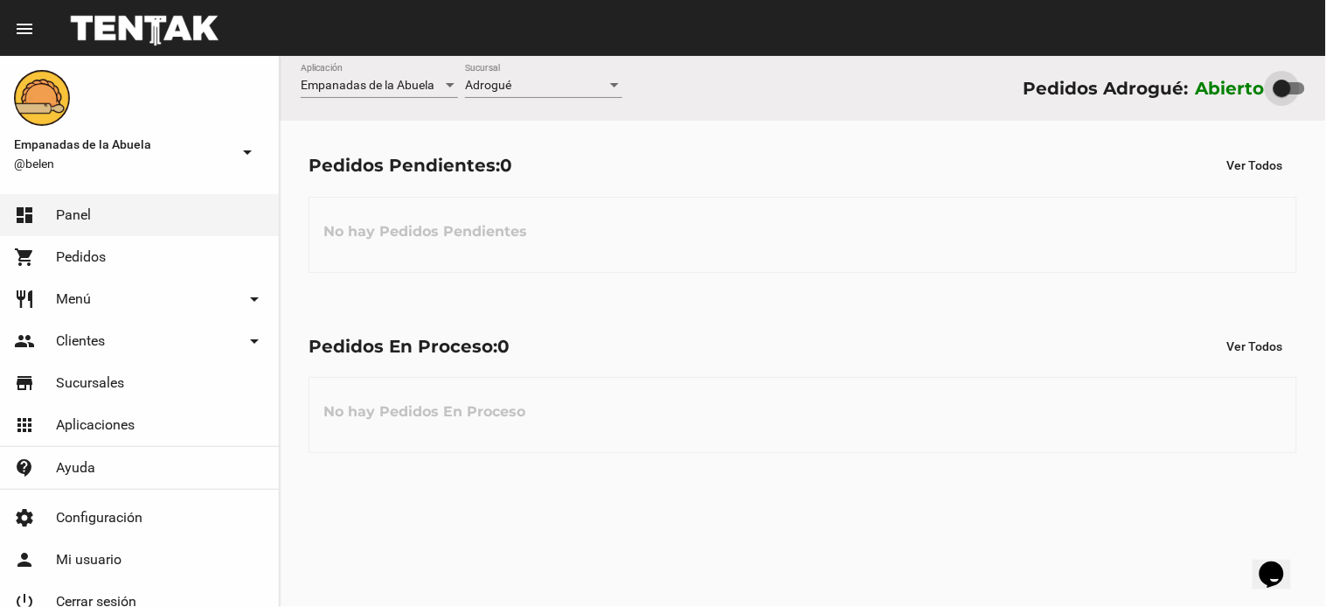
drag, startPoint x: 1294, startPoint y: 88, endPoint x: 615, endPoint y: 341, distance: 724.7
click at [1170, 92] on div "Pedidos Adrogué: Abierto" at bounding box center [1164, 88] width 282 height 28
checkbox input "false"
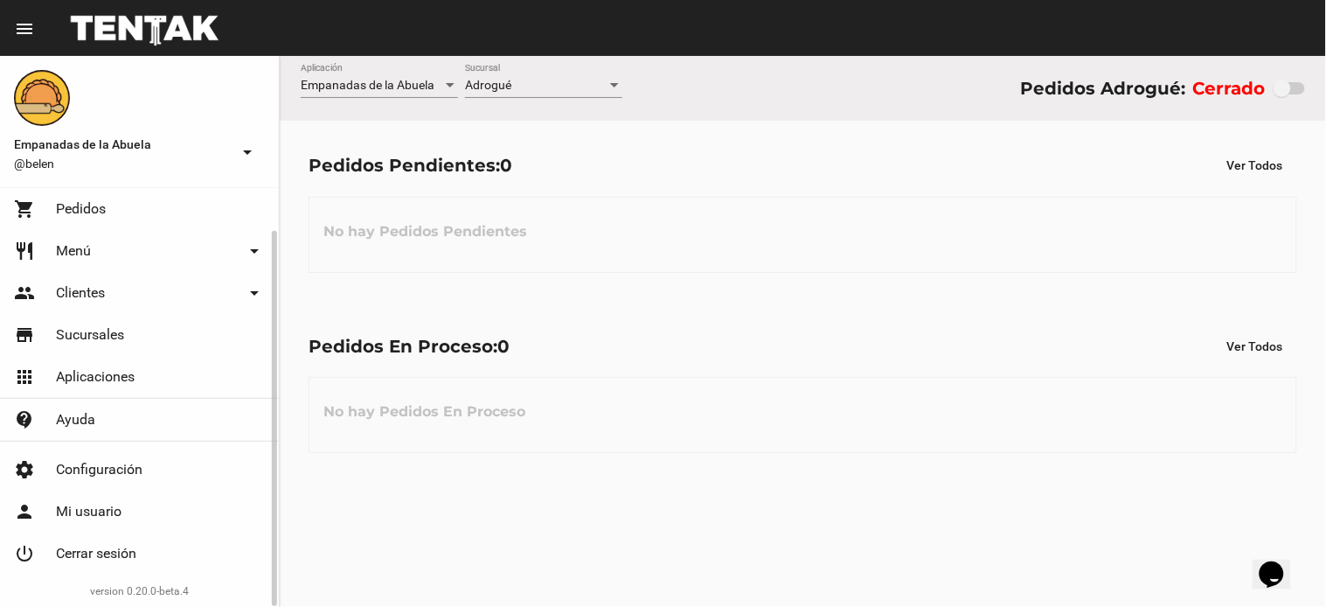
click at [119, 555] on span "Cerrar sesión" at bounding box center [96, 553] width 80 height 17
